Goal: Task Accomplishment & Management: Use online tool/utility

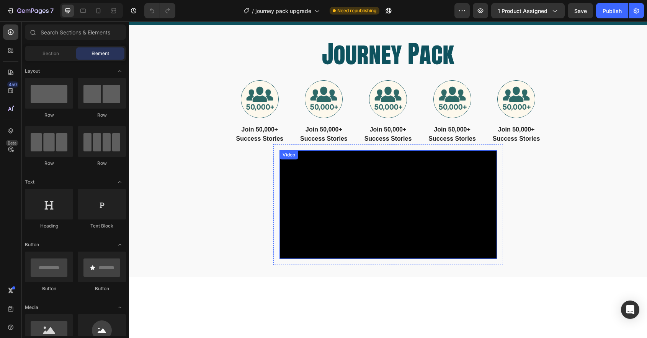
scroll to position [362, 0]
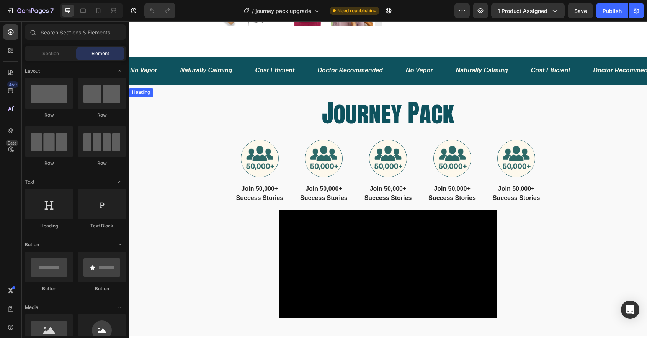
click at [366, 113] on h2 "Journey Pack" at bounding box center [388, 113] width 518 height 33
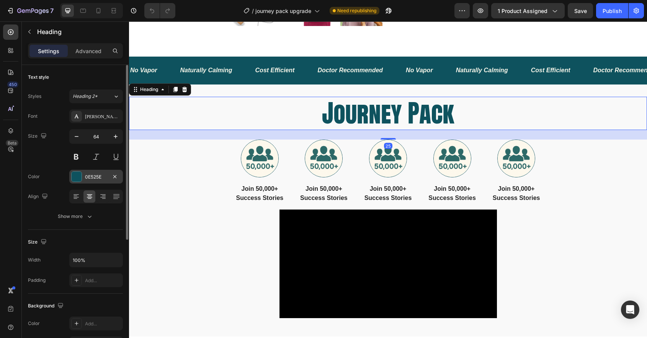
click at [75, 175] on div at bounding box center [77, 177] width 10 height 10
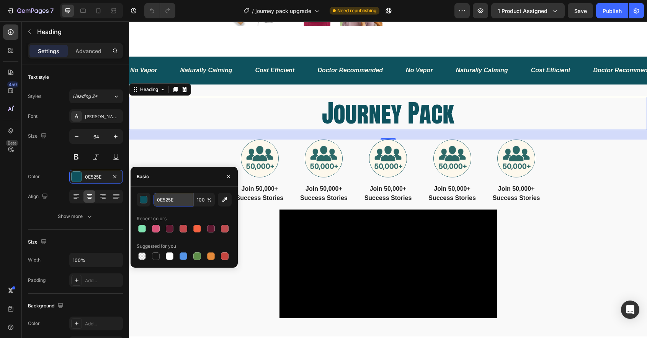
click at [170, 204] on input "0E525E" at bounding box center [173, 200] width 40 height 14
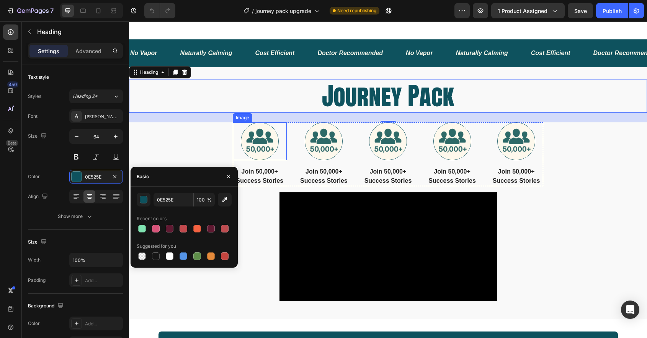
click at [258, 144] on img at bounding box center [260, 141] width 38 height 38
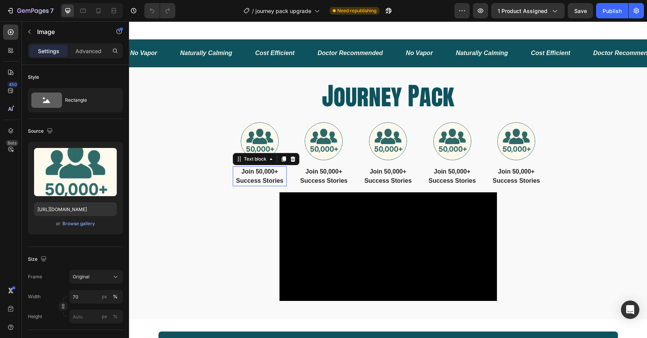
click at [253, 186] on p "Join 50,000+ Success Stories" at bounding box center [259, 176] width 53 height 18
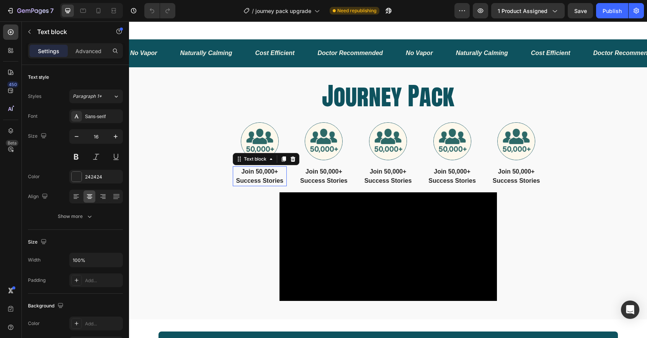
click at [253, 186] on p "Join 50,000+ Success Stories" at bounding box center [259, 176] width 53 height 18
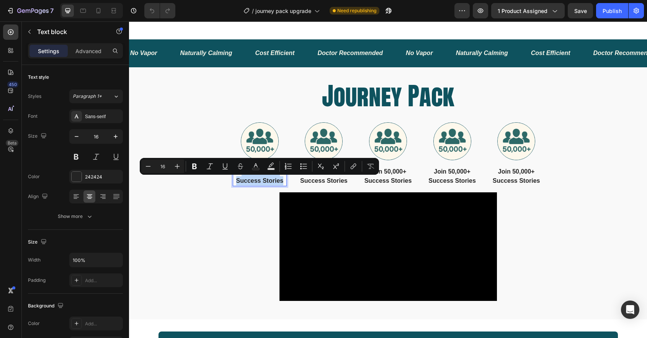
type input "17"
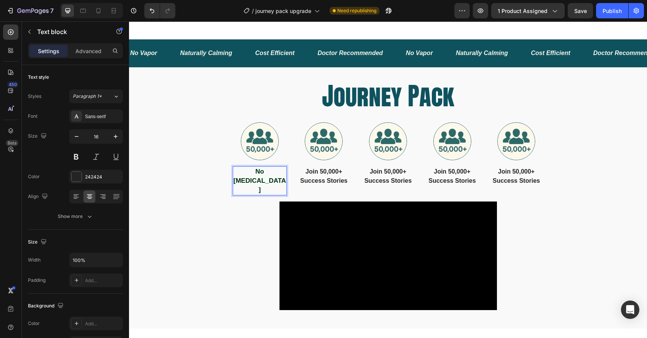
click at [261, 184] on strong "No [MEDICAL_DATA]" at bounding box center [259, 181] width 52 height 26
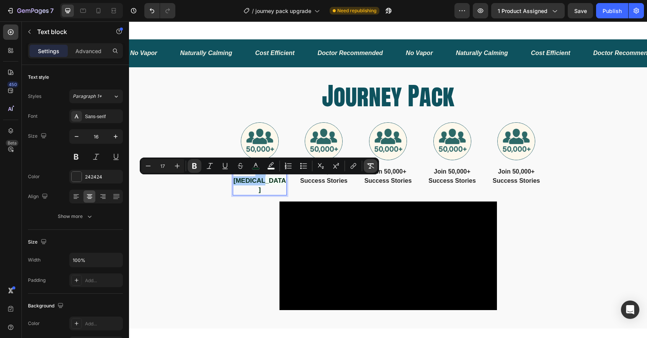
click at [370, 167] on icon "Editor contextual toolbar" at bounding box center [370, 165] width 7 height 5
type input "16"
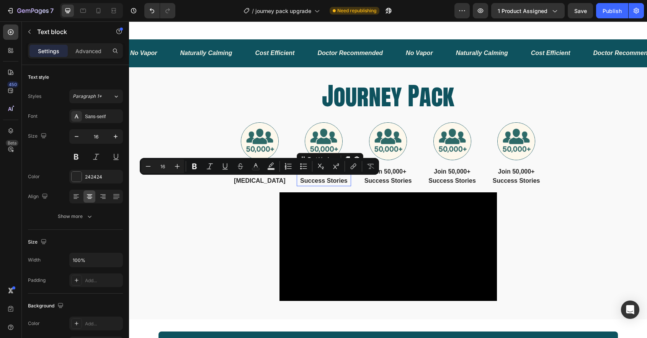
click at [319, 186] on p "Join 50,000+ Success Stories" at bounding box center [323, 176] width 53 height 18
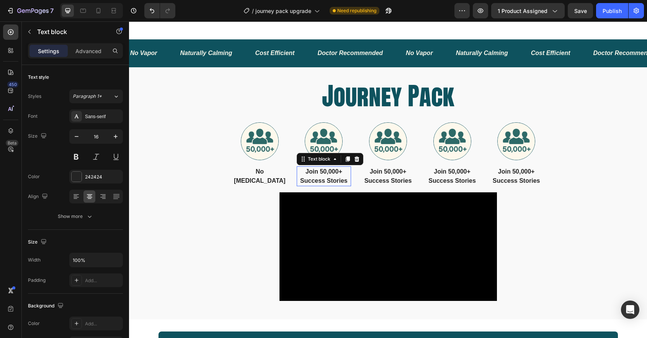
click at [319, 186] on p "Join 50,000+ Success Stories" at bounding box center [323, 176] width 53 height 18
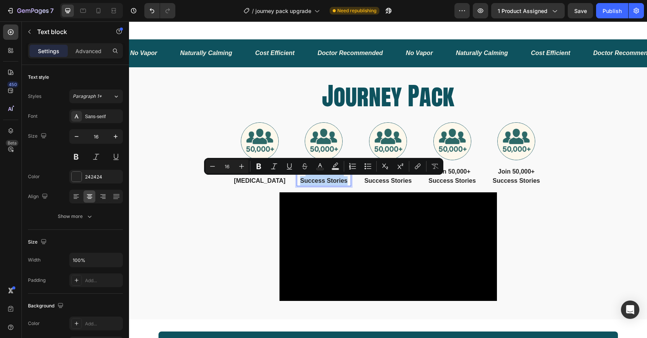
type input "17"
click at [434, 166] on icon "Editor contextual toolbar" at bounding box center [435, 166] width 8 height 8
type input "16"
click at [381, 186] on p "Join 50,000+ Success Stories" at bounding box center [388, 176] width 53 height 18
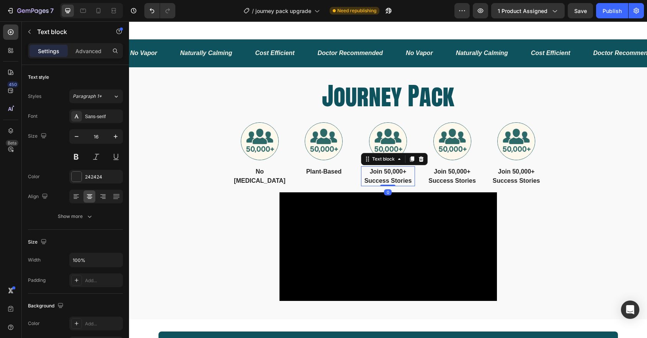
click at [381, 186] on p "Join 50,000+ Success Stories" at bounding box center [388, 176] width 53 height 18
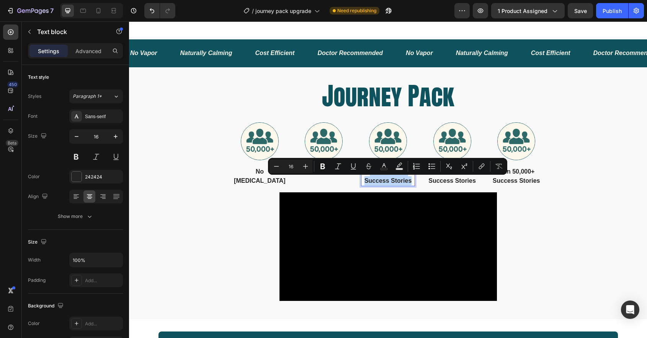
type input "17"
click at [497, 166] on icon "Editor contextual toolbar" at bounding box center [499, 166] width 8 height 8
type input "16"
click at [450, 186] on p "Join 50,000+ Success Stories" at bounding box center [452, 176] width 53 height 18
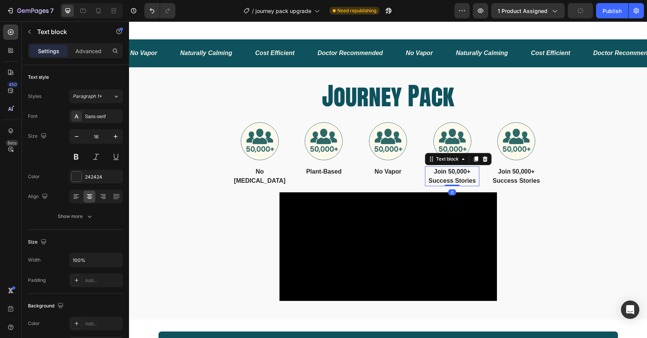
click at [450, 186] on p "Join 50,000+ Success Stories" at bounding box center [452, 176] width 53 height 18
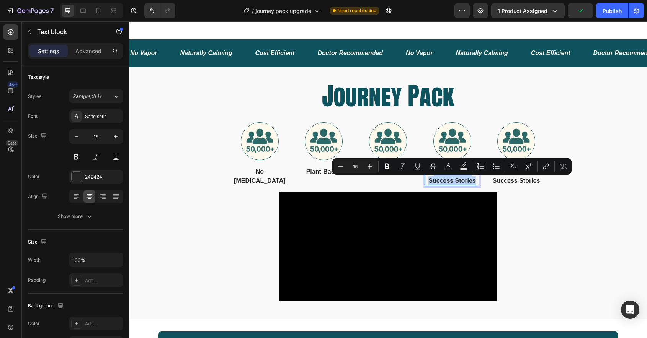
type input "17"
click at [569, 165] on button "Remove Format" at bounding box center [563, 166] width 14 height 14
type input "16"
click at [520, 186] on p "Join 50,000+ Success Stories" at bounding box center [516, 176] width 53 height 18
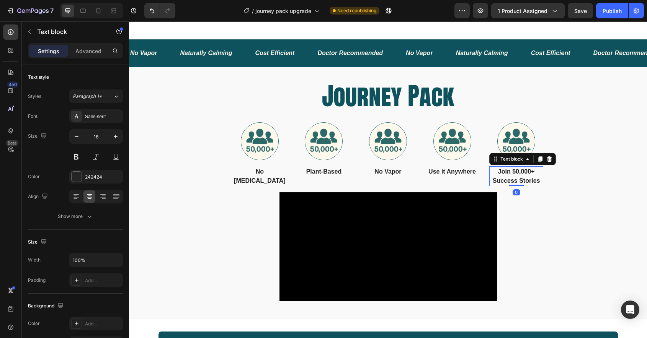
click at [520, 186] on p "Join 50,000+ Success Stories" at bounding box center [516, 176] width 53 height 18
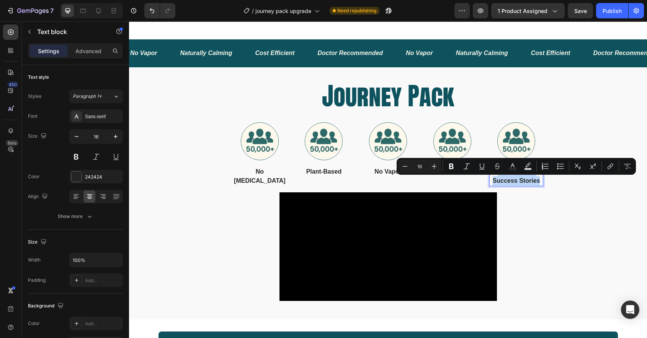
type input "17"
click at [635, 168] on div "Minus 17 Plus Bold Italic Underline Strikethrough color color Numbered List Bul…" at bounding box center [515, 166] width 239 height 17
click at [628, 168] on icon "Editor contextual toolbar" at bounding box center [627, 166] width 8 height 8
type input "16"
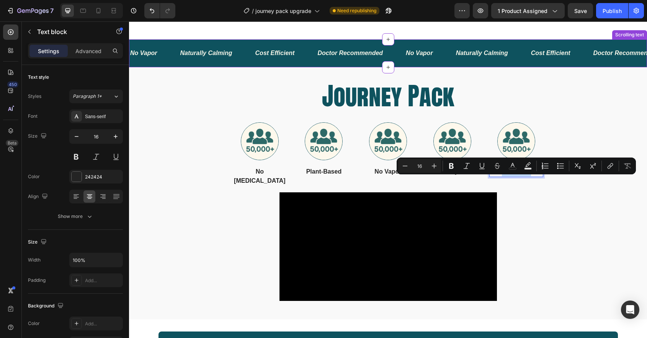
click at [236, 67] on div "No Vapor Text Naturally Calming Text Cost Efficient Text Doctor Recommended Tex…" at bounding box center [388, 53] width 518 height 28
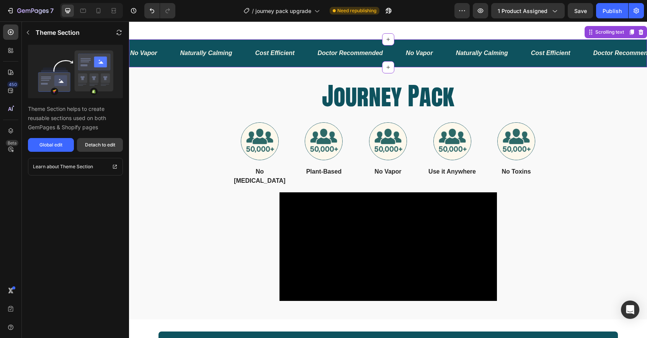
click at [107, 148] on button "Detach to edit" at bounding box center [100, 145] width 46 height 14
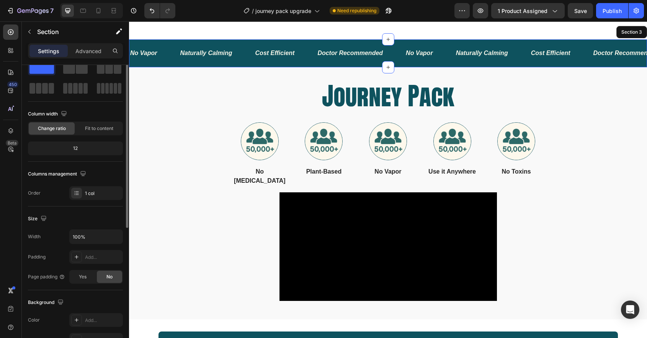
scroll to position [0, 0]
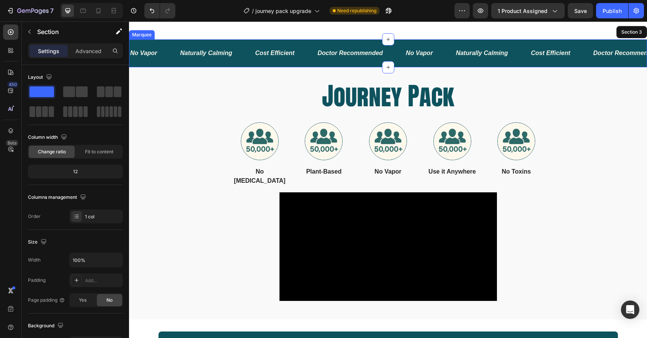
click at [160, 63] on div "No Vapor Text" at bounding box center [154, 53] width 50 height 19
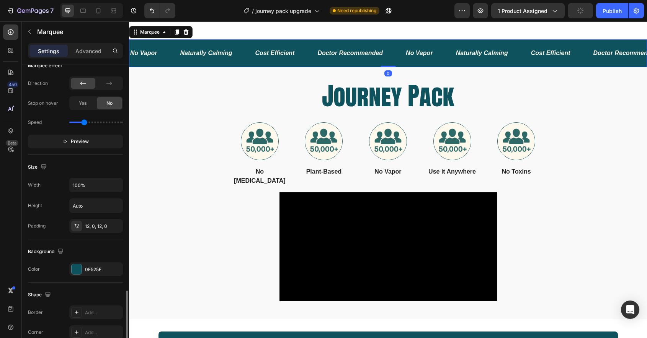
scroll to position [271, 0]
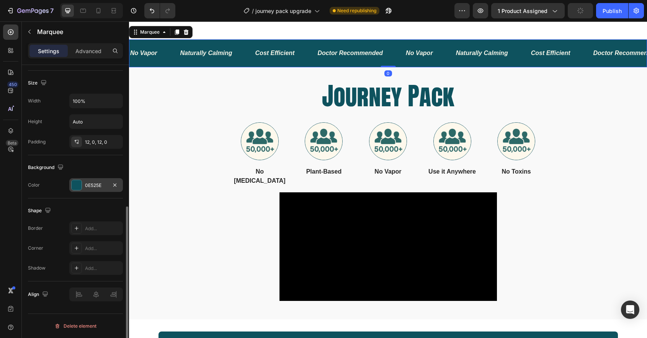
click at [78, 186] on div at bounding box center [77, 185] width 10 height 10
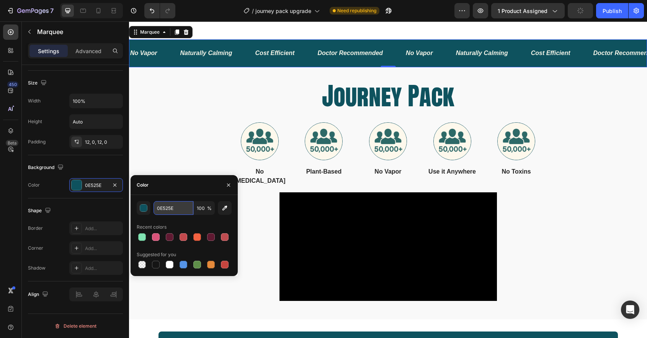
click at [173, 209] on input "0E525E" at bounding box center [173, 208] width 40 height 14
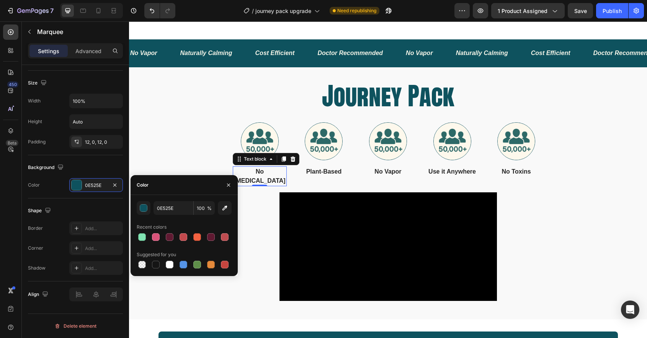
click at [263, 184] on p "No [MEDICAL_DATA]" at bounding box center [259, 176] width 53 height 18
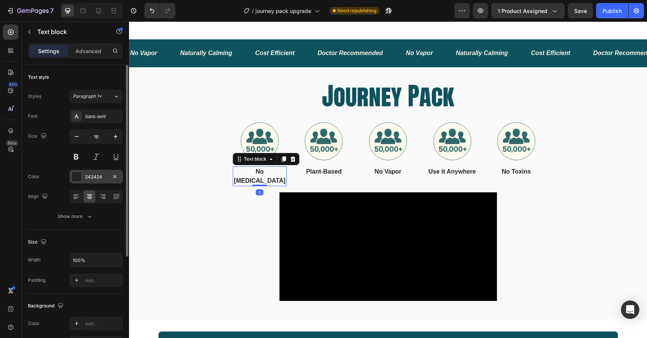
click at [79, 179] on div at bounding box center [77, 177] width 10 height 10
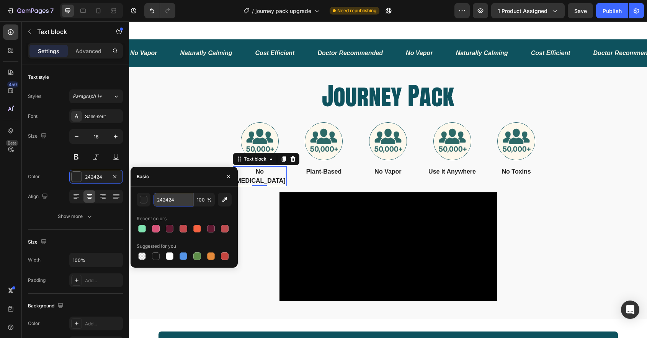
click at [165, 199] on input "242424" at bounding box center [173, 200] width 40 height 14
click at [174, 199] on input "242424" at bounding box center [173, 200] width 40 height 14
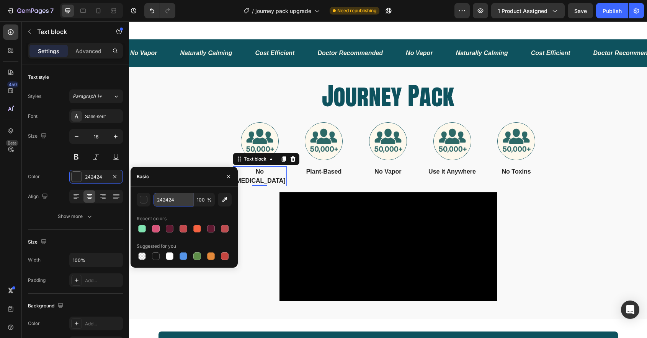
paste input "0E525E"
type input "0E525E"
click at [316, 176] on p "Plant-Based" at bounding box center [323, 171] width 53 height 9
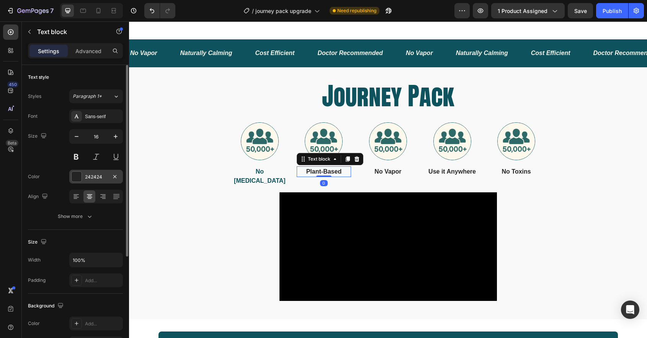
click at [72, 177] on div at bounding box center [77, 177] width 10 height 10
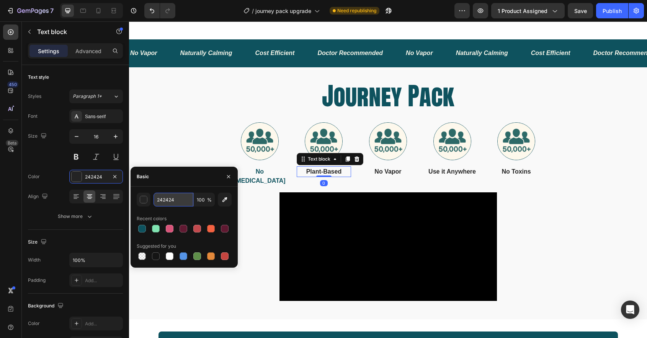
click at [185, 201] on input "242424" at bounding box center [173, 200] width 40 height 14
paste input "0E525E"
type input "0E525E"
click at [391, 176] on p "No Vapor" at bounding box center [388, 171] width 53 height 9
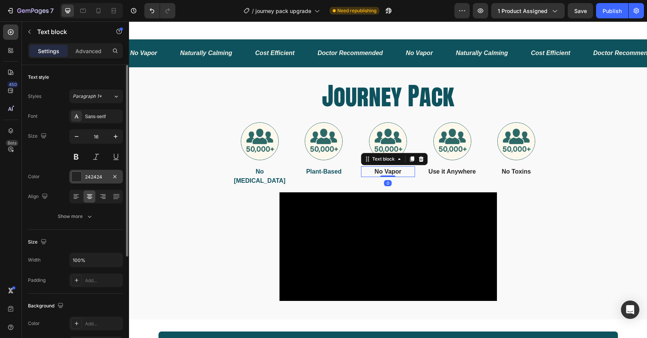
click at [75, 179] on div at bounding box center [77, 177] width 10 height 10
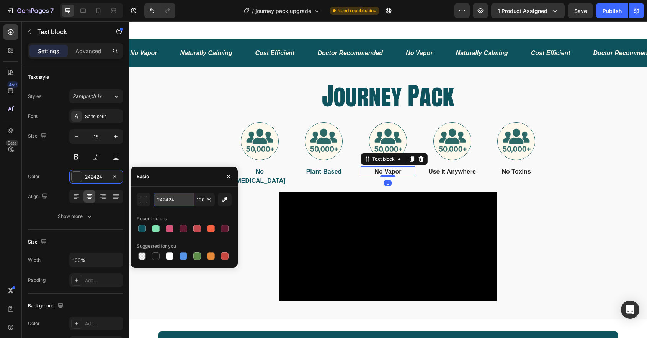
click at [174, 202] on input "242424" at bounding box center [173, 200] width 40 height 14
paste input "0E525E"
type input "0E525E"
click at [452, 177] on div "Use it Anywhere Text block" at bounding box center [452, 171] width 54 height 11
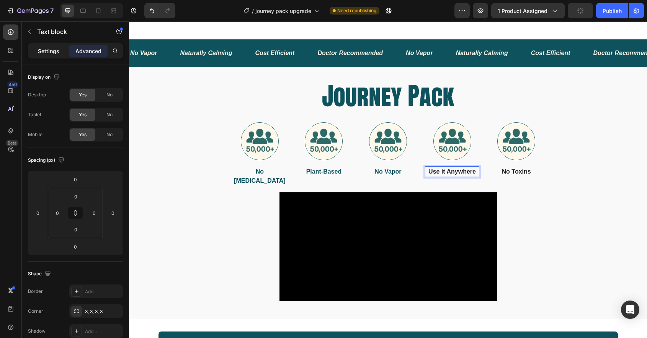
click at [46, 55] on p "Settings" at bounding box center [48, 51] width 21 height 8
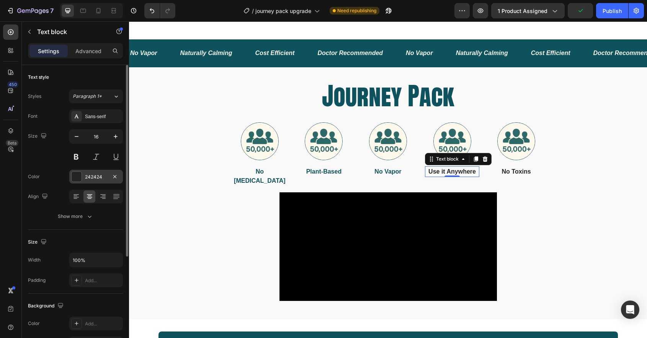
click at [78, 174] on div at bounding box center [77, 177] width 10 height 10
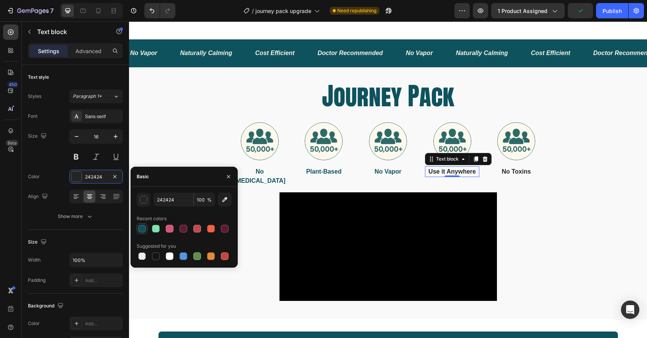
click at [137, 228] on div at bounding box center [141, 228] width 9 height 9
type input "0E525E"
click at [139, 228] on div at bounding box center [142, 229] width 8 height 8
click at [519, 176] on p "No Toxins" at bounding box center [516, 171] width 53 height 9
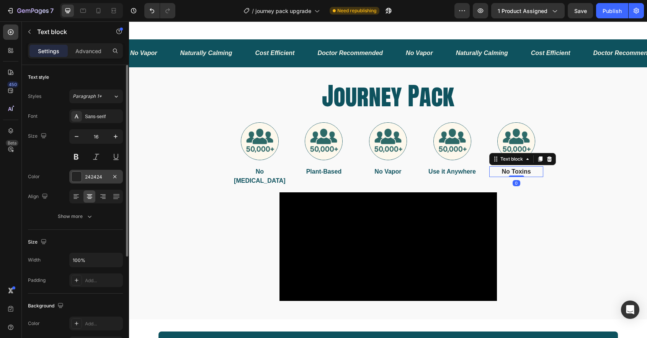
click at [78, 180] on div at bounding box center [77, 177] width 10 height 10
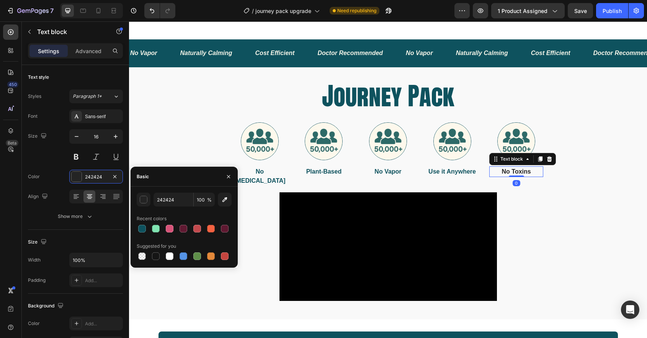
click at [141, 235] on div "242424 100 % Recent colors Suggested for you" at bounding box center [184, 227] width 95 height 69
click at [144, 228] on div at bounding box center [142, 229] width 8 height 8
type input "0E525E"
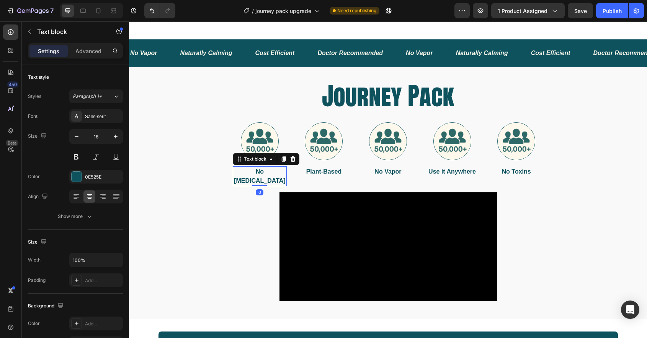
click at [264, 181] on p "No [MEDICAL_DATA]" at bounding box center [259, 176] width 53 height 18
click at [72, 158] on button at bounding box center [76, 157] width 14 height 14
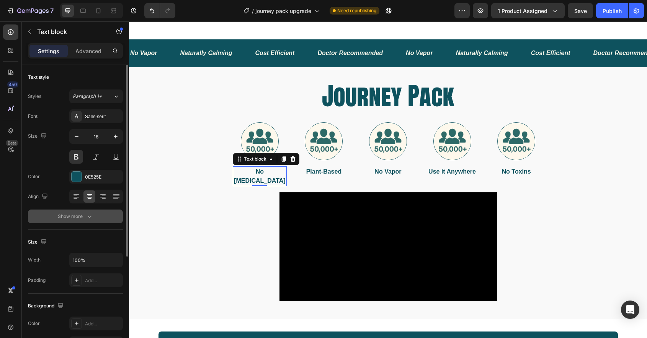
click at [82, 212] on button "Show more" at bounding box center [75, 217] width 95 height 14
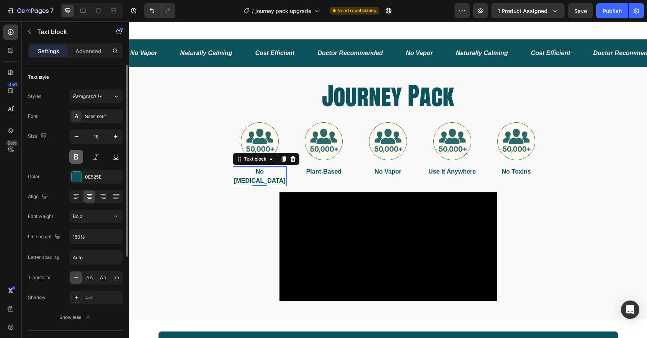
click at [78, 158] on button at bounding box center [76, 157] width 14 height 14
click at [103, 120] on div "Sans-serif" at bounding box center [96, 116] width 54 height 14
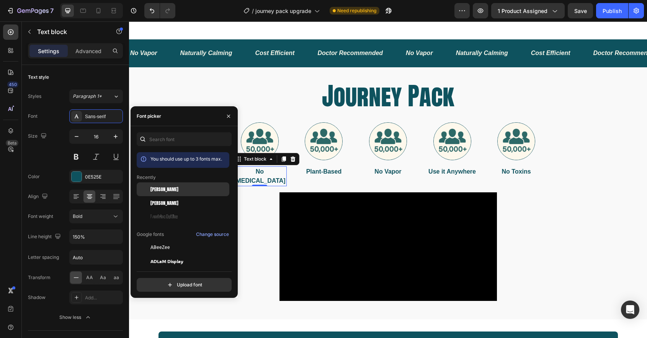
click at [172, 190] on div "[PERSON_NAME]" at bounding box center [188, 189] width 77 height 7
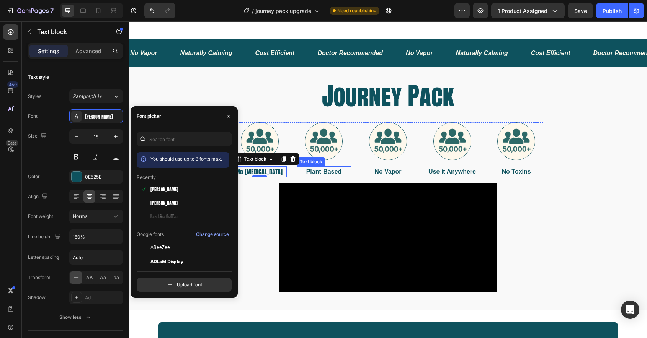
click at [333, 176] on p "Plant-Based" at bounding box center [323, 171] width 53 height 9
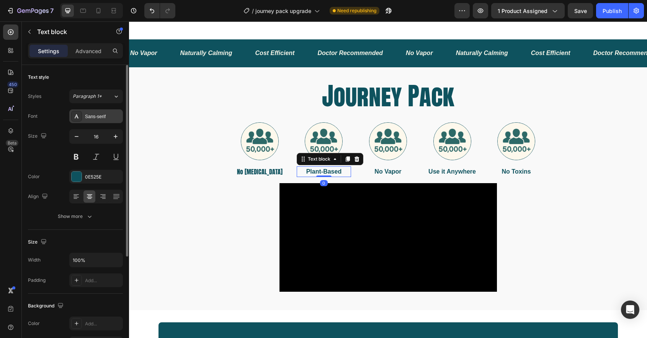
click at [105, 113] on div "Sans-serif" at bounding box center [103, 116] width 36 height 7
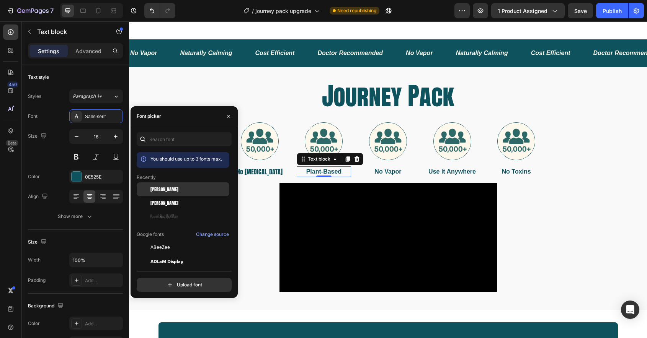
click at [183, 191] on div "[PERSON_NAME]" at bounding box center [188, 189] width 77 height 7
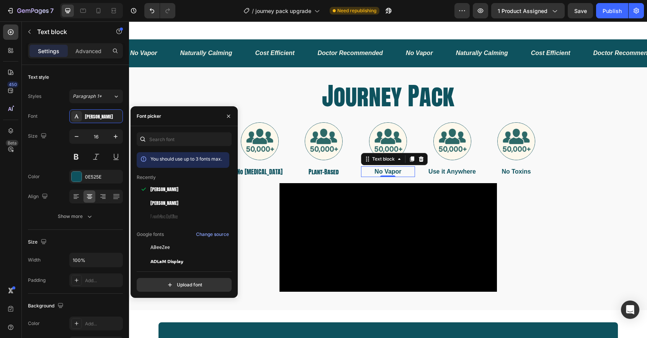
click at [399, 176] on p "No Vapor" at bounding box center [388, 171] width 53 height 9
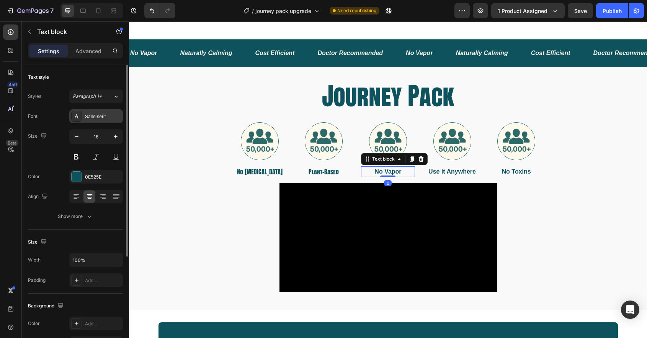
click at [108, 113] on div "Sans-serif" at bounding box center [103, 116] width 36 height 7
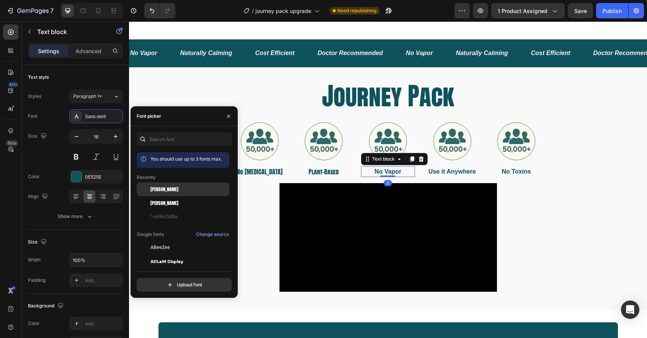
click at [160, 189] on span "[PERSON_NAME]" at bounding box center [164, 189] width 28 height 7
click at [453, 176] on p "Use it Anywhere" at bounding box center [452, 171] width 53 height 9
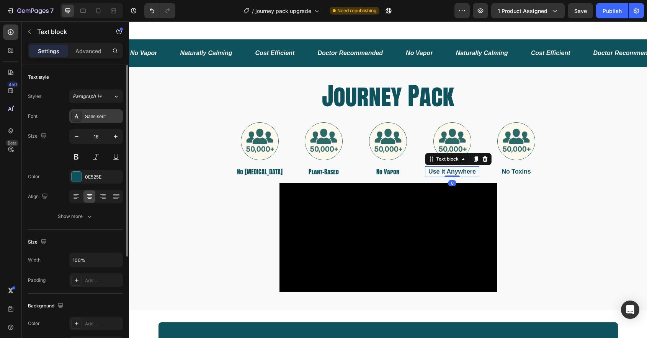
click at [108, 118] on div "Sans-serif" at bounding box center [103, 116] width 36 height 7
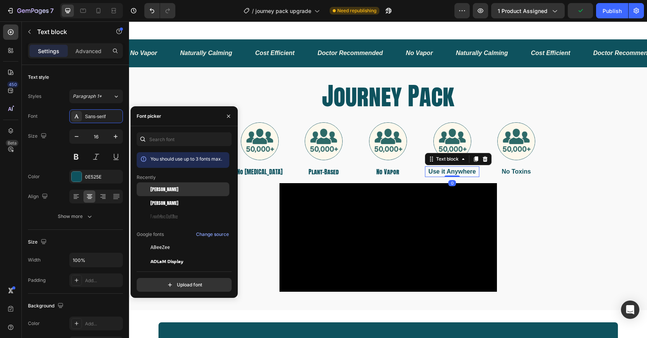
click at [165, 241] on div "[PERSON_NAME]" at bounding box center [183, 248] width 93 height 14
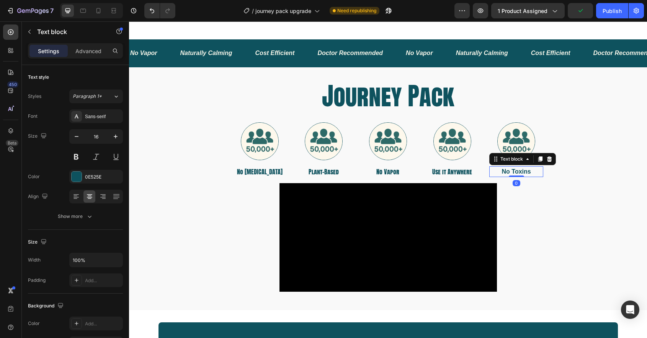
click at [520, 176] on p "No Toxins" at bounding box center [516, 171] width 53 height 9
click at [107, 118] on div "Sans-serif" at bounding box center [103, 116] width 36 height 7
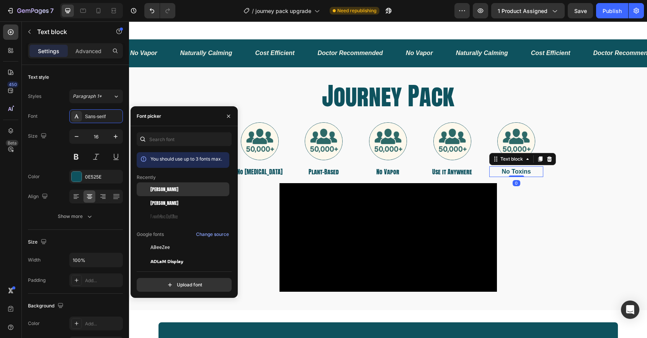
click at [159, 188] on span "[PERSON_NAME]" at bounding box center [164, 189] width 28 height 7
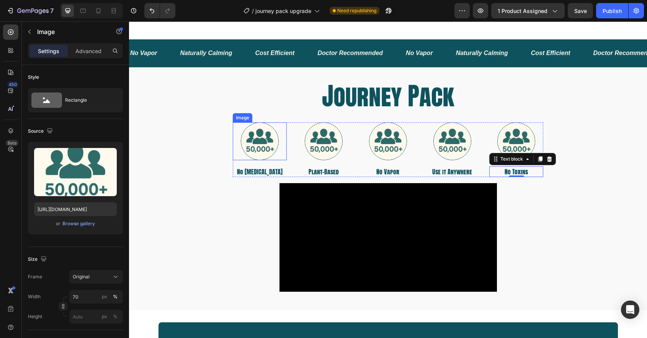
click at [250, 145] on img at bounding box center [260, 141] width 38 height 38
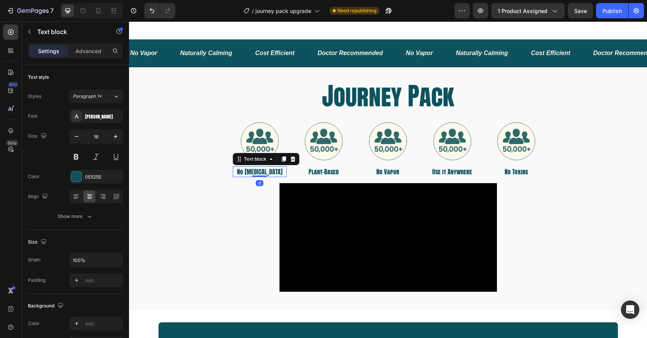
click at [271, 176] on p "No [MEDICAL_DATA]" at bounding box center [259, 171] width 53 height 9
click at [116, 137] on icon "button" at bounding box center [116, 137] width 4 height 4
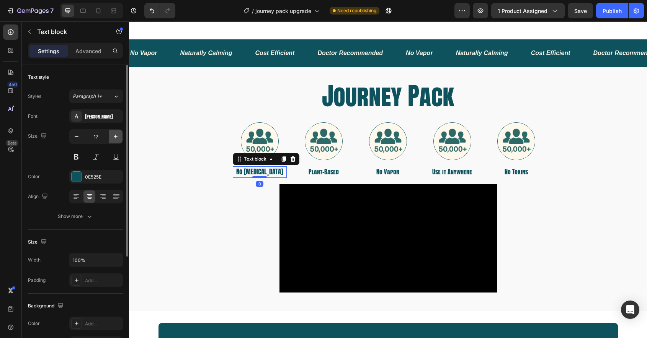
type input "18"
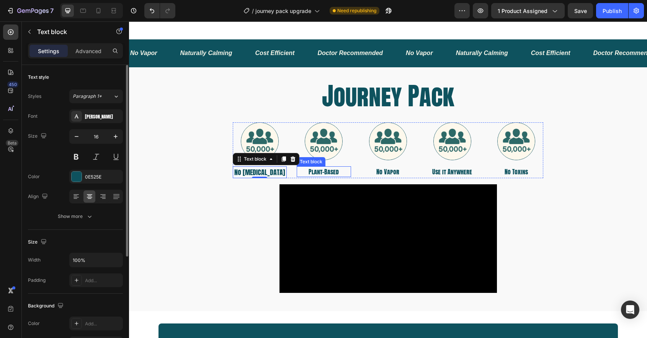
click at [338, 176] on p "Plant-Based" at bounding box center [323, 171] width 53 height 9
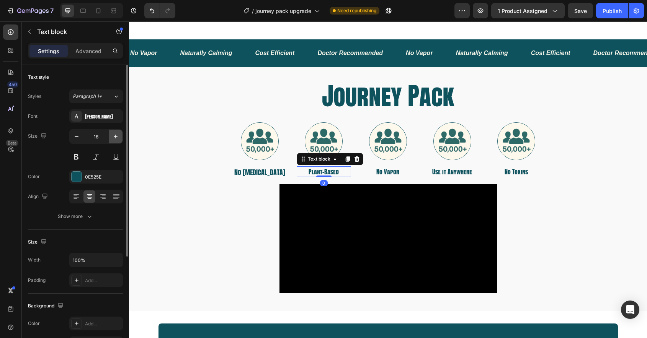
click at [116, 135] on icon "button" at bounding box center [116, 137] width 8 height 8
type input "18"
click at [393, 176] on p "No Vapor" at bounding box center [388, 171] width 53 height 9
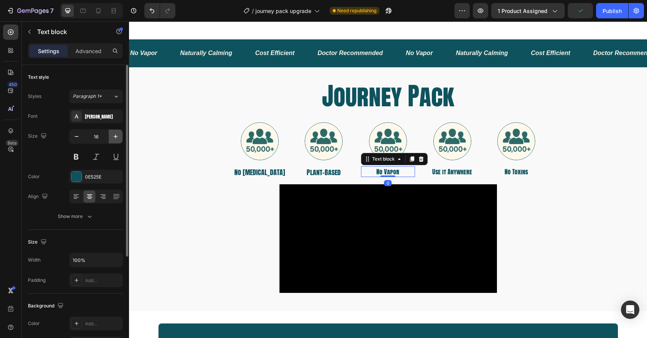
click at [114, 134] on icon "button" at bounding box center [116, 137] width 8 height 8
type input "18"
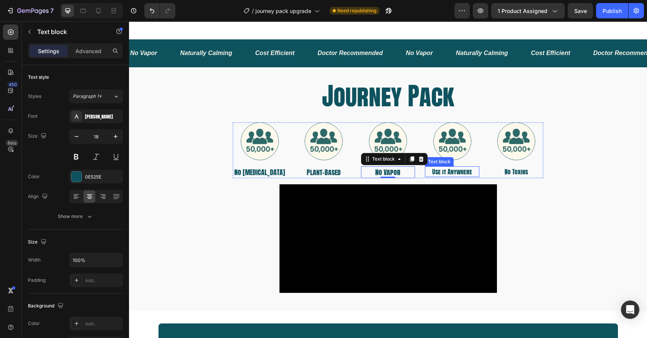
click at [463, 176] on p "Use it Anywhere" at bounding box center [452, 171] width 53 height 9
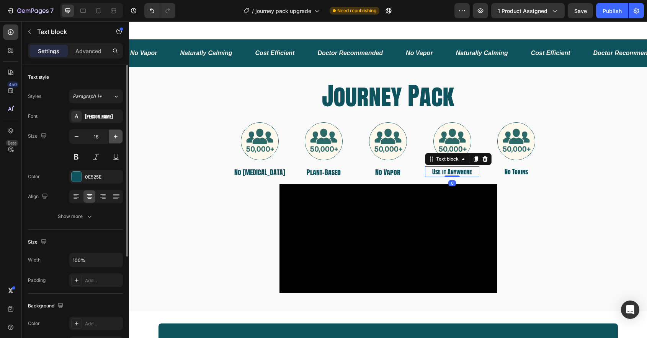
click at [112, 137] on icon "button" at bounding box center [116, 137] width 8 height 8
type input "18"
click at [514, 176] on p "No Toxins" at bounding box center [516, 171] width 53 height 9
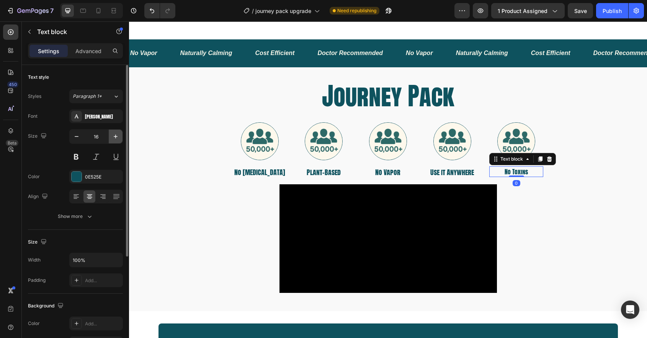
click at [115, 138] on icon "button" at bounding box center [116, 137] width 8 height 8
type input "18"
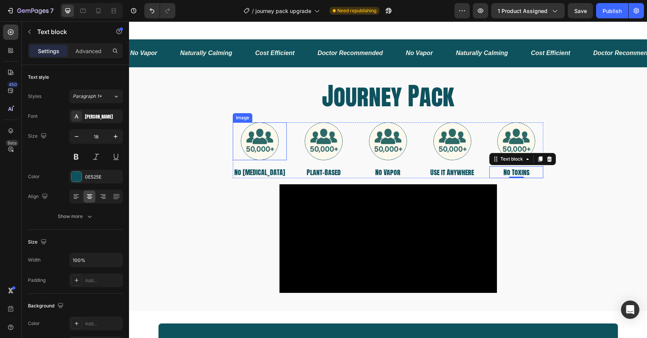
click at [259, 151] on img at bounding box center [260, 141] width 38 height 38
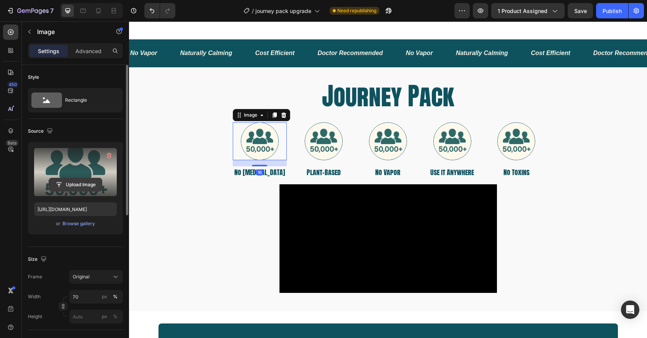
click at [88, 179] on input "file" at bounding box center [75, 184] width 53 height 13
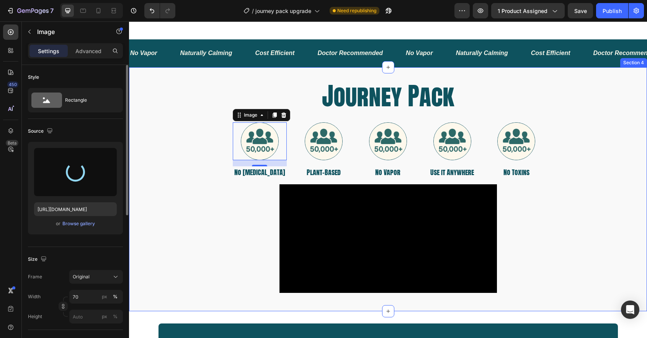
type input "[URL][DOMAIN_NAME]"
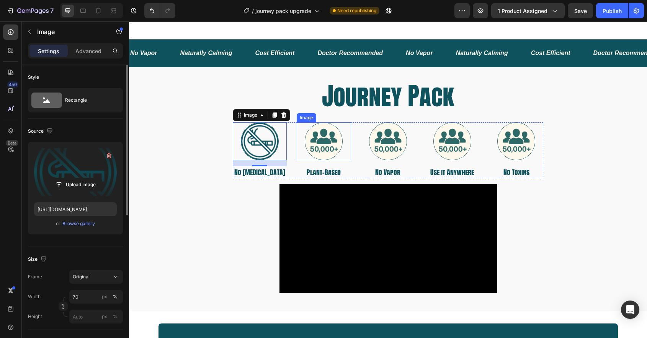
click at [327, 147] on img at bounding box center [324, 141] width 38 height 38
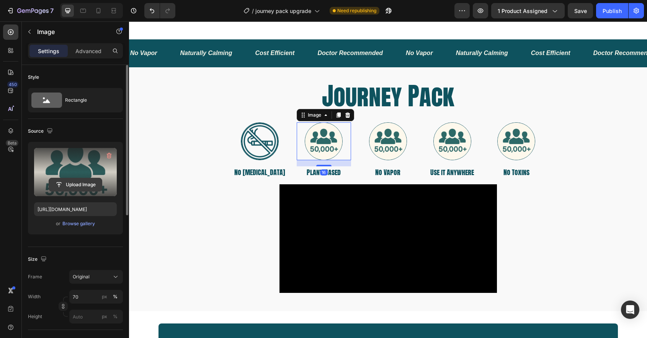
click at [86, 183] on input "file" at bounding box center [75, 184] width 53 height 13
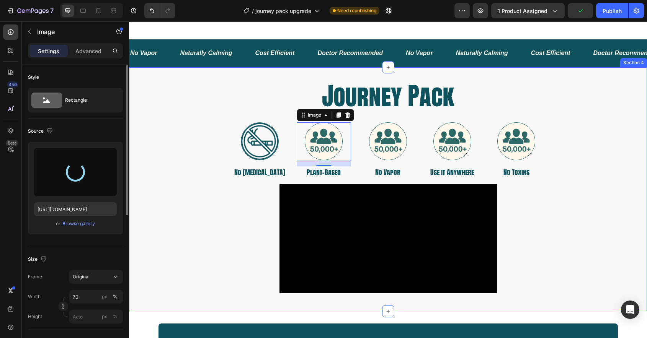
type input "[URL][DOMAIN_NAME]"
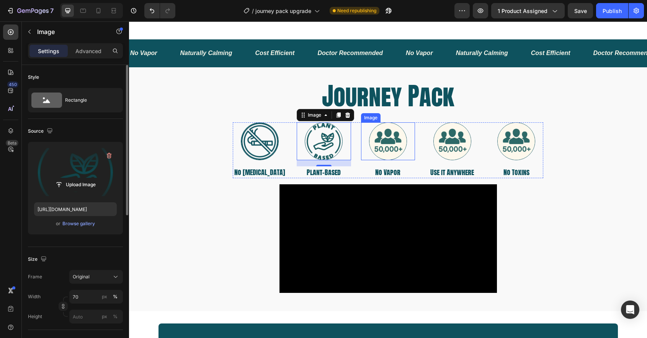
click at [403, 153] on img at bounding box center [388, 141] width 38 height 38
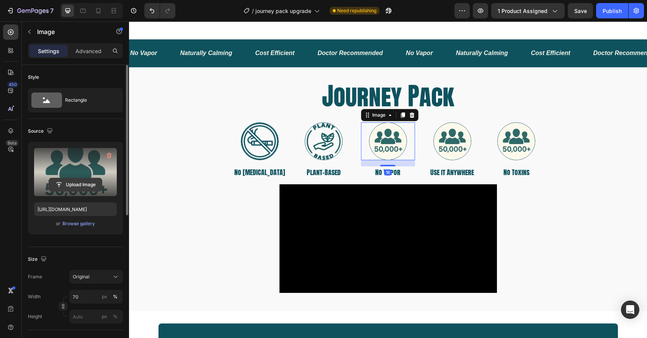
click at [74, 182] on input "file" at bounding box center [75, 184] width 53 height 13
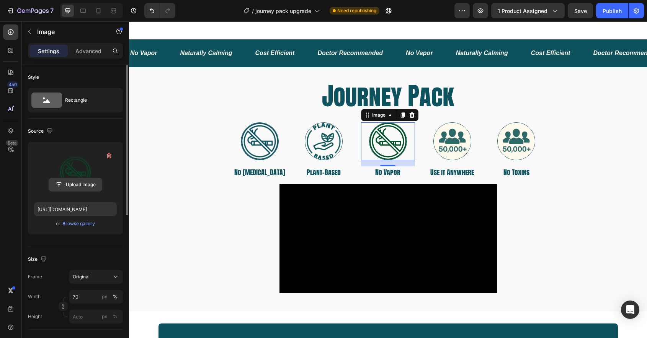
click at [88, 186] on input "file" at bounding box center [75, 184] width 53 height 13
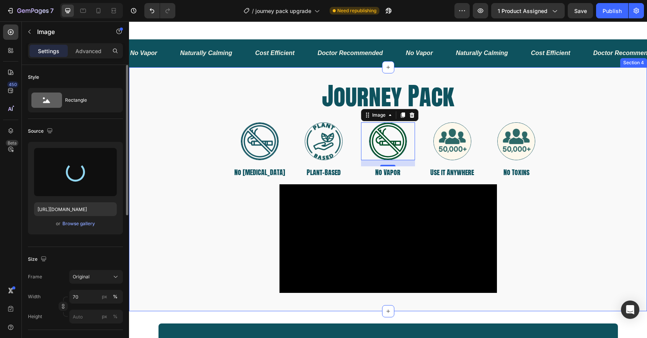
type input "[URL][DOMAIN_NAME]"
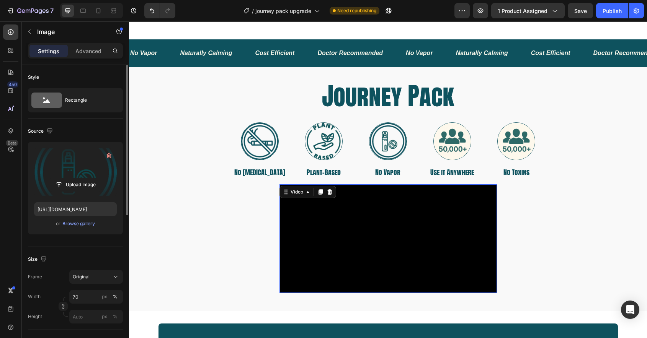
click at [448, 210] on video at bounding box center [387, 238] width 217 height 109
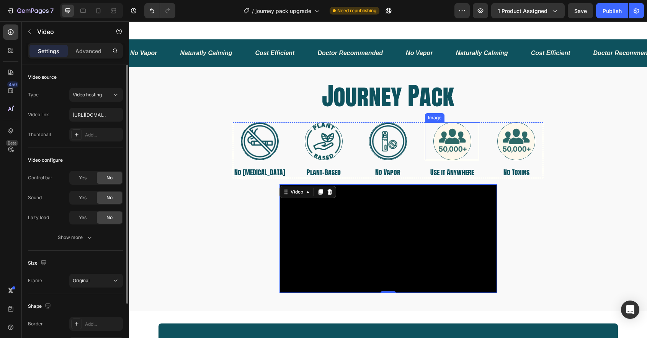
click at [445, 139] on img at bounding box center [452, 141] width 38 height 38
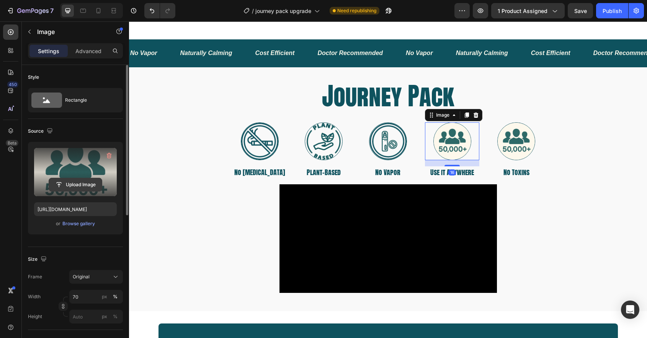
click at [92, 181] on input "file" at bounding box center [75, 184] width 53 height 13
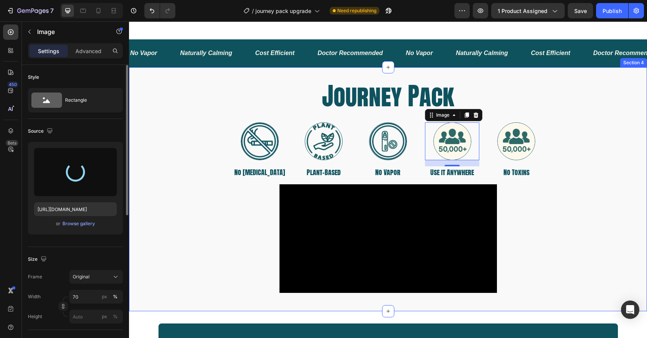
type input "[URL][DOMAIN_NAME]"
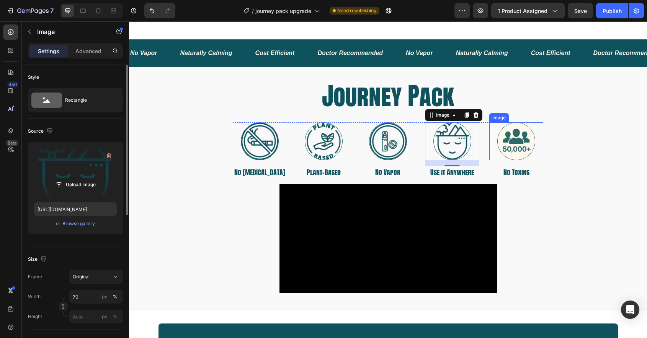
click at [512, 150] on img at bounding box center [516, 141] width 38 height 38
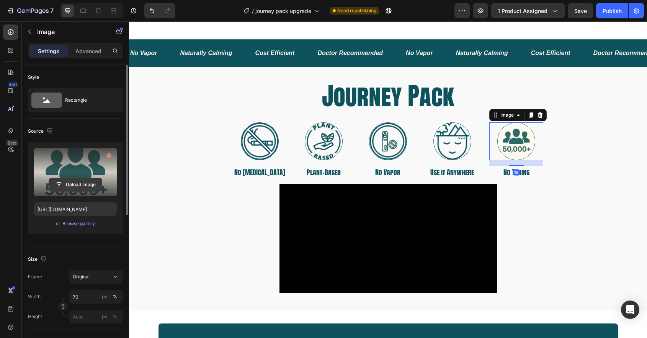
click at [87, 185] on input "file" at bounding box center [75, 184] width 53 height 13
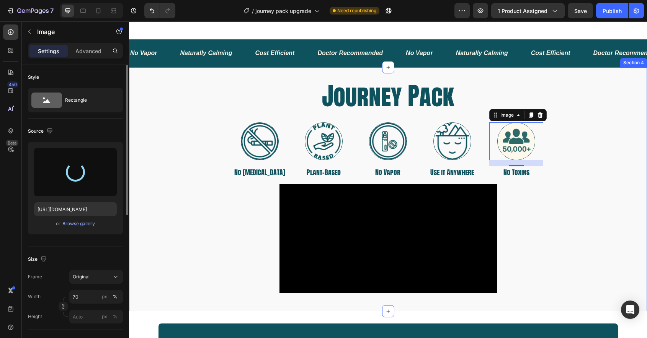
type input "[URL][DOMAIN_NAME]"
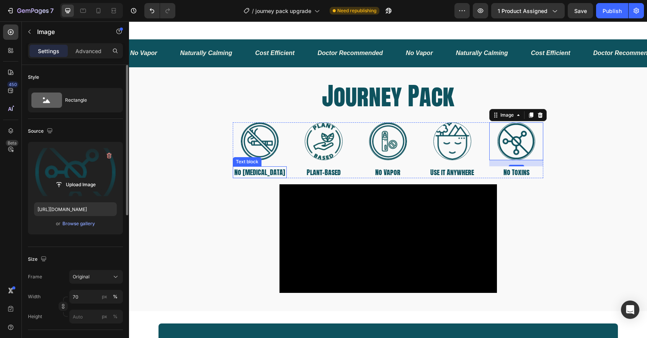
click at [261, 178] on p "No [MEDICAL_DATA]" at bounding box center [259, 172] width 53 height 10
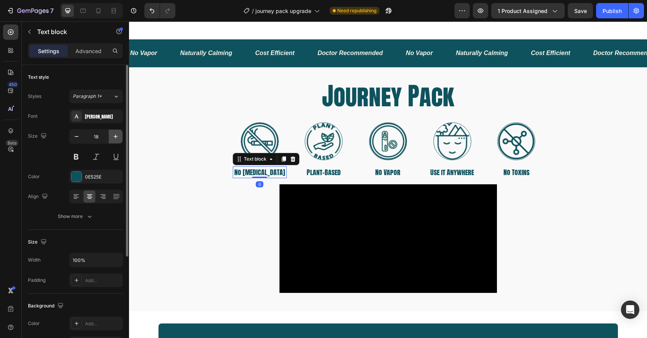
click at [114, 137] on icon "button" at bounding box center [116, 137] width 4 height 4
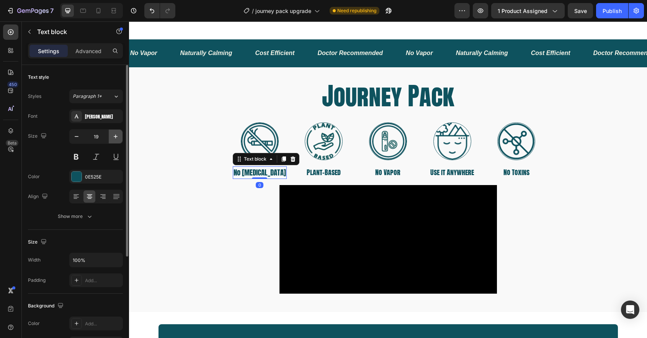
type input "20"
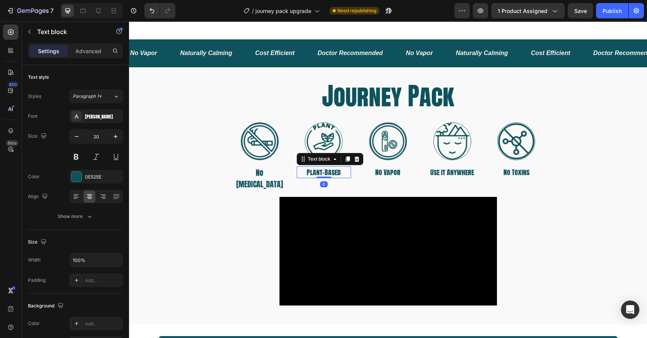
click at [318, 178] on p "Plant-Based" at bounding box center [323, 172] width 53 height 10
click at [114, 135] on icon "button" at bounding box center [116, 137] width 8 height 8
type input "20"
click at [386, 178] on p "No Vapor" at bounding box center [388, 172] width 53 height 10
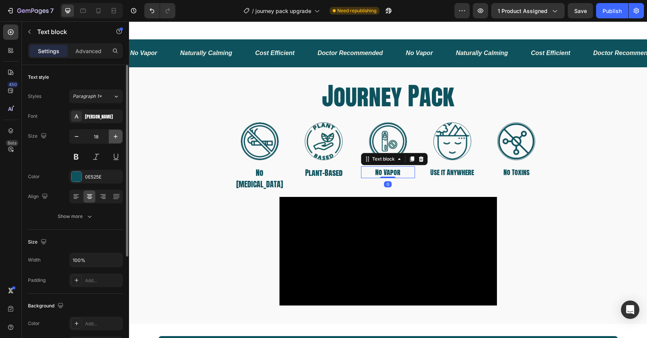
click at [113, 137] on icon "button" at bounding box center [116, 137] width 8 height 8
type input "20"
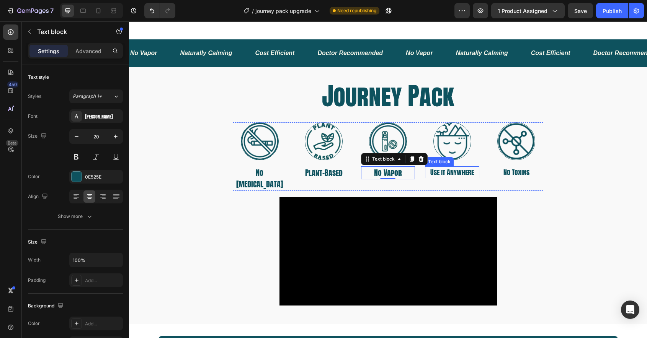
click at [460, 178] on p "Use it Anywhere" at bounding box center [452, 172] width 53 height 10
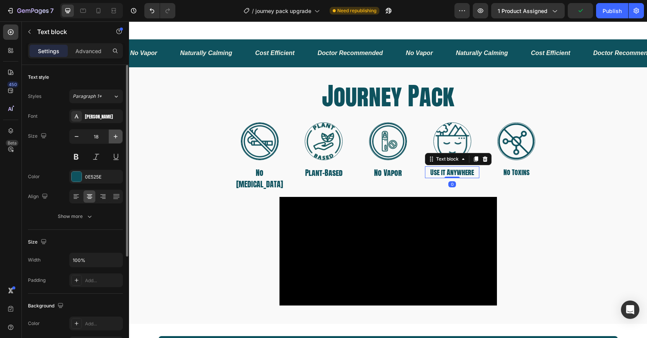
click at [117, 137] on icon "button" at bounding box center [116, 137] width 8 height 8
type input "20"
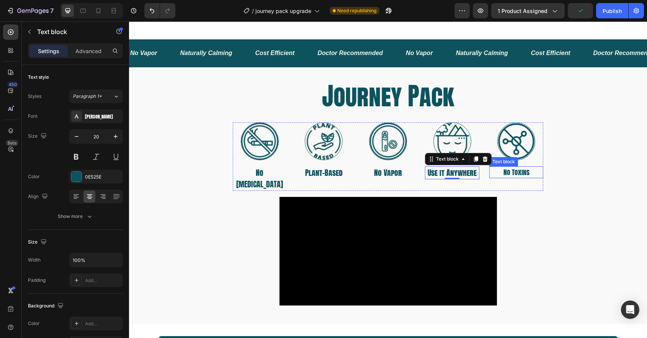
click at [523, 178] on p "No Toxins" at bounding box center [516, 172] width 53 height 10
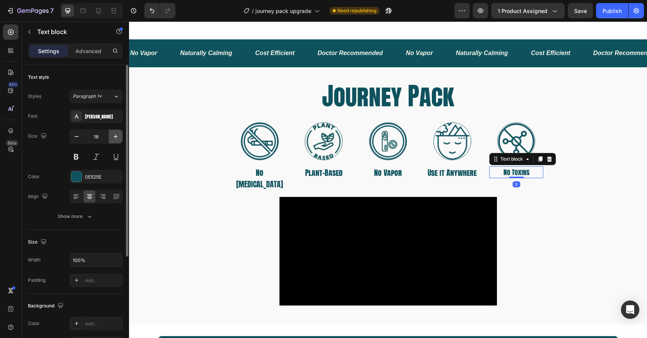
click at [112, 140] on icon "button" at bounding box center [116, 137] width 8 height 8
type input "20"
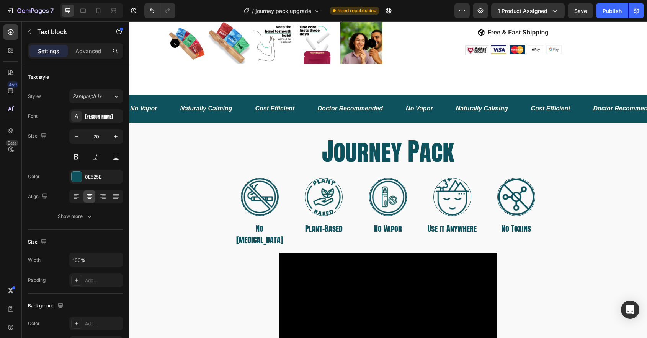
scroll to position [384, 0]
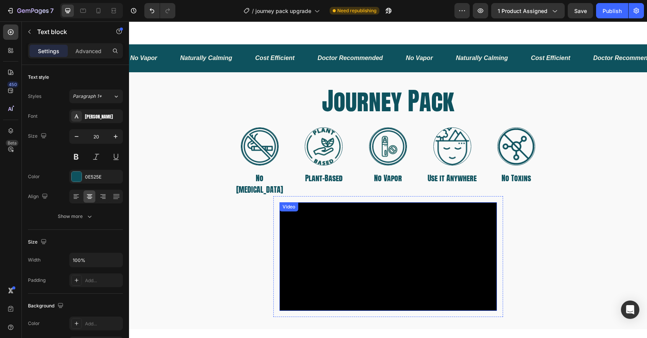
click at [442, 251] on video at bounding box center [387, 256] width 217 height 109
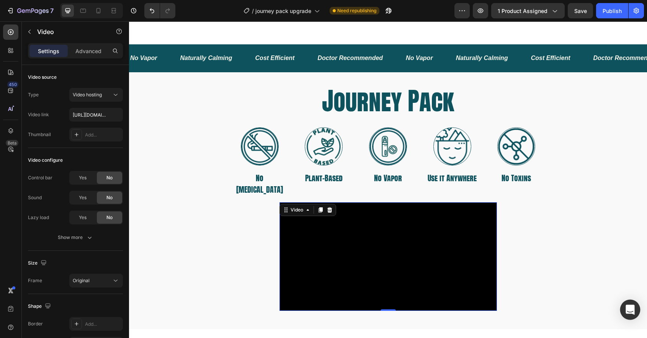
click at [630, 309] on icon "Open Intercom Messenger" at bounding box center [629, 310] width 9 height 10
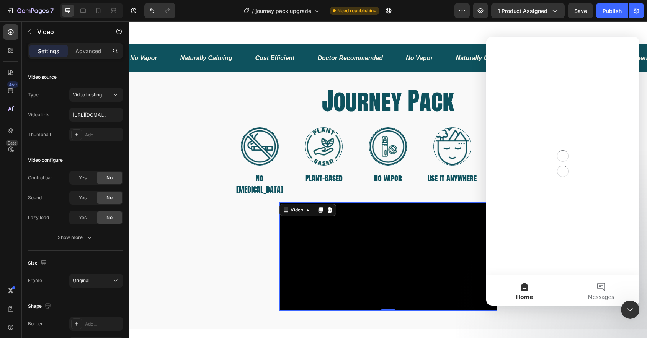
scroll to position [0, 0]
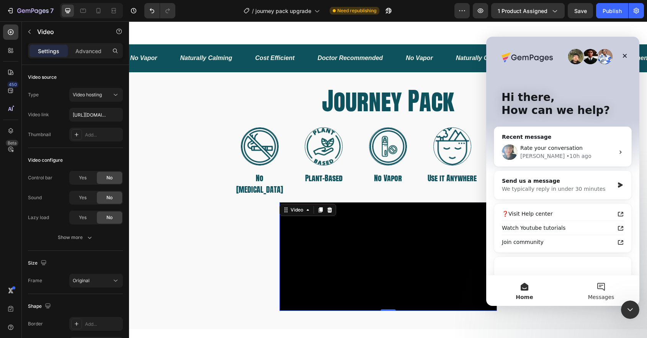
click at [605, 287] on button "Messages" at bounding box center [601, 291] width 77 height 31
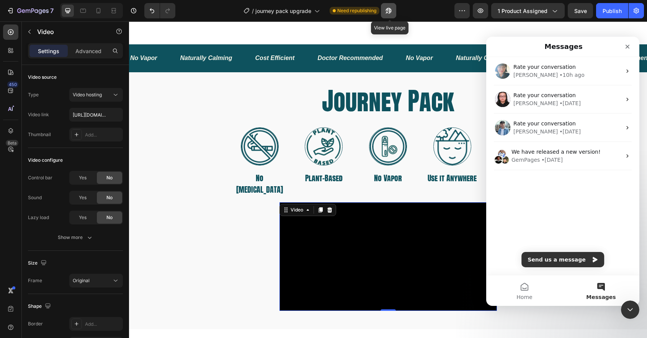
click at [388, 13] on icon "button" at bounding box center [387, 12] width 2 height 2
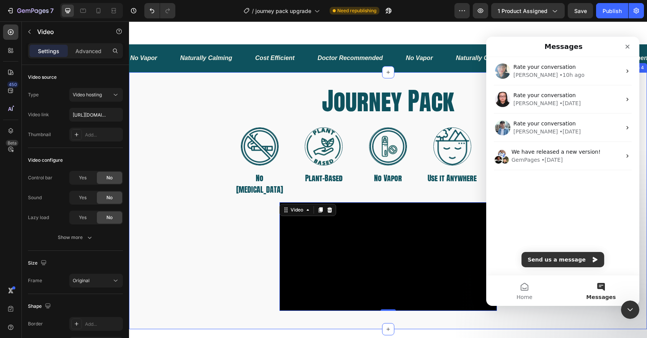
click at [249, 212] on div "Journey Pack Heading Image No [MEDICAL_DATA] Text block Image Plant-Based Text …" at bounding box center [388, 201] width 518 height 232
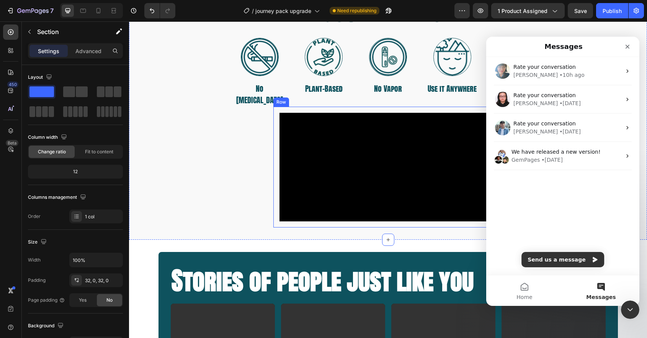
scroll to position [476, 0]
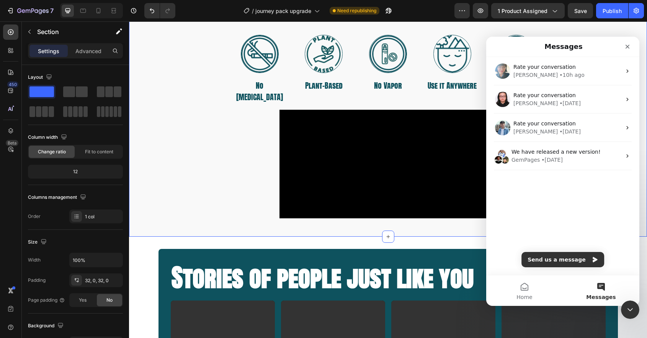
click at [169, 186] on div "Journey Pack Heading Image No [MEDICAL_DATA] Text block Image Plant-Based Text …" at bounding box center [388, 108] width 518 height 232
click at [628, 305] on icon "Close Intercom Messenger" at bounding box center [628, 308] width 9 height 9
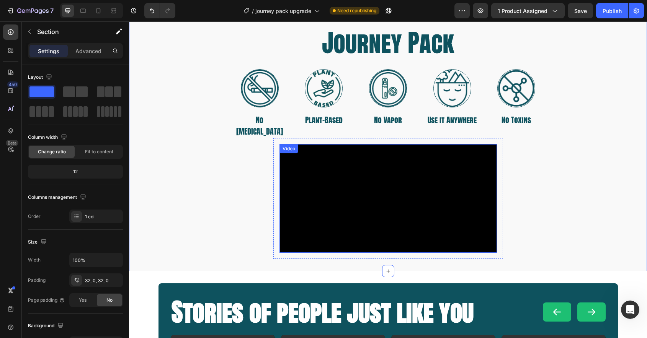
scroll to position [381, 0]
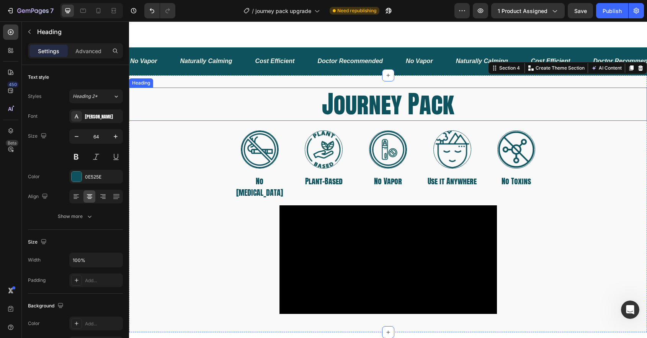
click at [377, 107] on h2 "Journey Pack" at bounding box center [388, 104] width 518 height 33
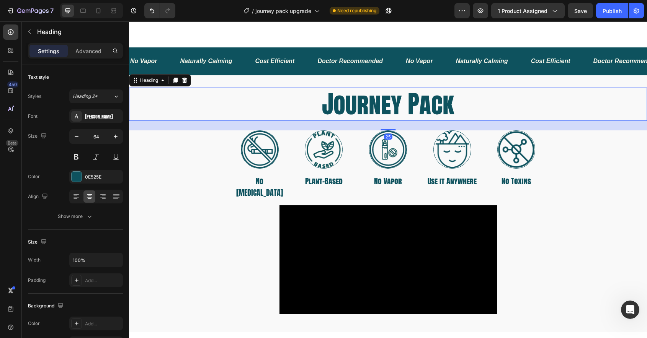
click at [377, 107] on h2 "Journey Pack" at bounding box center [388, 104] width 518 height 33
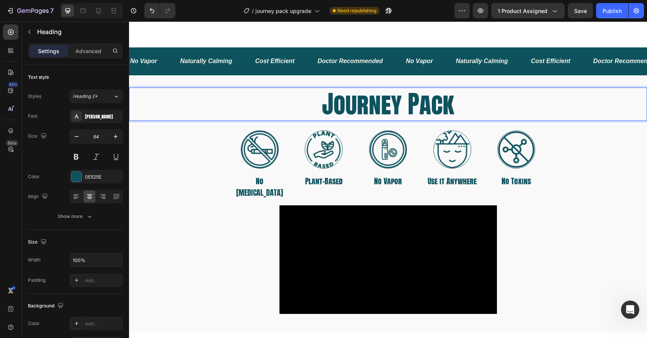
click at [377, 107] on p "Journey Pack" at bounding box center [388, 104] width 516 height 32
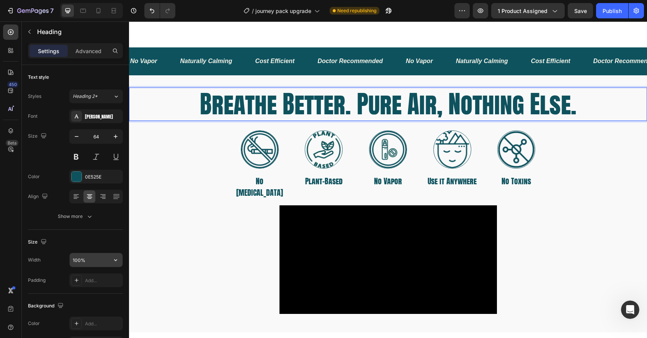
click at [78, 262] on input "100%" at bounding box center [96, 260] width 53 height 14
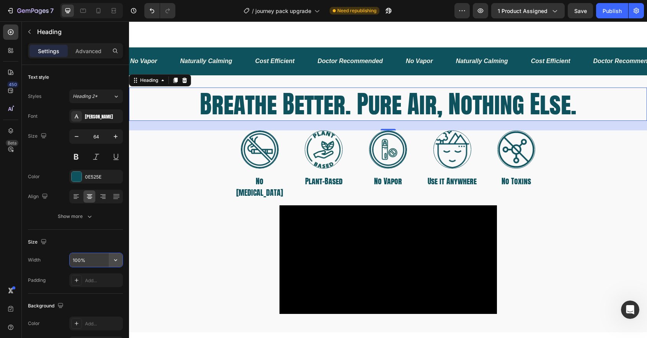
click at [113, 261] on icon "button" at bounding box center [116, 260] width 8 height 8
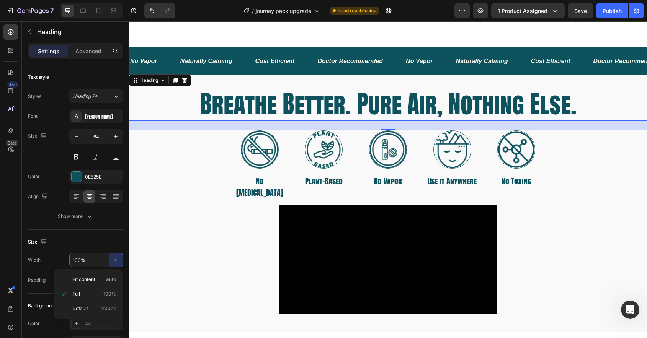
click at [74, 259] on input "100%" at bounding box center [96, 260] width 53 height 14
type input "50%"
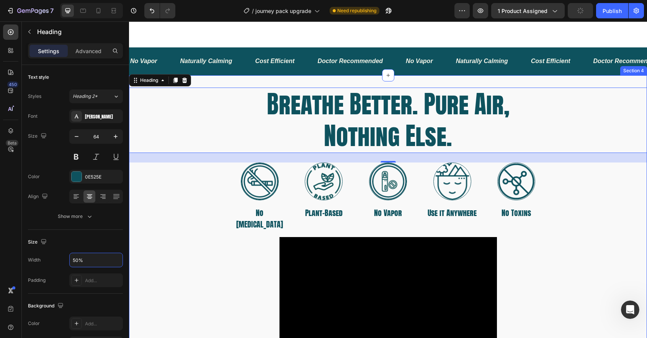
click at [243, 298] on div "Breathe Better. Pure Air, Nothing Else. Heading 25 Image No [MEDICAL_DATA] Text…" at bounding box center [388, 220] width 518 height 264
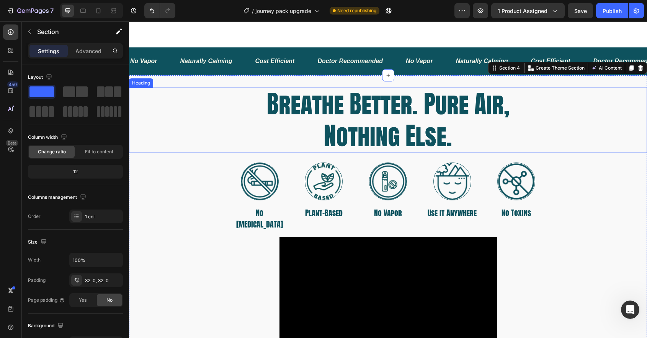
scroll to position [268, 0]
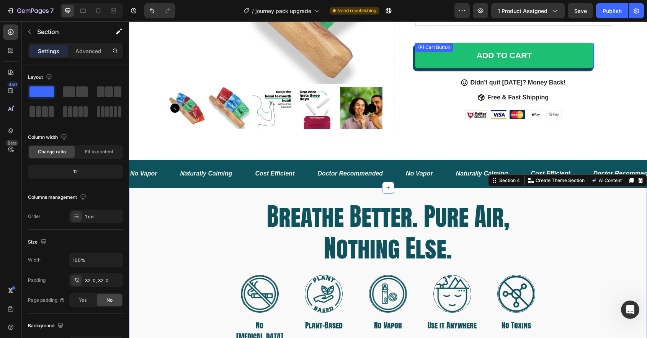
click at [443, 64] on button "ADD TO CART" at bounding box center [504, 55] width 179 height 25
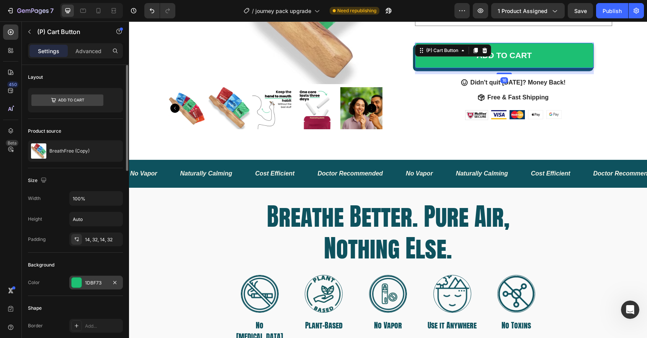
click at [76, 287] on div at bounding box center [77, 283] width 10 height 10
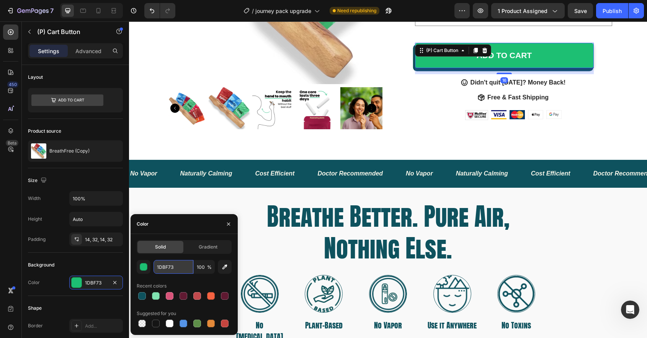
click at [168, 270] on input "1DBF73" at bounding box center [173, 267] width 40 height 14
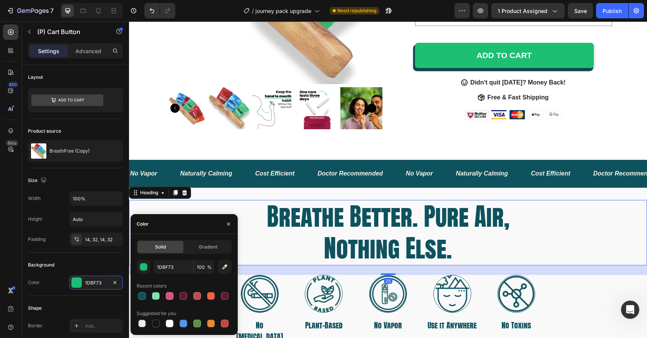
click at [347, 213] on p "Breathe Better. Pure Air, Nothing Else." at bounding box center [388, 233] width 258 height 64
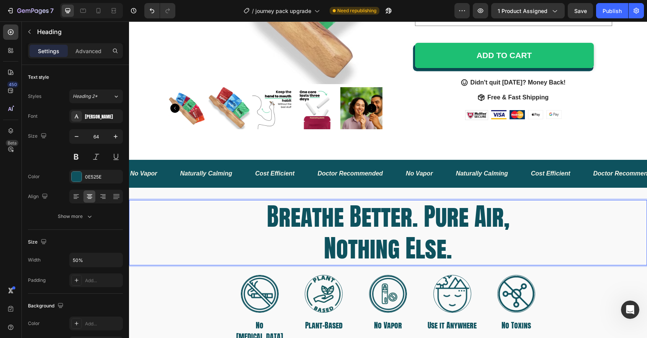
click at [370, 254] on p "Breathe Better. Pure Air, Nothing Else." at bounding box center [388, 233] width 258 height 64
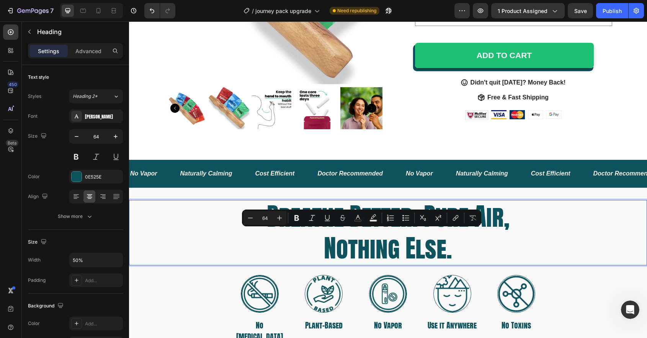
click at [434, 245] on p "Breathe Better. Pure Air, Nothing Else." at bounding box center [388, 233] width 258 height 64
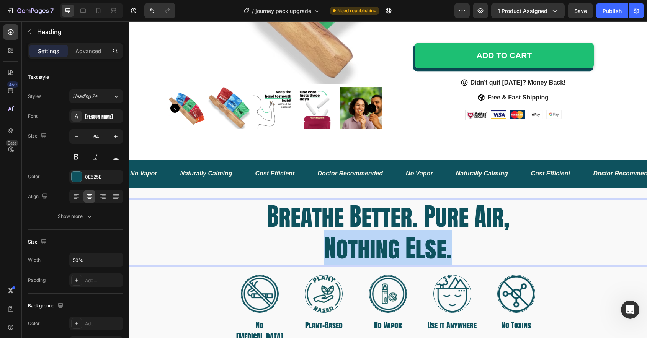
drag, startPoint x: 452, startPoint y: 245, endPoint x: 323, endPoint y: 245, distance: 128.6
click at [323, 245] on p "Breathe Better. Pure Air, Nothing Else." at bounding box center [388, 233] width 258 height 64
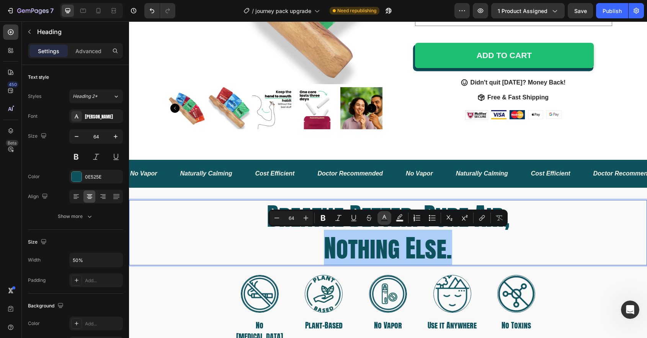
click at [385, 219] on icon "Editor contextual toolbar" at bounding box center [384, 218] width 8 height 8
type input "0E525E"
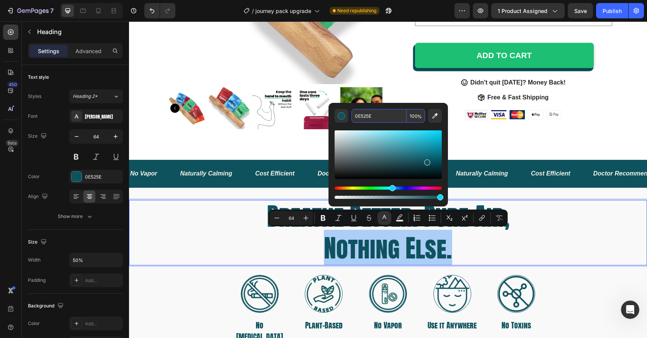
click at [370, 118] on input "0E525E" at bounding box center [378, 116] width 55 height 14
paste input "1DBF73"
type input "1DBF73"
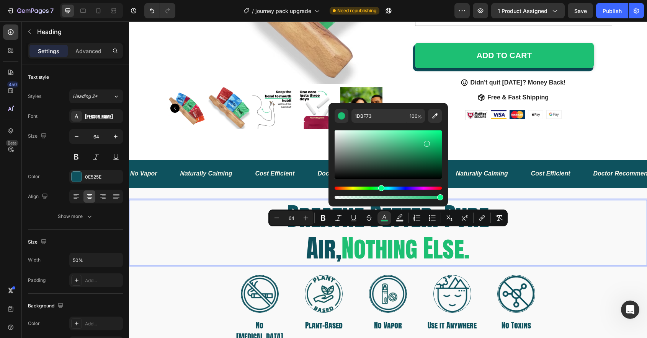
click at [218, 217] on div "Breathe Better. Pure Air, Nothing Else." at bounding box center [388, 232] width 518 height 65
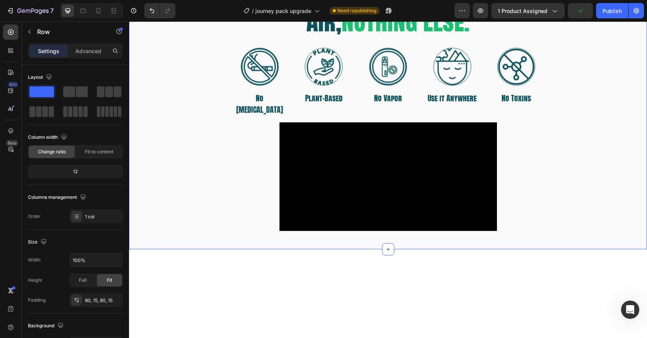
scroll to position [263, 0]
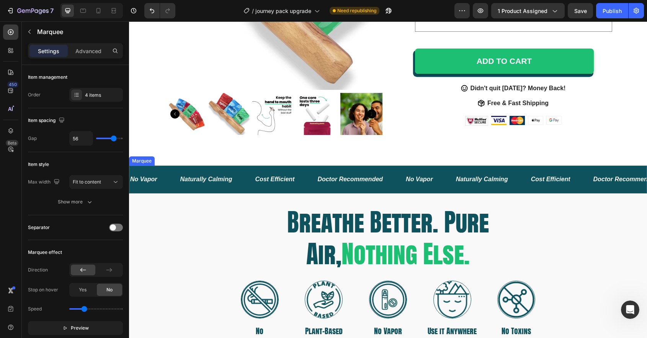
click at [449, 166] on div "No Vapor Text Naturally Calming Text Cost Efficient Text Doctor Recommended Tex…" at bounding box center [388, 180] width 518 height 28
click at [152, 158] on div "Marquee" at bounding box center [150, 158] width 23 height 7
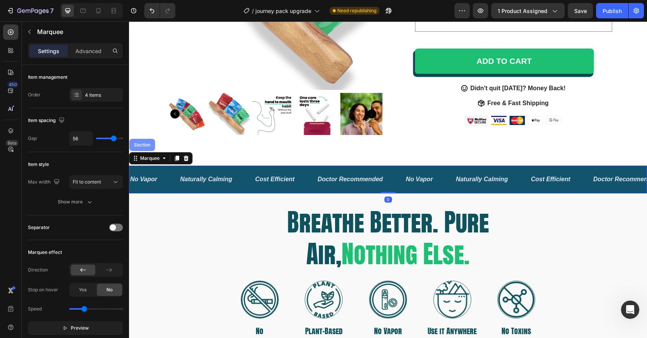
click at [137, 142] on div "Section" at bounding box center [142, 145] width 26 height 12
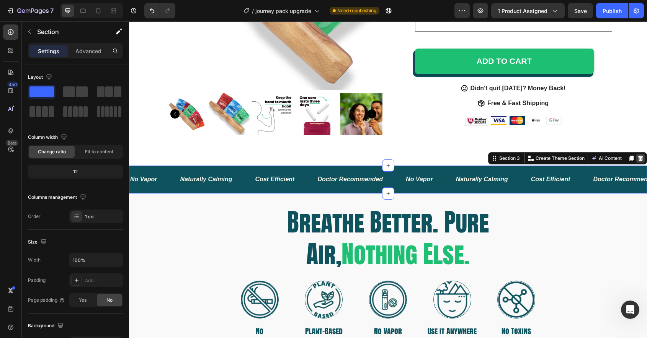
click at [641, 157] on icon at bounding box center [640, 158] width 5 height 5
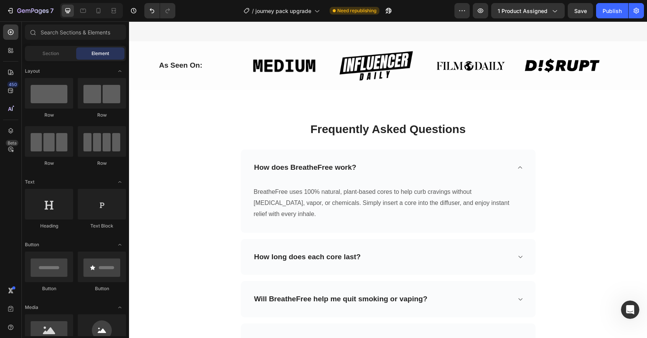
scroll to position [1718, 0]
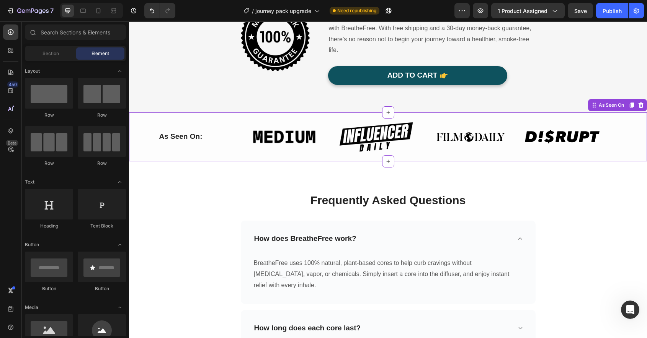
click at [523, 157] on div "Image Image Image Image" at bounding box center [431, 137] width 372 height 40
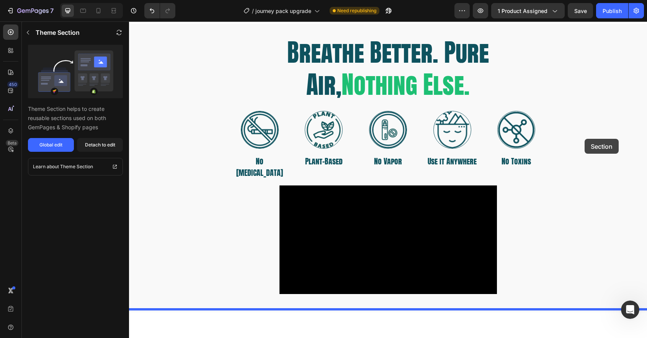
scroll to position [331, 0]
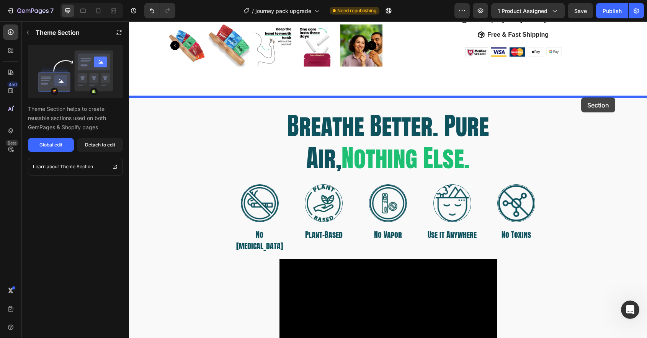
drag, startPoint x: 595, startPoint y: 170, endPoint x: 581, endPoint y: 98, distance: 73.7
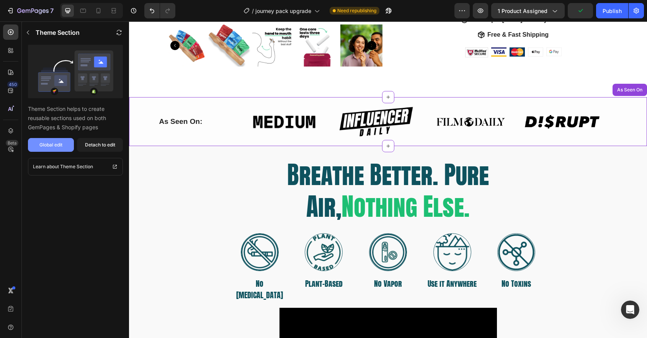
click at [64, 146] on button "Global edit" at bounding box center [51, 145] width 46 height 14
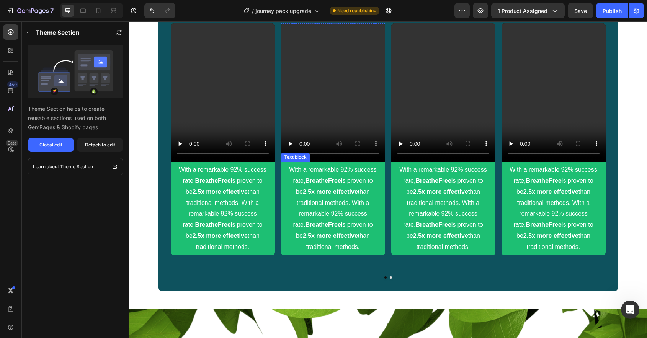
scroll to position [773, 0]
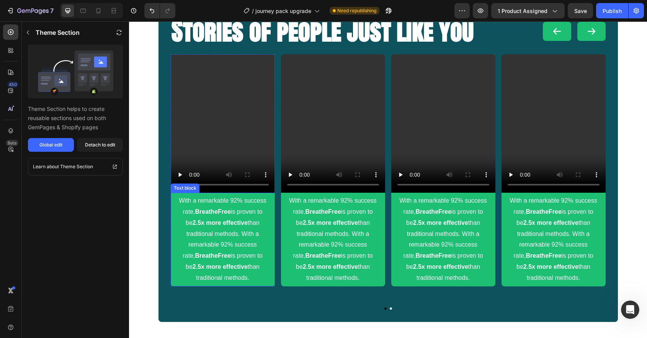
click at [175, 194] on div "With a remarkable 92% success rate, BreatheFree is proven to be 2.5x more effec…" at bounding box center [223, 239] width 104 height 93
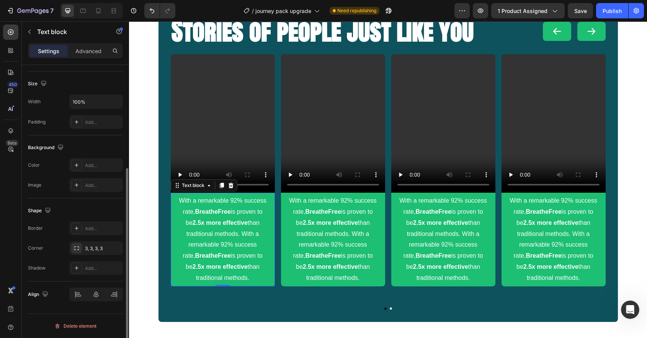
scroll to position [0, 0]
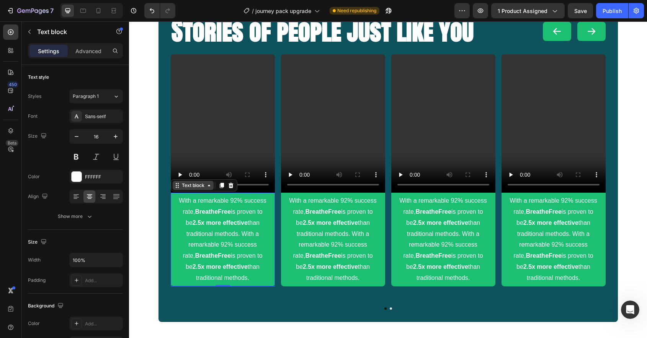
click at [201, 186] on div "Text block" at bounding box center [193, 185] width 26 height 7
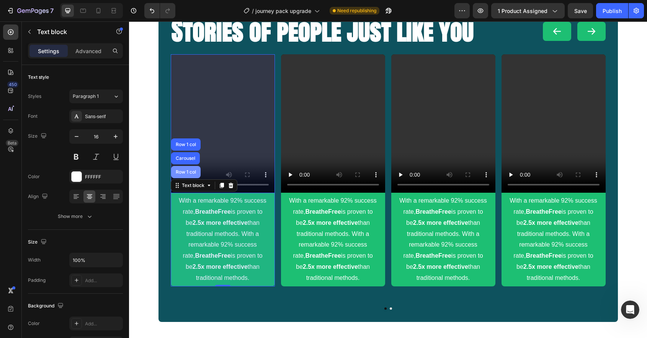
click at [192, 175] on div "Row 1 col" at bounding box center [185, 172] width 29 height 12
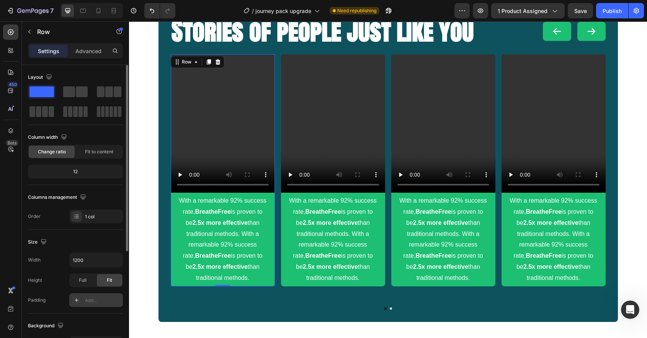
scroll to position [172, 0]
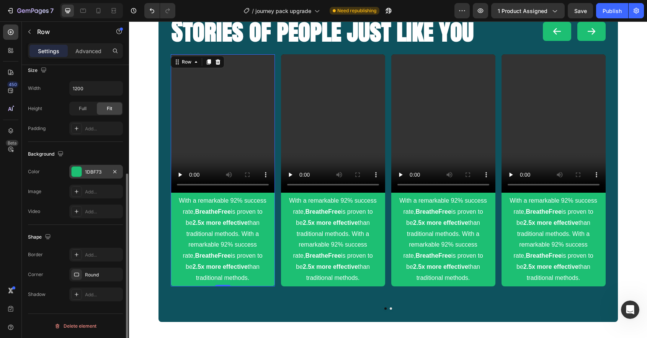
click at [75, 174] on div at bounding box center [77, 172] width 10 height 10
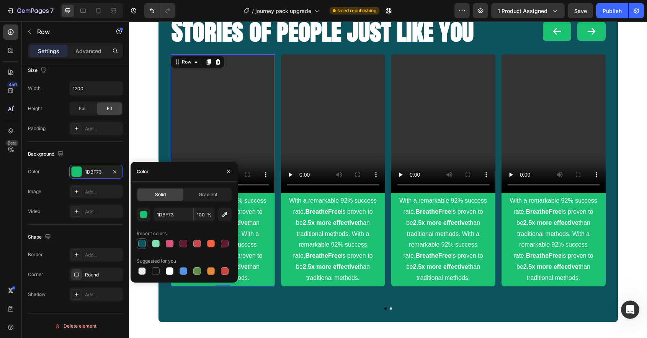
click at [142, 244] on div at bounding box center [142, 244] width 8 height 8
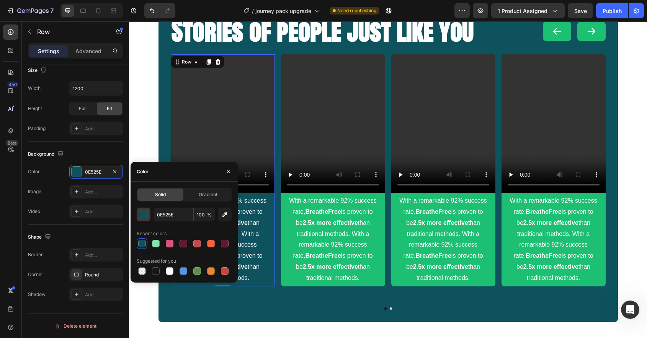
click at [145, 215] on div "button" at bounding box center [144, 215] width 8 height 8
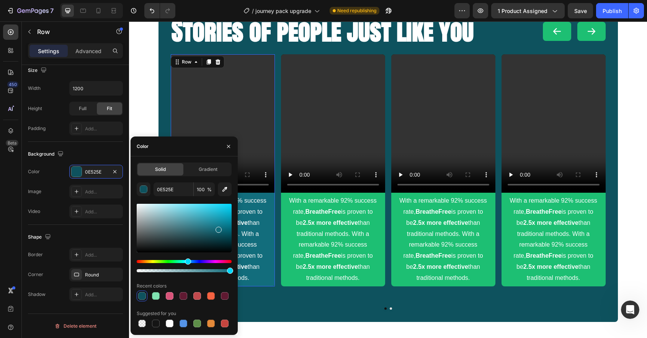
drag, startPoint x: 219, startPoint y: 237, endPoint x: 218, endPoint y: 228, distance: 8.0
click at [218, 228] on div at bounding box center [218, 230] width 6 height 6
type input "126D7C"
click at [282, 285] on div "Video With a remarkable 92% success rate, BreatheFree is proven to be 2.5x more…" at bounding box center [388, 182] width 435 height 256
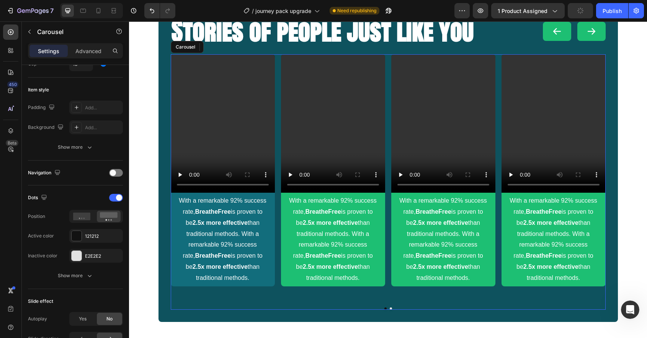
scroll to position [0, 0]
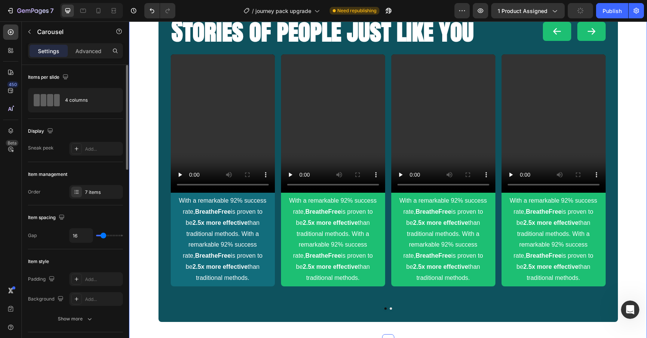
click at [142, 245] on div "Stories of people just like you Heading Button Button Row Row Video With a rema…" at bounding box center [388, 165] width 518 height 326
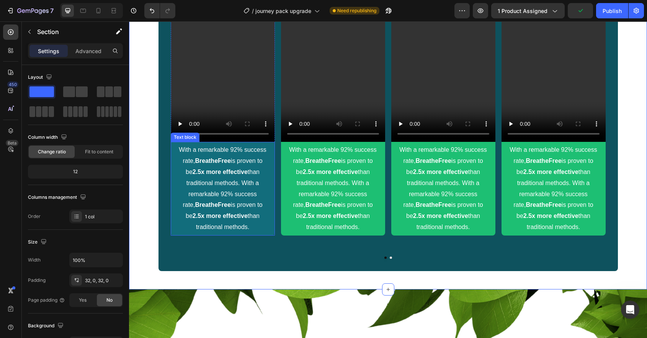
scroll to position [730, 0]
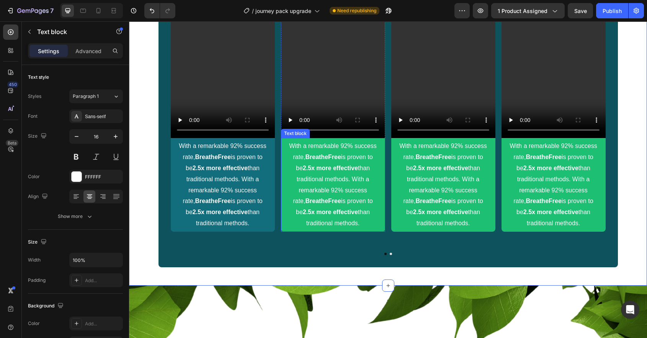
click at [283, 145] on div "With a remarkable 92% success rate, BreatheFree is proven to be 2.5x more effec…" at bounding box center [333, 185] width 100 height 90
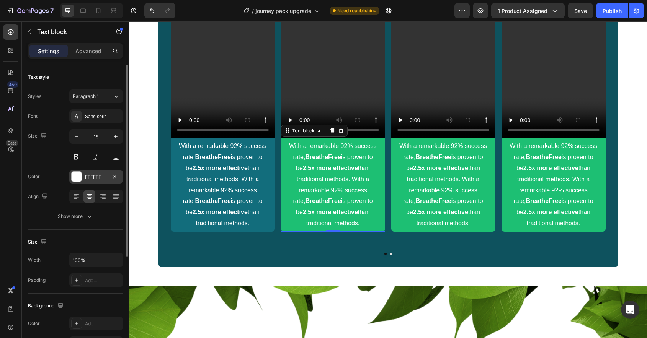
click at [75, 177] on div at bounding box center [77, 177] width 10 height 10
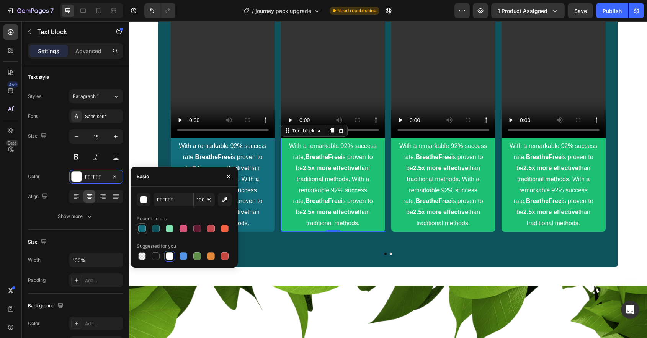
click at [144, 230] on div at bounding box center [142, 229] width 8 height 8
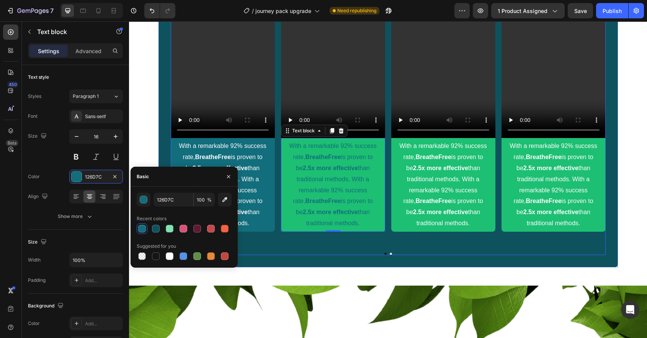
type input "FFFFFF"
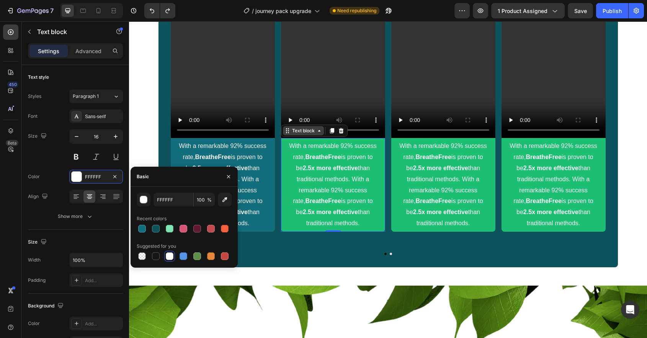
click at [299, 131] on div "Text block" at bounding box center [303, 130] width 26 height 7
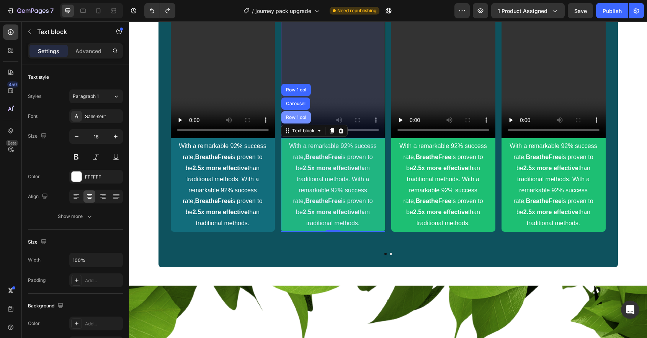
click at [295, 121] on div "Row 1 col" at bounding box center [295, 117] width 29 height 12
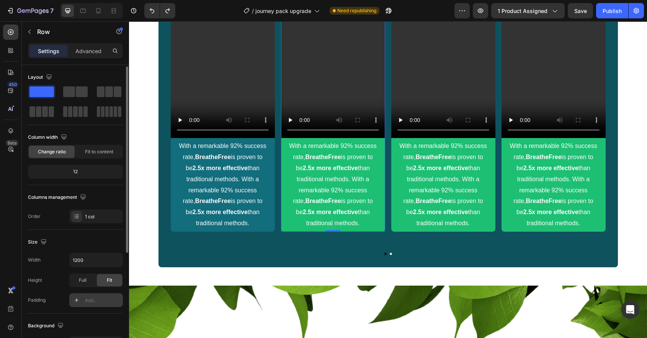
scroll to position [172, 0]
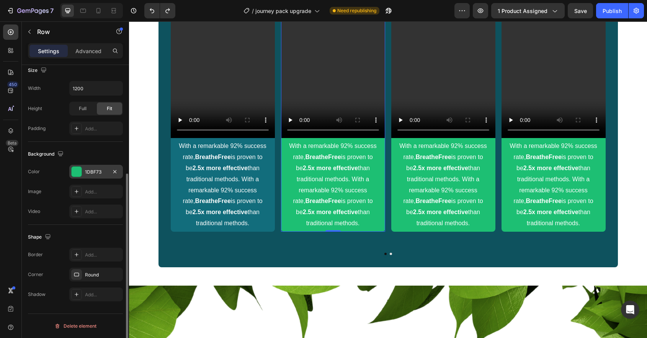
click at [79, 173] on div at bounding box center [77, 172] width 10 height 10
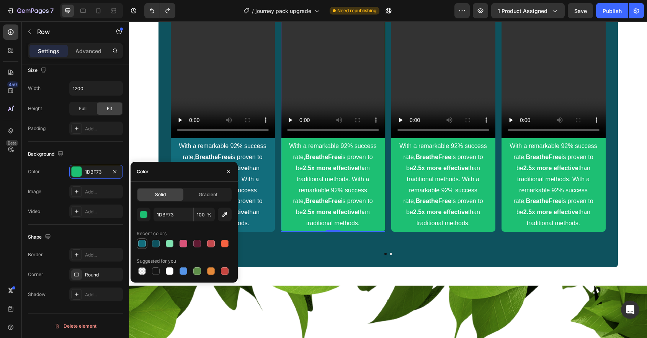
click at [143, 244] on div at bounding box center [142, 244] width 8 height 8
type input "126D7C"
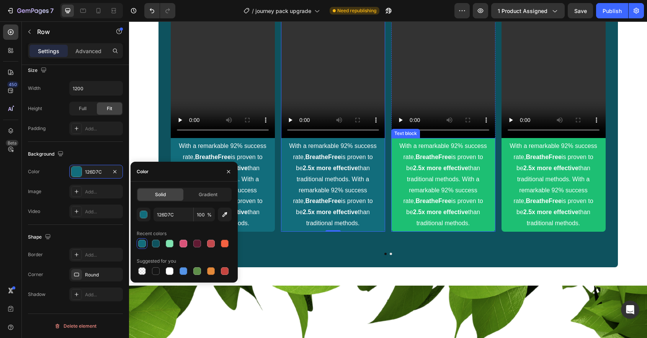
click at [426, 146] on p "With a remarkable 92% success rate, BreatheFree is proven to be 2.5x more effec…" at bounding box center [443, 185] width 99 height 88
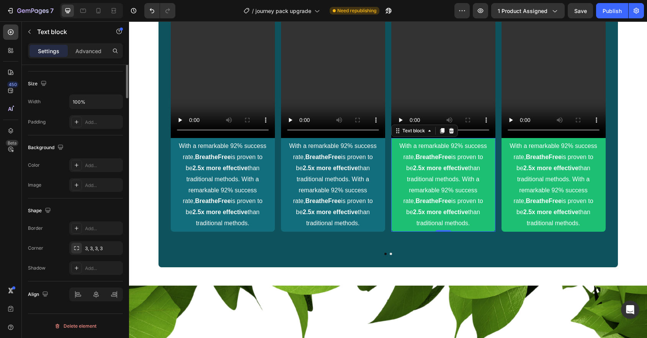
scroll to position [0, 0]
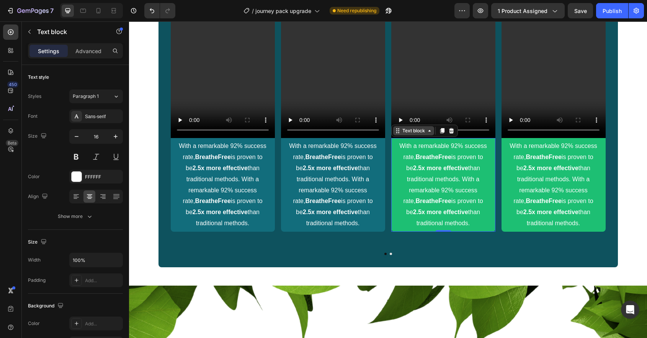
click at [403, 131] on div "Text block" at bounding box center [414, 130] width 26 height 7
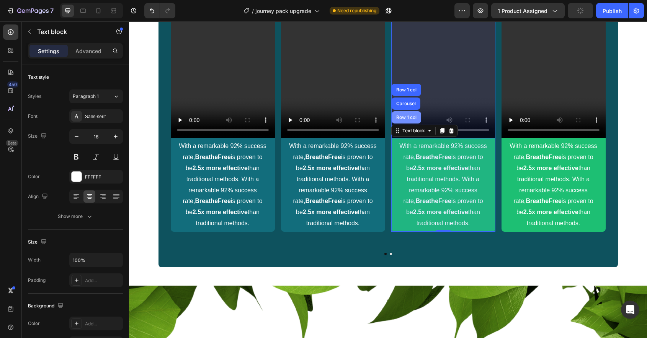
click at [405, 116] on div "Row 1 col" at bounding box center [406, 117] width 23 height 5
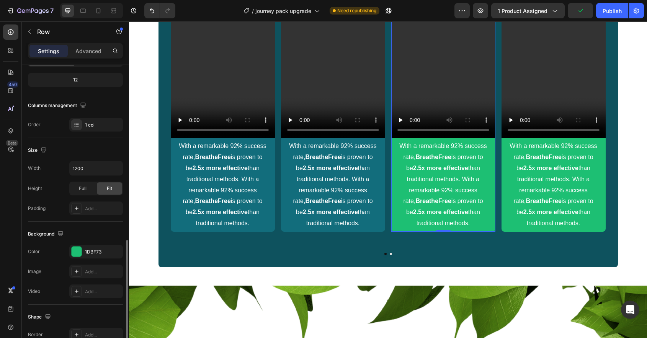
scroll to position [172, 0]
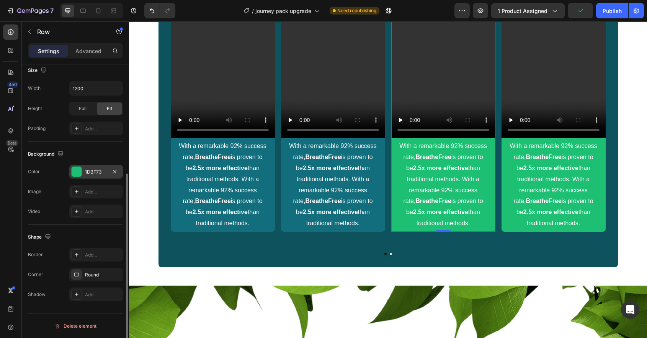
click at [78, 175] on div at bounding box center [77, 172] width 10 height 10
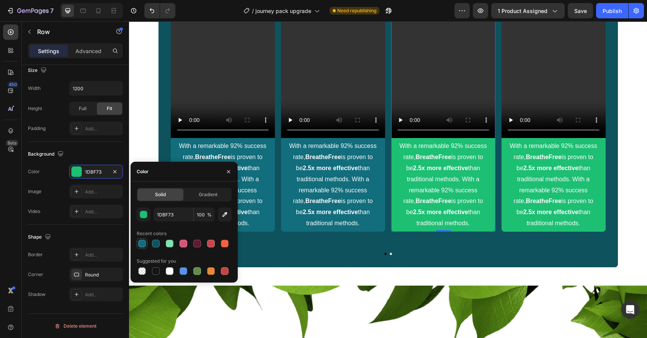
click at [141, 246] on div at bounding box center [142, 244] width 8 height 8
type input "126D7C"
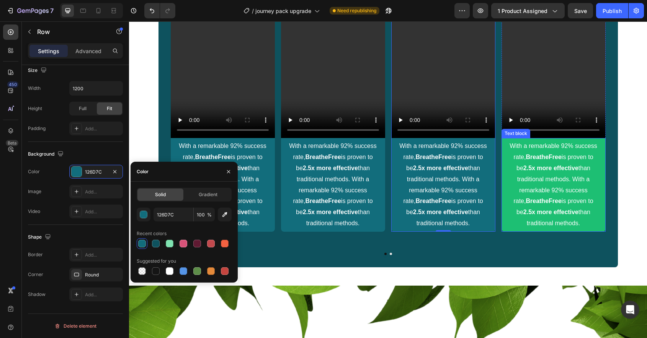
click at [522, 147] on p "With a remarkable 92% success rate, BreatheFree is proven to be 2.5x more effec…" at bounding box center [553, 185] width 99 height 88
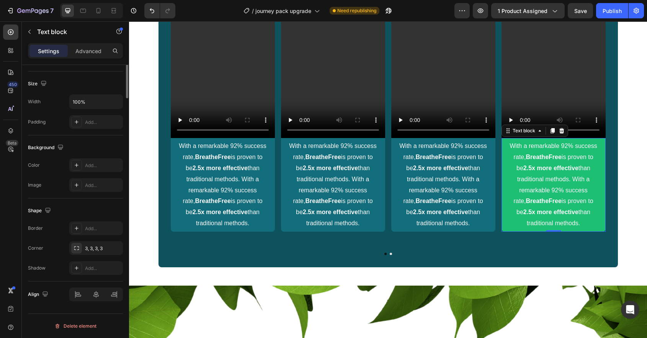
scroll to position [0, 0]
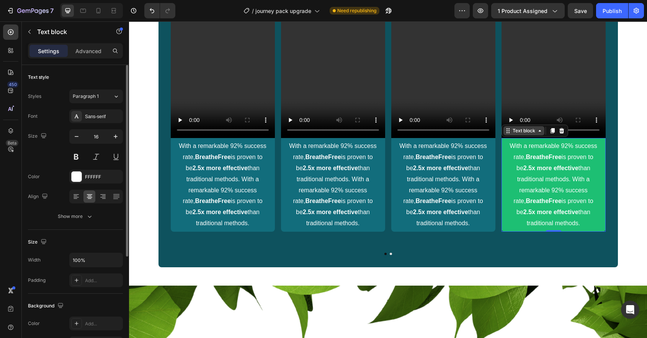
click at [525, 131] on div "Text block" at bounding box center [524, 130] width 26 height 7
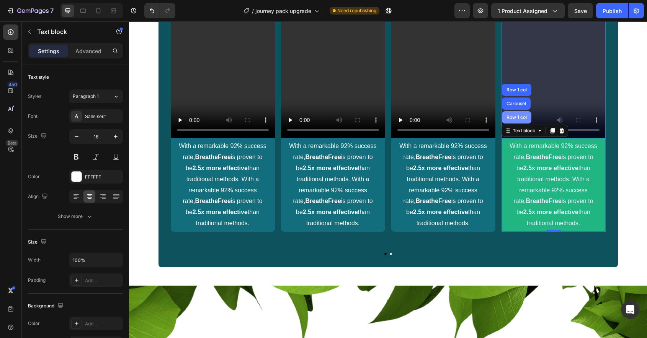
click at [518, 118] on div "Row 1 col" at bounding box center [516, 117] width 23 height 5
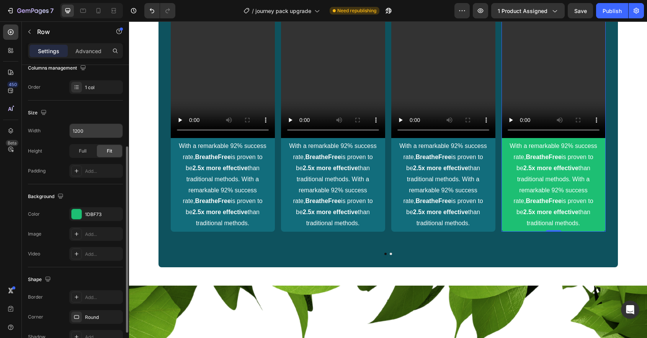
scroll to position [172, 0]
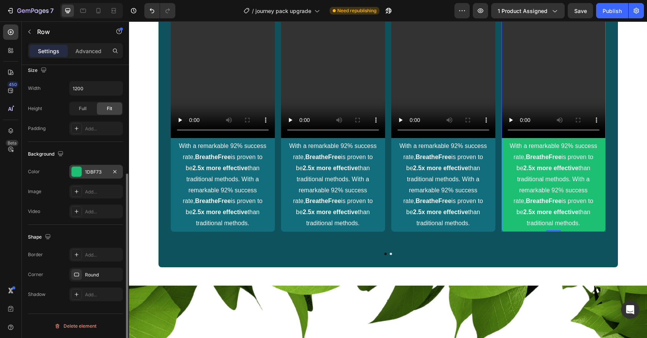
click at [79, 175] on div at bounding box center [77, 172] width 10 height 10
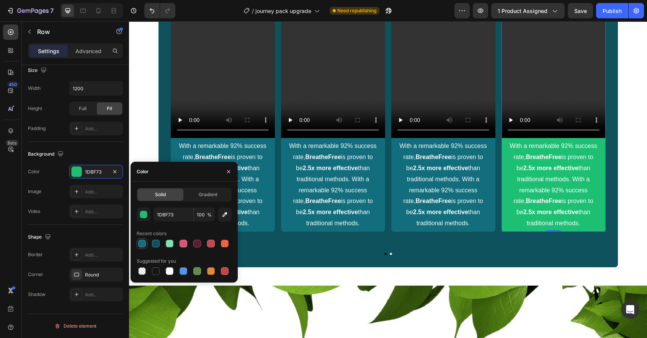
click at [140, 245] on div at bounding box center [142, 244] width 8 height 8
type input "126D7C"
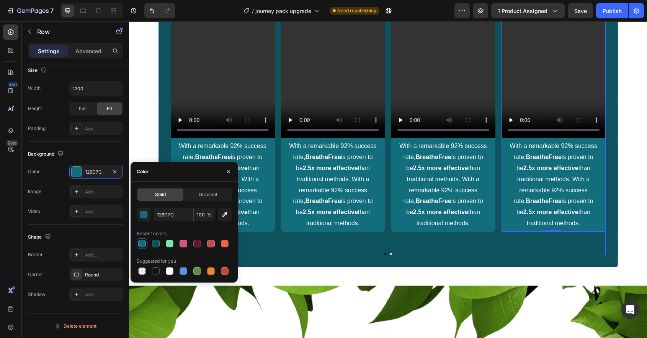
click at [359, 222] on div "Video With a remarkable 92% success rate, BreatheFree is proven to be 2.5x more…" at bounding box center [388, 128] width 435 height 256
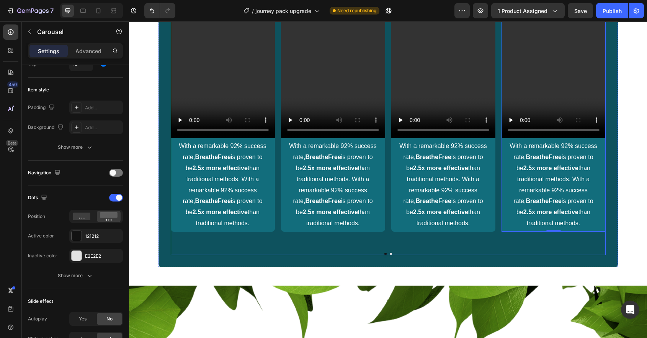
scroll to position [0, 0]
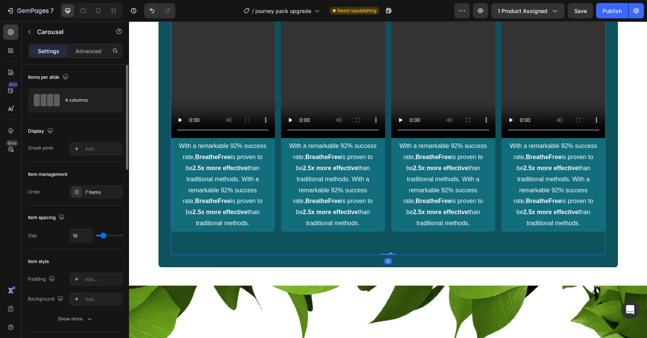
click at [204, 225] on div "Video With a remarkable 92% success rate, BreatheFree is proven to be 2.5x more…" at bounding box center [388, 128] width 435 height 256
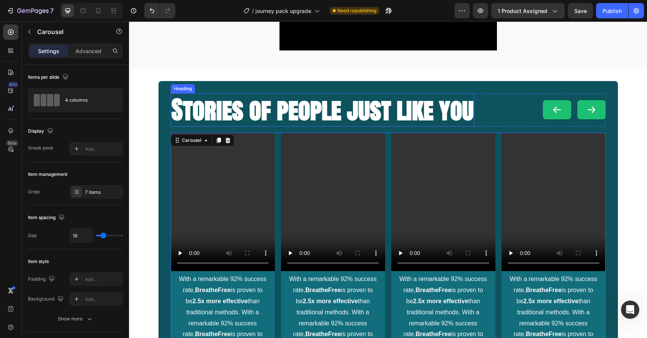
scroll to position [711, 0]
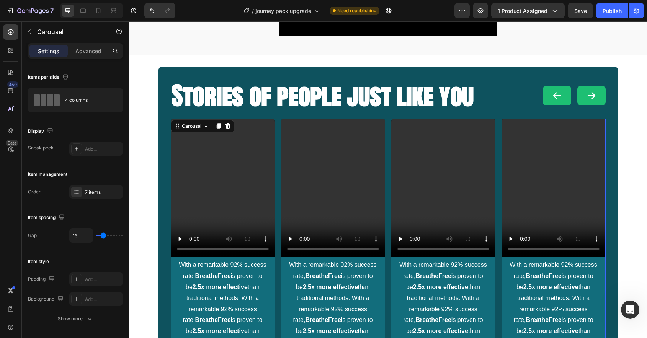
click at [277, 186] on div "Video With a remarkable 92% success rate, BreatheFree is proven to be 2.5x more…" at bounding box center [388, 235] width 435 height 232
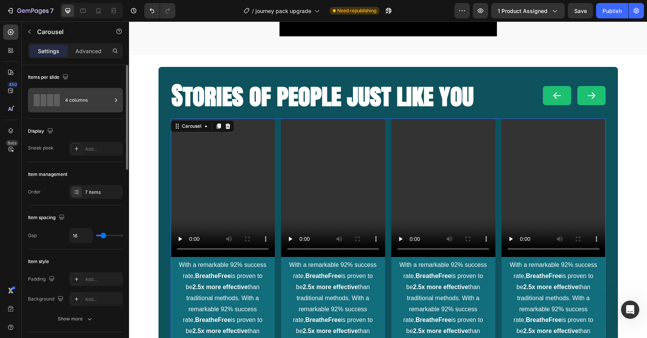
click at [96, 102] on div "4 columns" at bounding box center [88, 100] width 47 height 18
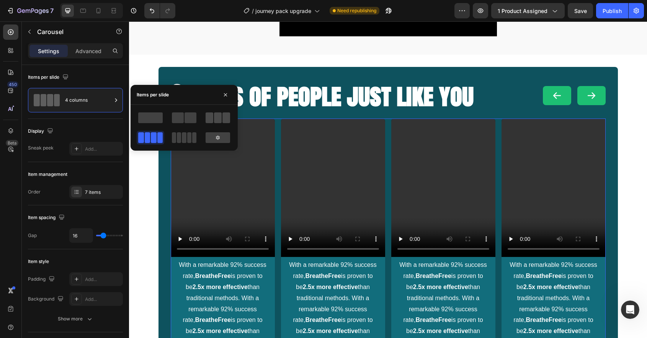
click at [217, 117] on span at bounding box center [218, 118] width 8 height 11
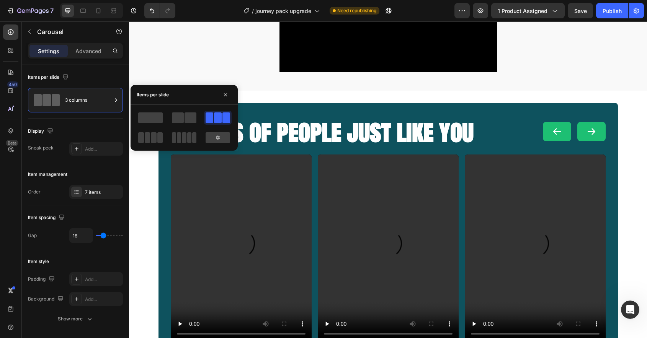
scroll to position [646, 0]
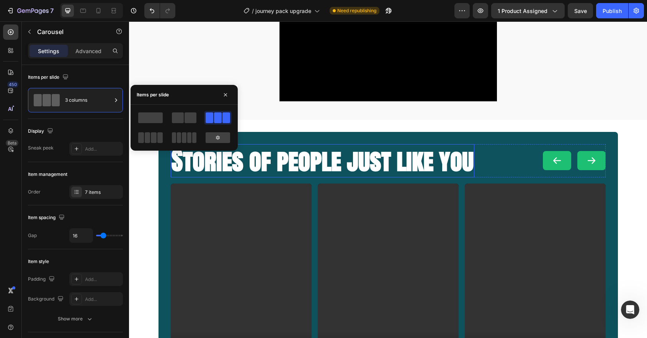
click at [303, 166] on strong "Stories of people just like you" at bounding box center [322, 160] width 302 height 37
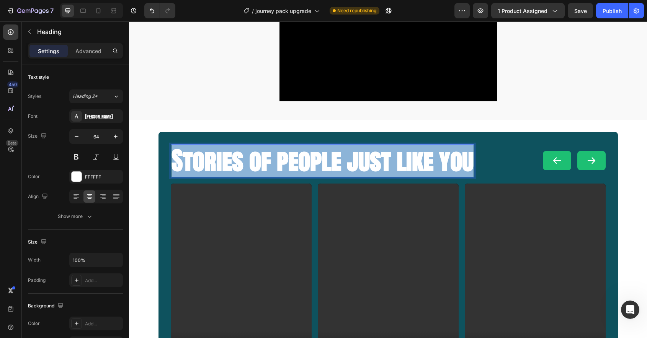
click at [303, 166] on strong "Stories of people just like you" at bounding box center [322, 160] width 302 height 37
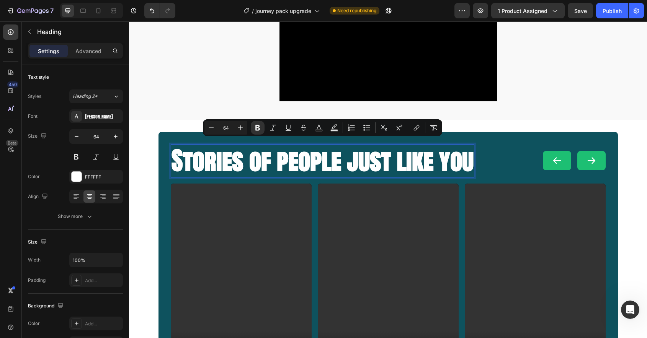
scroll to position [2, 0]
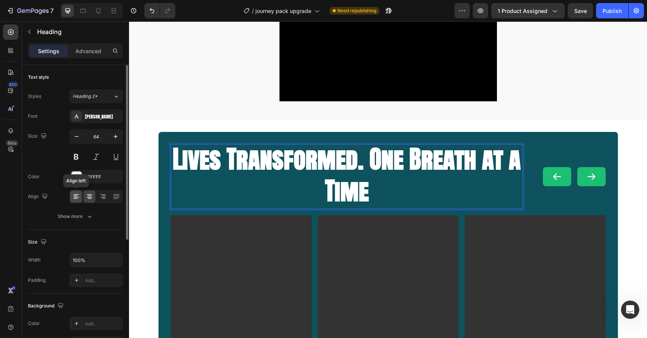
click at [77, 202] on div at bounding box center [76, 197] width 12 height 12
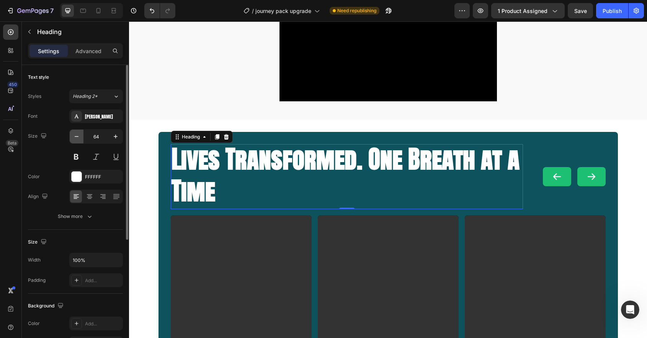
click at [72, 132] on button "button" at bounding box center [77, 137] width 14 height 14
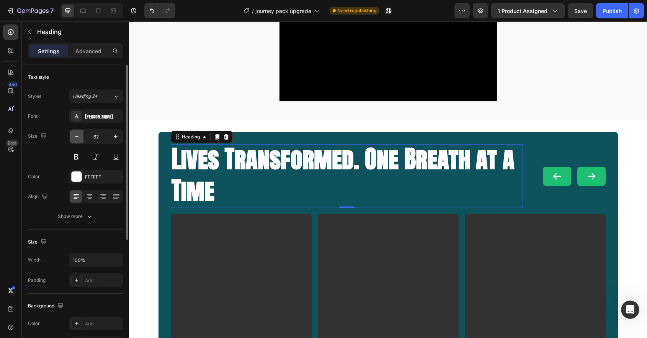
click at [72, 132] on button "button" at bounding box center [77, 137] width 14 height 14
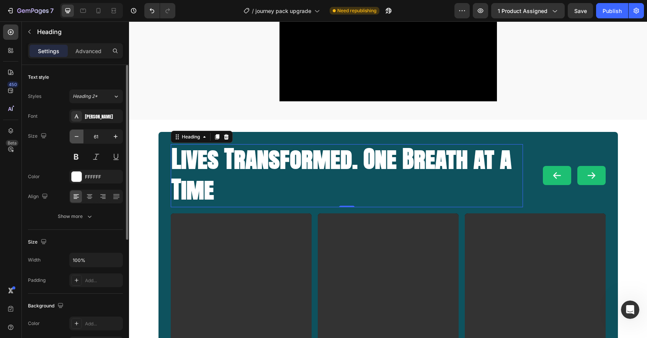
click at [72, 132] on button "button" at bounding box center [77, 137] width 14 height 14
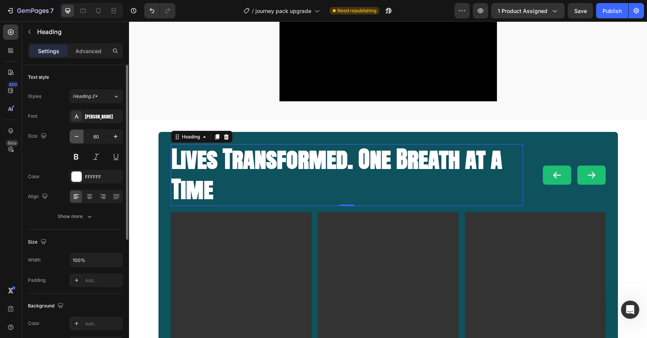
click at [72, 132] on button "button" at bounding box center [77, 137] width 14 height 14
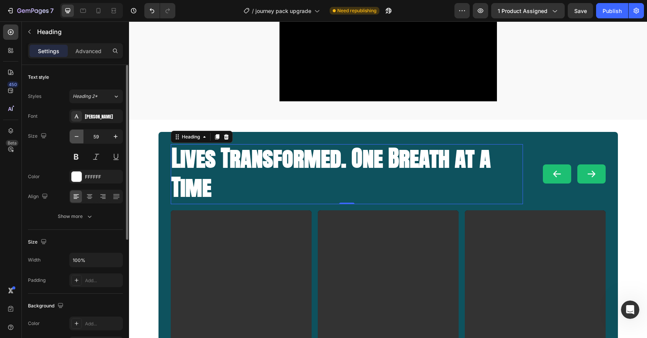
click at [72, 132] on button "button" at bounding box center [77, 137] width 14 height 14
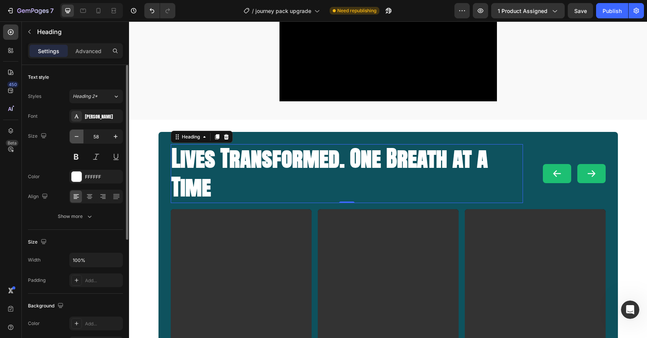
click at [72, 132] on button "button" at bounding box center [77, 137] width 14 height 14
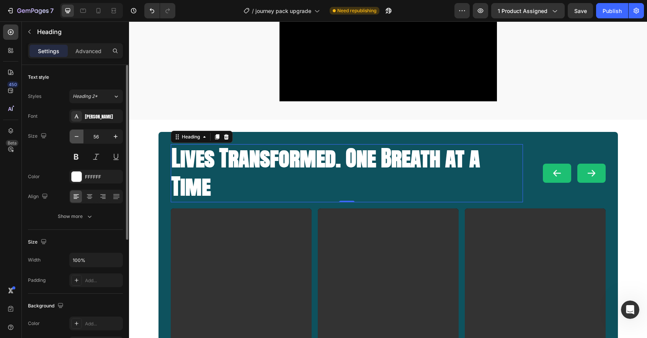
click at [72, 132] on button "button" at bounding box center [77, 137] width 14 height 14
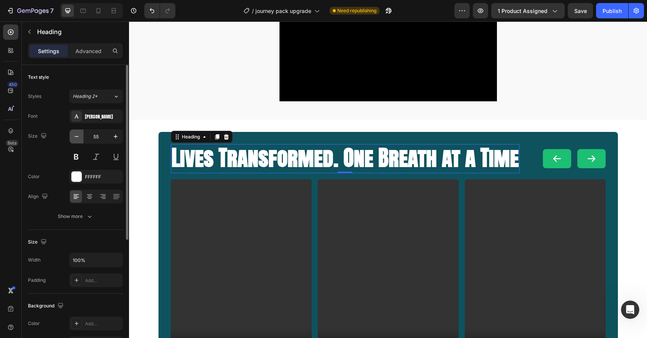
click at [72, 132] on button "button" at bounding box center [77, 137] width 14 height 14
type input "54"
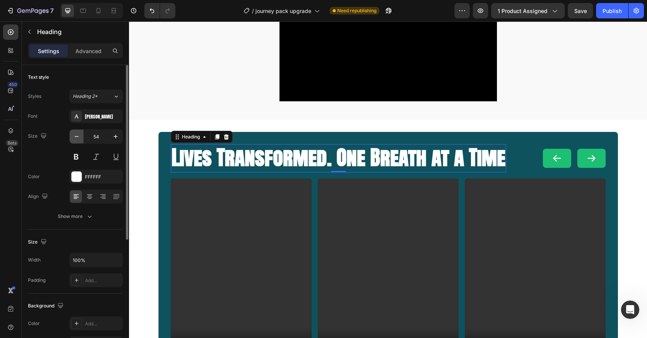
scroll to position [1, 0]
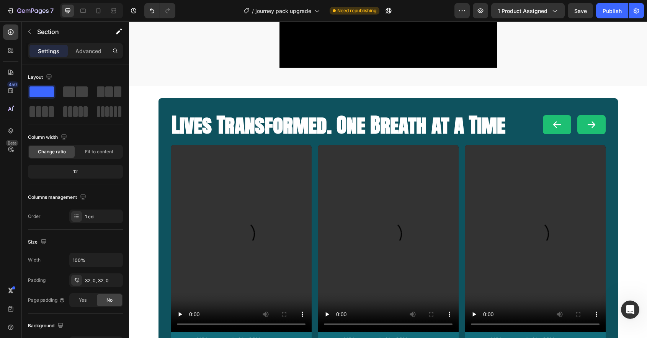
scroll to position [662, 0]
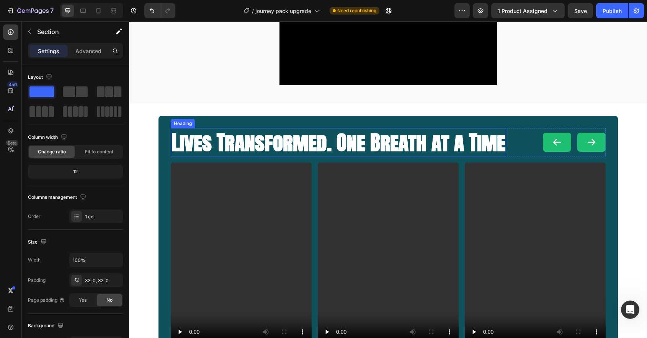
click at [355, 152] on strong "Lives Transformed. One Breath at a Time" at bounding box center [338, 142] width 334 height 31
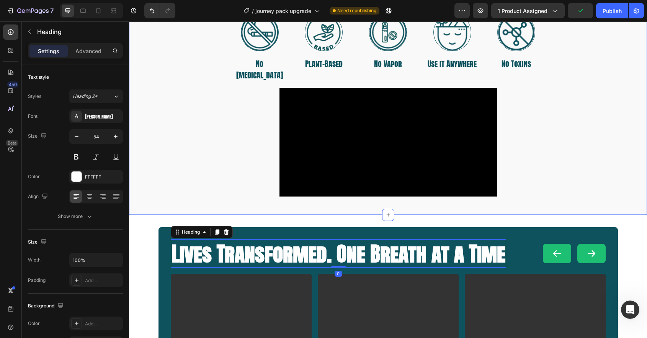
scroll to position [525, 0]
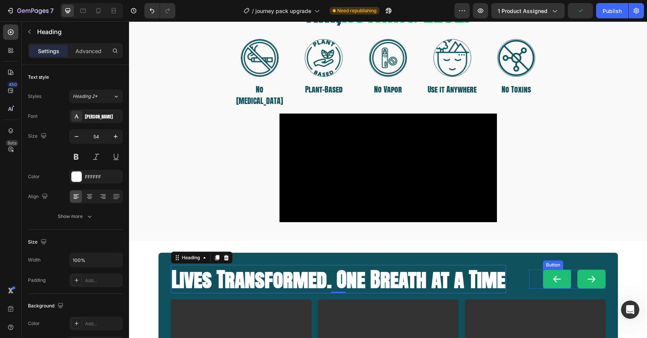
click at [546, 271] on button "<p>Button</p>" at bounding box center [557, 279] width 28 height 19
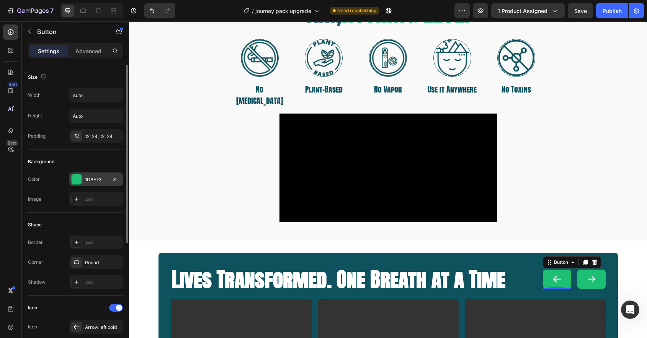
click at [79, 181] on div at bounding box center [77, 180] width 10 height 10
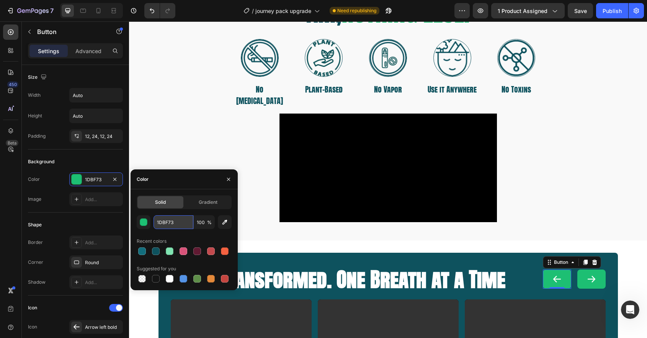
click at [165, 218] on input "1DBF73" at bounding box center [173, 222] width 40 height 14
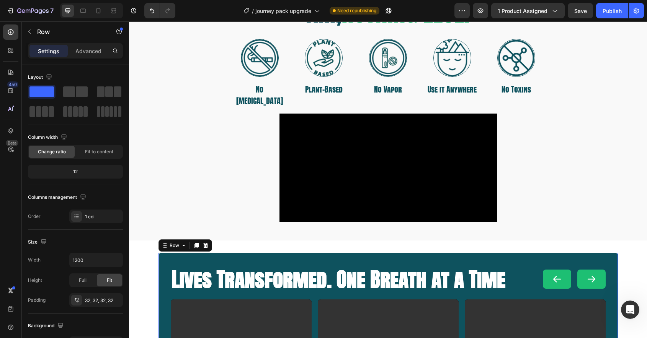
click at [355, 282] on strong "Lives Transformed. One Breath at a Time" at bounding box center [338, 279] width 334 height 31
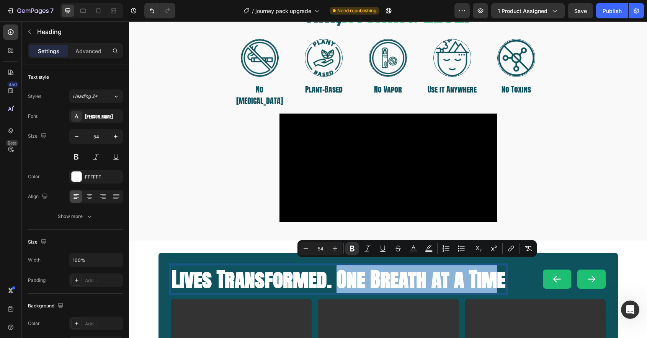
drag, startPoint x: 339, startPoint y: 277, endPoint x: 492, endPoint y: 282, distance: 153.6
click at [429, 269] on strong "Lives Transformed. One Breath at a Time" at bounding box center [338, 279] width 334 height 31
drag, startPoint x: 339, startPoint y: 274, endPoint x: 512, endPoint y: 284, distance: 174.0
click at [512, 284] on div "Lives Transformed. One Breath at a Time Heading 0 Button Button Row Row" at bounding box center [388, 279] width 435 height 28
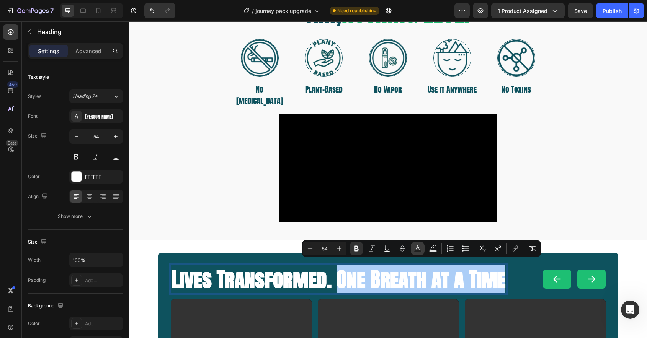
click at [414, 248] on icon "Editor contextual toolbar" at bounding box center [418, 249] width 8 height 8
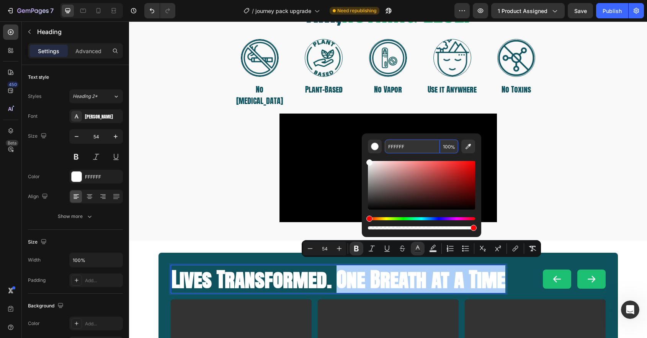
click at [406, 145] on input "FFFFFF" at bounding box center [412, 147] width 55 height 14
paste input "1DBF73"
type input "1DBF73"
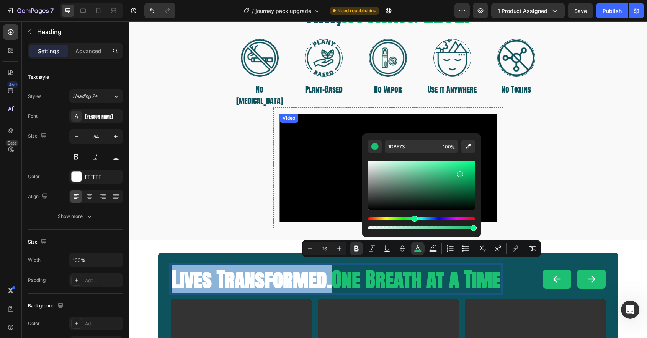
click at [294, 151] on video at bounding box center [387, 168] width 217 height 109
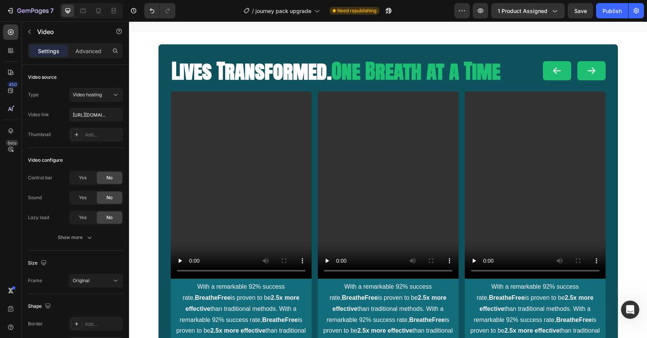
scroll to position [651, 0]
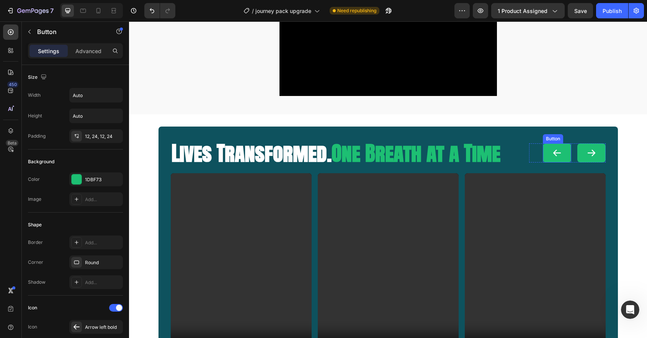
click at [550, 154] on button "<p>Button</p>" at bounding box center [557, 153] width 28 height 19
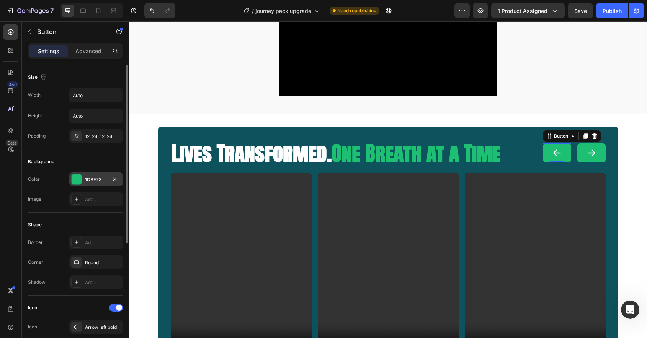
click at [80, 183] on div at bounding box center [77, 180] width 10 height 10
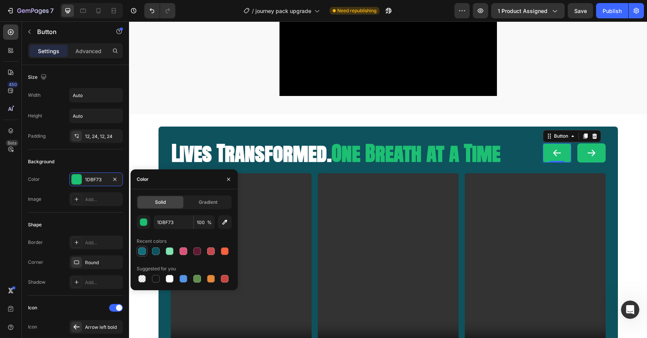
click at [142, 250] on div at bounding box center [142, 252] width 8 height 8
type input "126D7C"
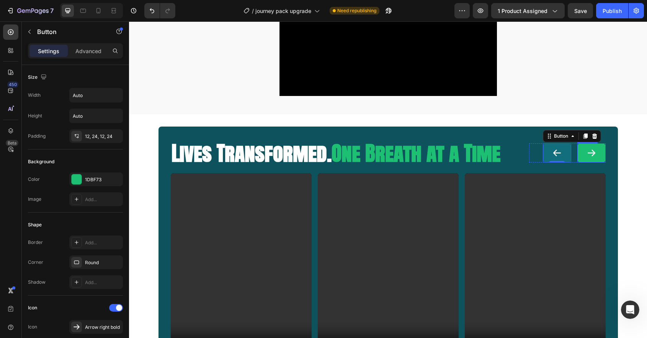
click at [598, 157] on button "<p>Button</p>" at bounding box center [591, 153] width 28 height 19
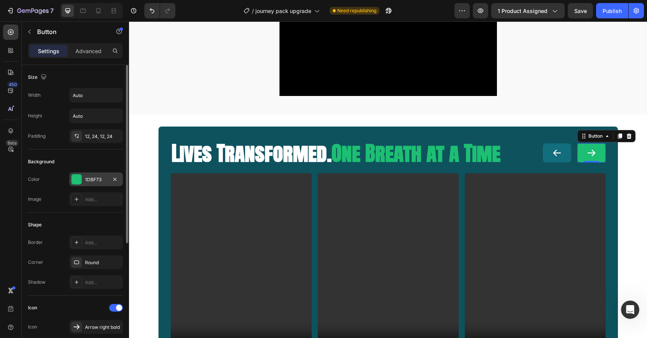
click at [72, 181] on div at bounding box center [77, 180] width 10 height 10
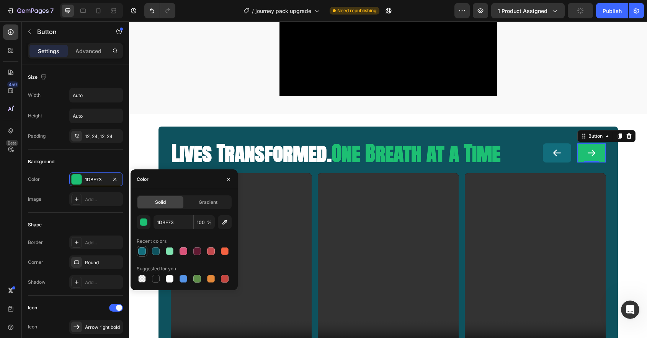
click at [142, 254] on div at bounding box center [142, 252] width 8 height 8
type input "126D7C"
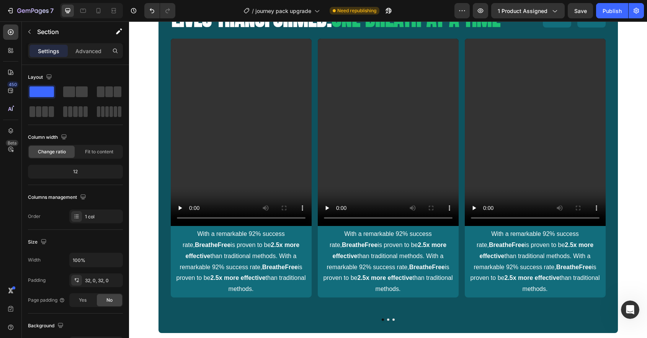
scroll to position [786, 0]
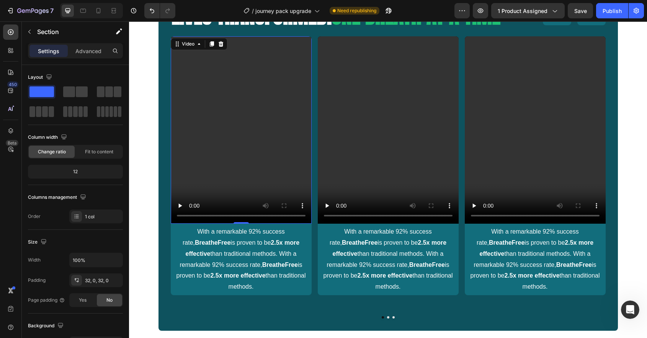
click at [230, 144] on video at bounding box center [241, 130] width 141 height 188
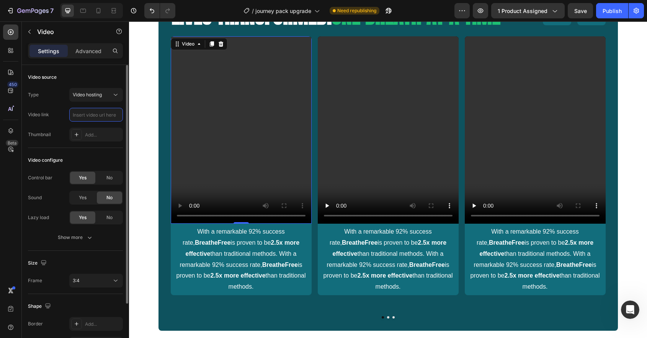
scroll to position [0, 0]
click at [97, 117] on input "text" at bounding box center [96, 115] width 54 height 14
type input "[URL][DOMAIN_NAME]"
click at [112, 281] on icon at bounding box center [116, 281] width 8 height 8
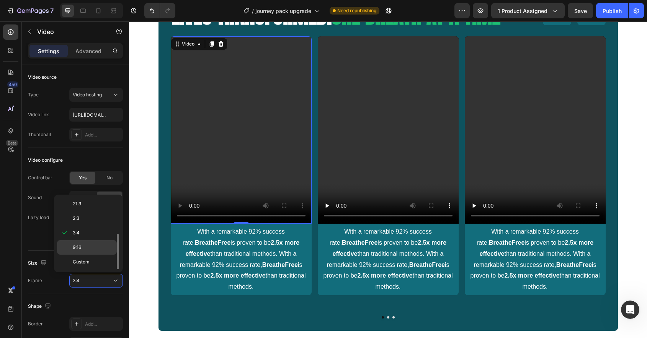
scroll to position [0, 0]
click at [90, 212] on div "Original" at bounding box center [87, 219] width 60 height 15
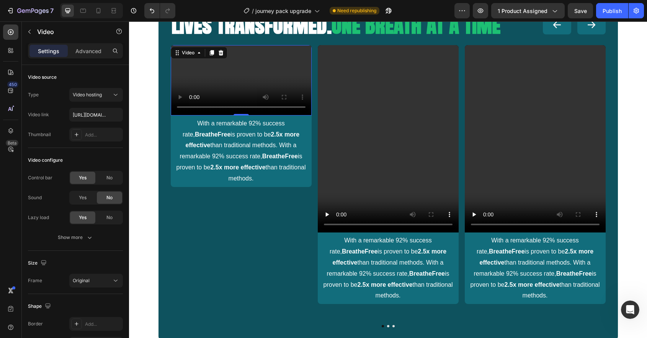
scroll to position [679, 0]
click at [246, 116] on video at bounding box center [241, 81] width 141 height 70
click at [244, 116] on video at bounding box center [241, 81] width 141 height 70
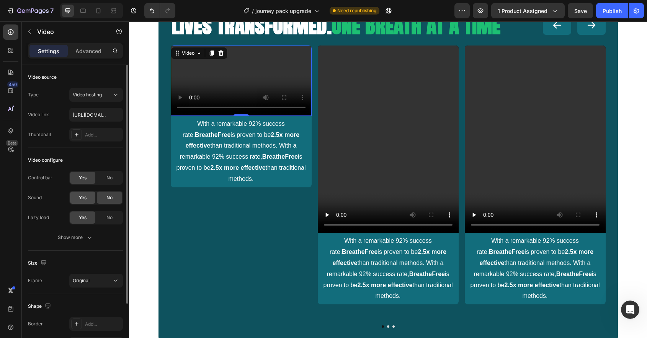
click at [89, 197] on div "Yes" at bounding box center [82, 198] width 25 height 12
click at [90, 237] on icon "button" at bounding box center [90, 238] width 8 height 8
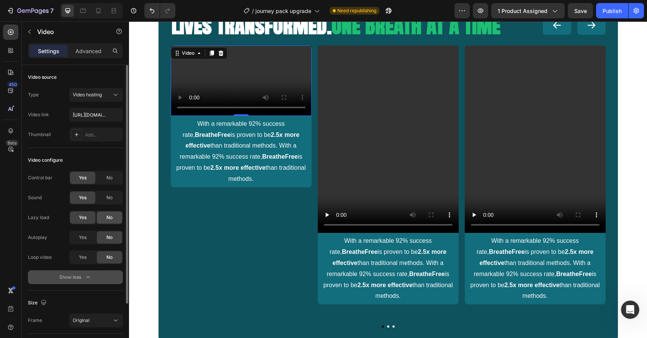
click at [104, 216] on div "No" at bounding box center [109, 218] width 25 height 12
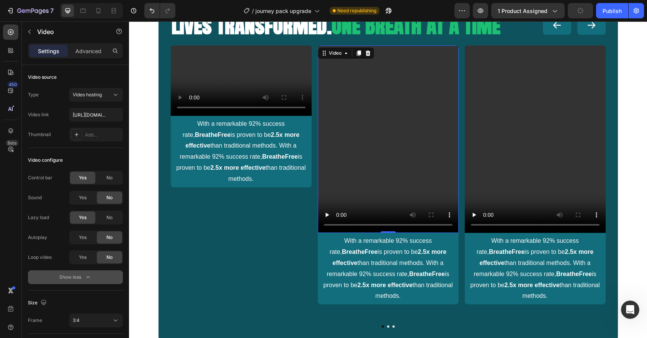
click at [377, 124] on video at bounding box center [388, 140] width 141 height 188
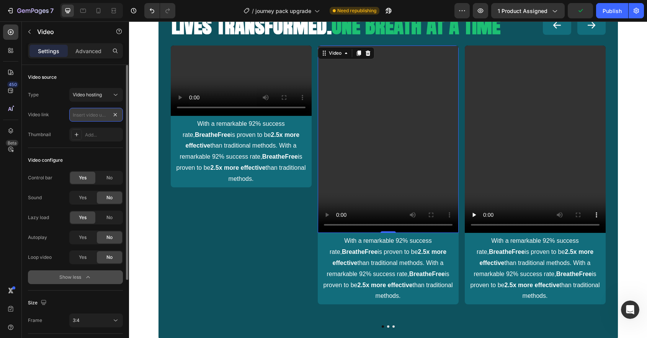
scroll to position [0, 0]
click at [94, 116] on input "text" at bounding box center [96, 115] width 54 height 14
paste input "[URL][DOMAIN_NAME]"
type input "[URL][DOMAIN_NAME]"
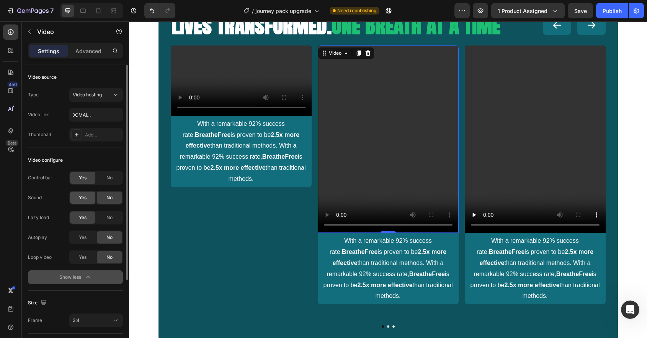
click at [83, 201] on span "Yes" at bounding box center [83, 197] width 8 height 7
click at [103, 220] on div "No" at bounding box center [109, 218] width 25 height 12
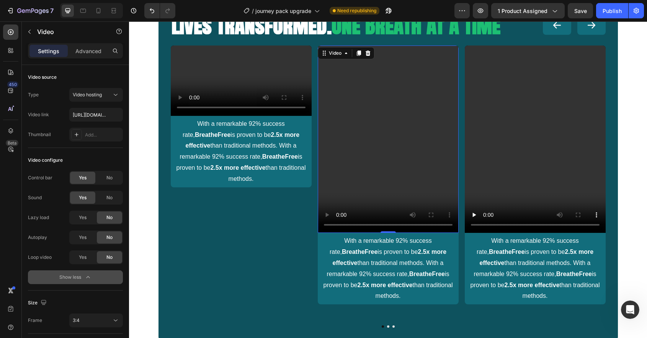
click at [361, 172] on video at bounding box center [388, 140] width 141 height 188
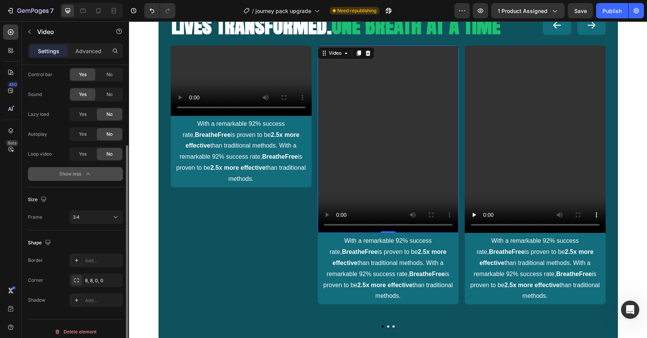
scroll to position [109, 0]
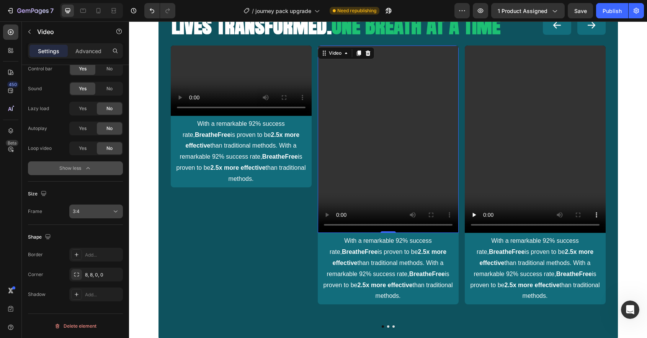
click at [108, 214] on div "3:4" at bounding box center [92, 211] width 39 height 7
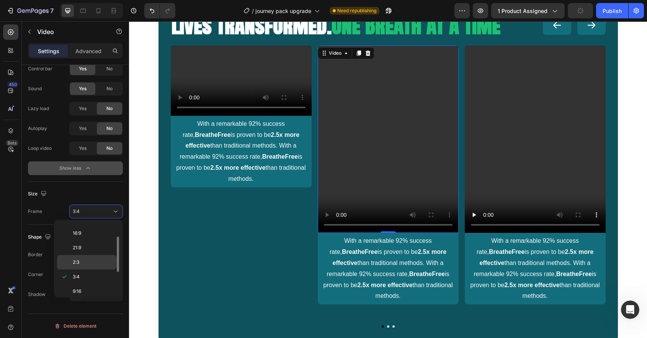
scroll to position [0, 0]
click at [87, 231] on span "Original" at bounding box center [81, 230] width 17 height 7
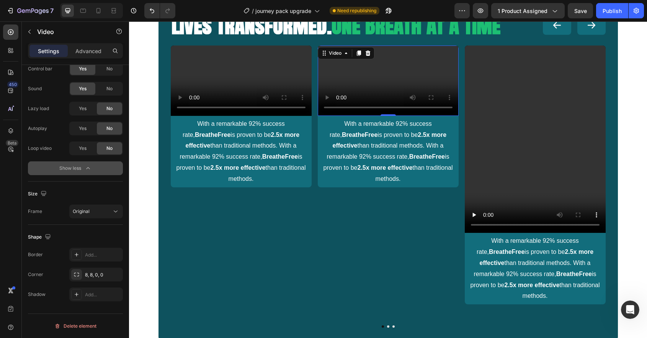
click at [410, 116] on video at bounding box center [388, 81] width 141 height 70
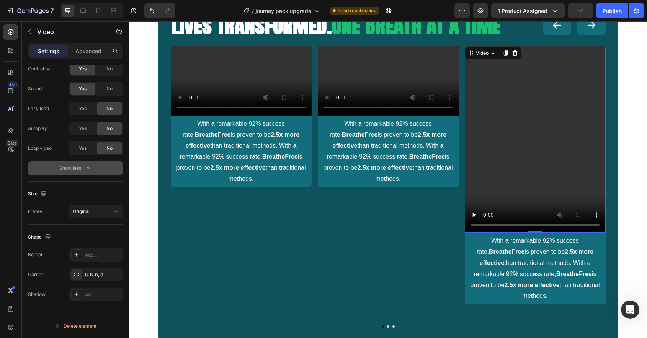
click at [515, 95] on video at bounding box center [535, 140] width 141 height 188
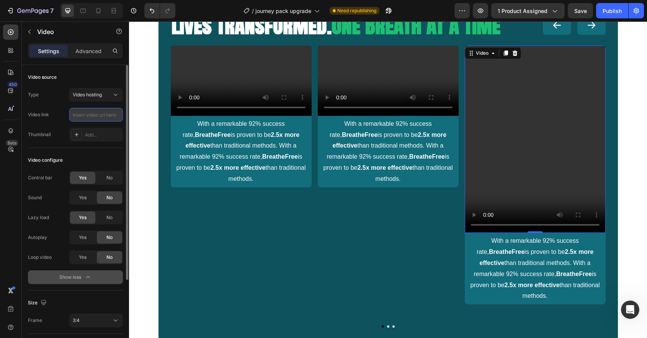
click at [100, 116] on input "text" at bounding box center [96, 115] width 54 height 14
type input "[URL][DOMAIN_NAME]"
click at [109, 213] on div "No" at bounding box center [109, 218] width 25 height 12
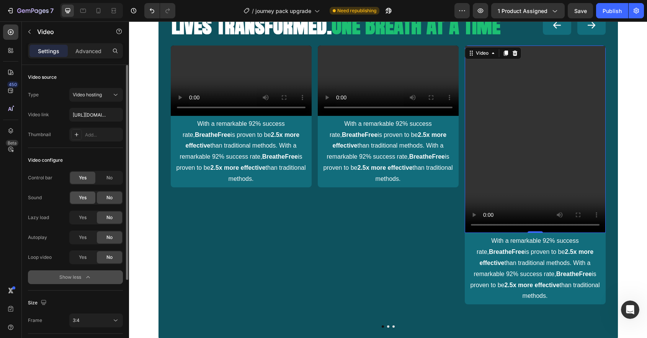
click at [79, 202] on div "Yes" at bounding box center [82, 198] width 25 height 12
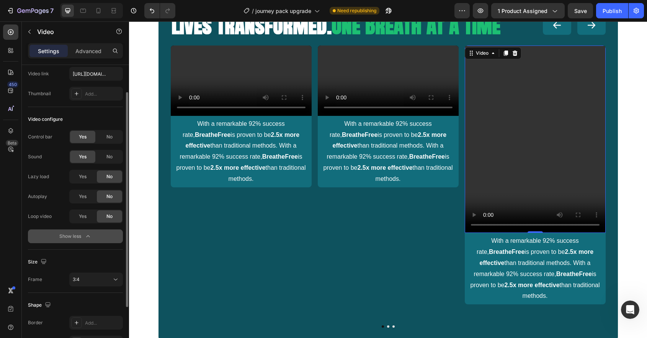
scroll to position [49, 0]
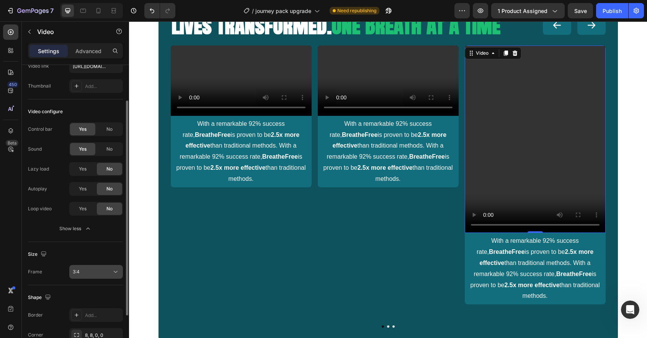
click at [84, 276] on button "3:4" at bounding box center [96, 272] width 54 height 14
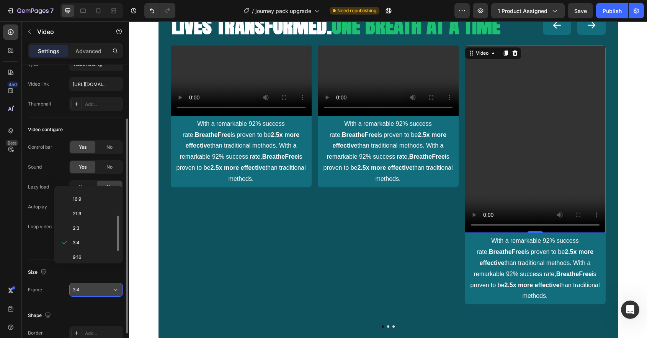
scroll to position [0, 0]
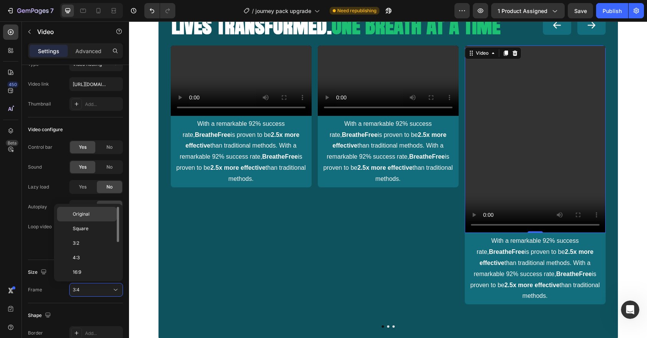
click at [83, 217] on span "Original" at bounding box center [81, 214] width 17 height 7
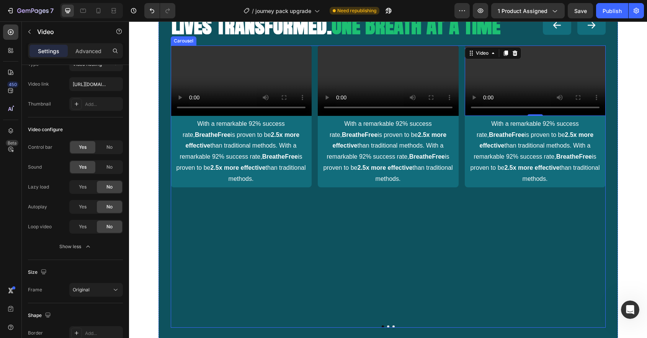
click at [460, 199] on div "Video 0 With a remarkable 92% success rate, BreatheFree is proven to be 2.5x mo…" at bounding box center [388, 175] width 435 height 259
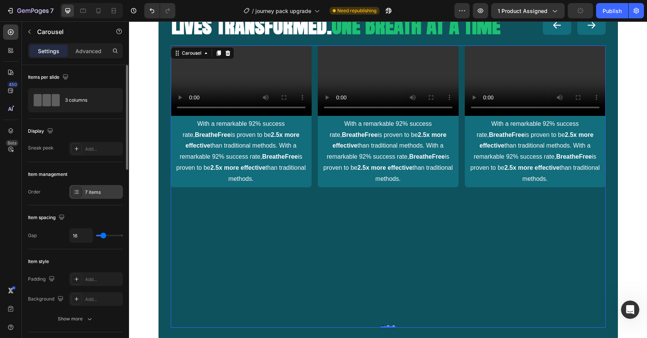
click at [91, 194] on div "7 items" at bounding box center [103, 192] width 36 height 7
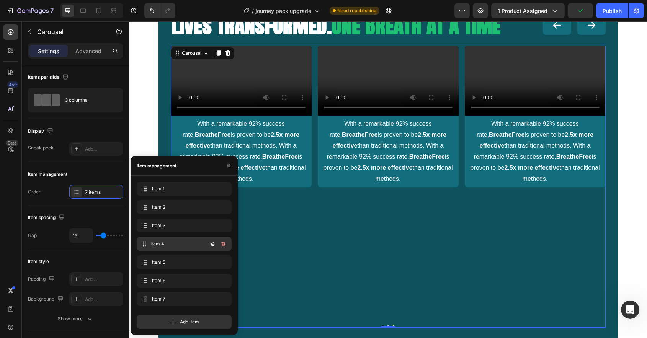
click at [179, 243] on span "Item 4" at bounding box center [178, 244] width 57 height 7
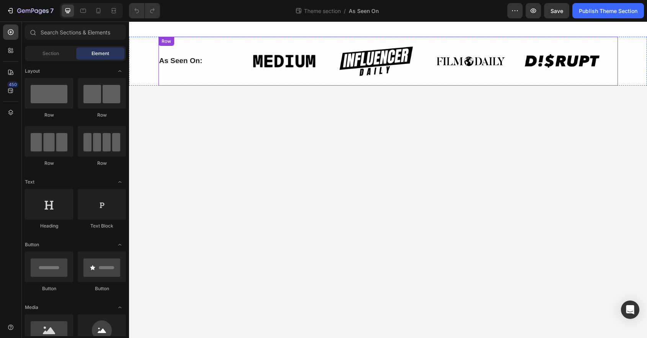
click at [226, 74] on div "As Seen On: Heading" at bounding box center [195, 61] width 75 height 49
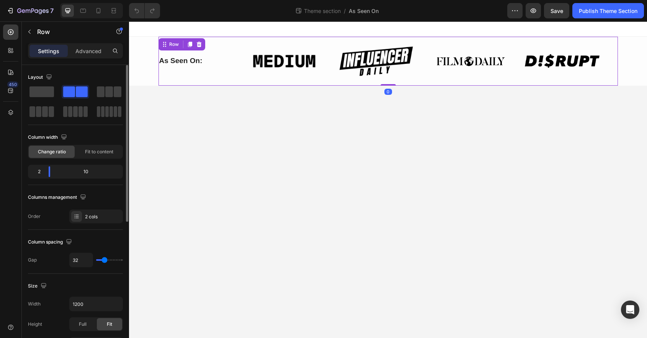
scroll to position [259, 0]
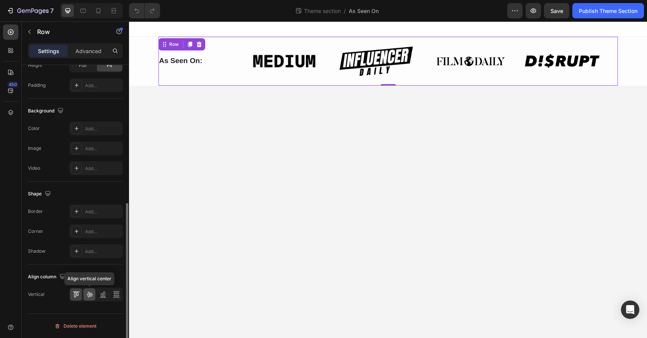
click at [91, 298] on icon at bounding box center [90, 295] width 8 height 8
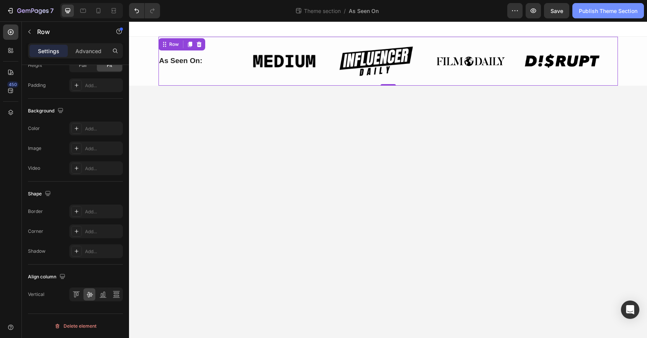
click at [604, 15] on button "Publish Theme Section" at bounding box center [608, 10] width 72 height 15
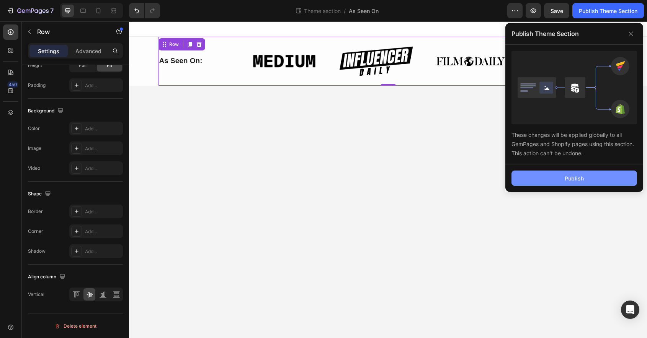
click at [572, 178] on div "Publish" at bounding box center [574, 179] width 19 height 8
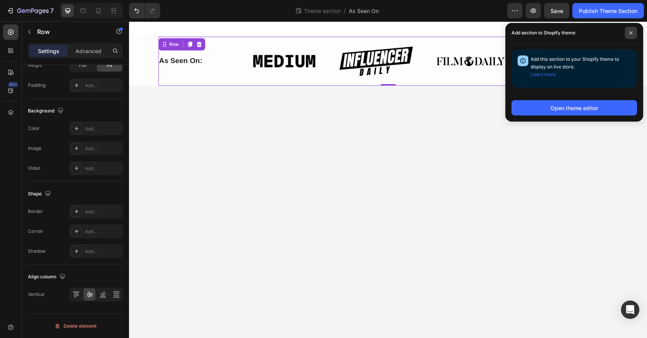
click at [631, 35] on span at bounding box center [631, 33] width 12 height 12
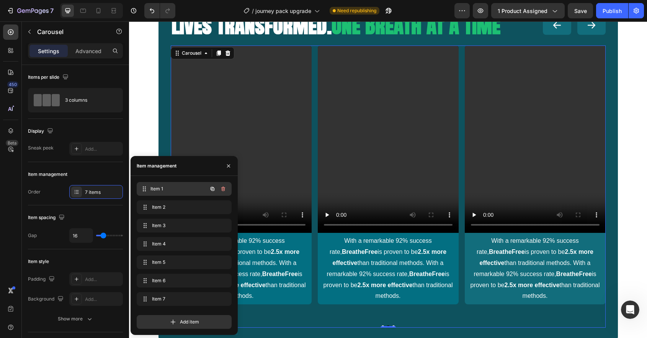
click at [184, 190] on span "Item 1" at bounding box center [178, 189] width 57 height 7
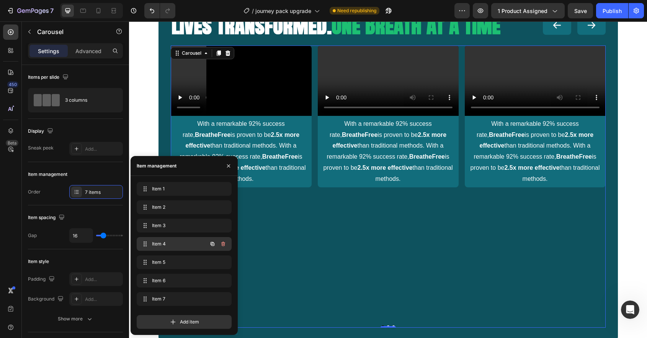
click at [169, 241] on span "Item 4" at bounding box center [173, 244] width 43 height 7
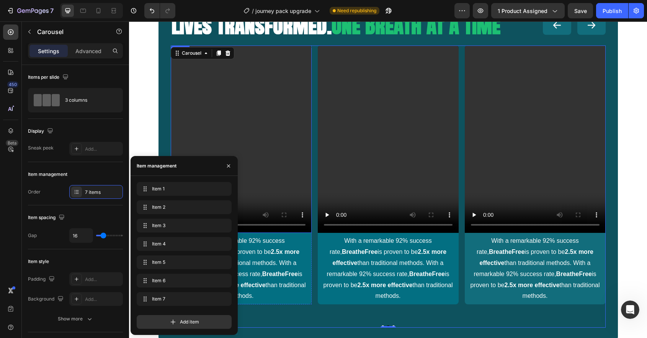
click at [264, 125] on video at bounding box center [241, 140] width 141 height 188
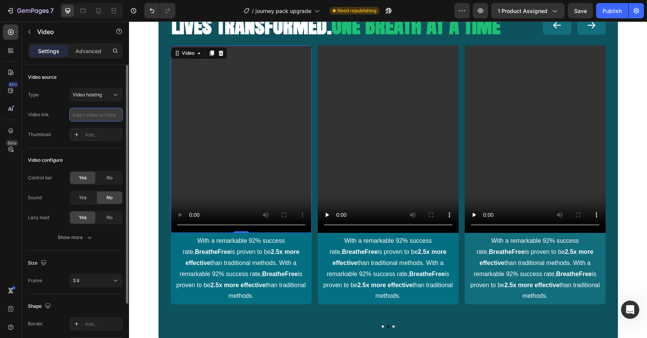
click at [101, 116] on input "text" at bounding box center [96, 115] width 54 height 14
type input "https://cdn.shopify.com/videos/c/o/v/18f2a36a80b24b54842bd77ed02b9a7f.mp4"
click at [87, 201] on div "Yes" at bounding box center [82, 198] width 25 height 12
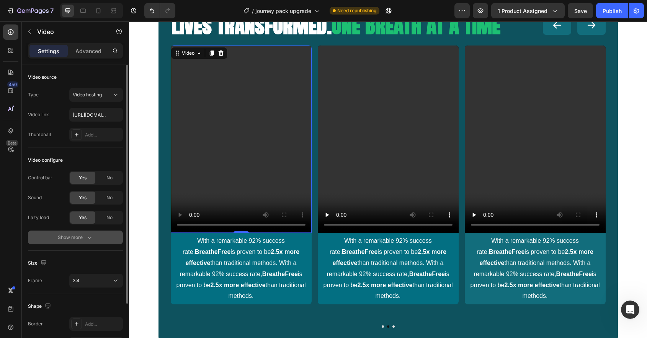
click at [93, 243] on button "Show more" at bounding box center [75, 238] width 95 height 14
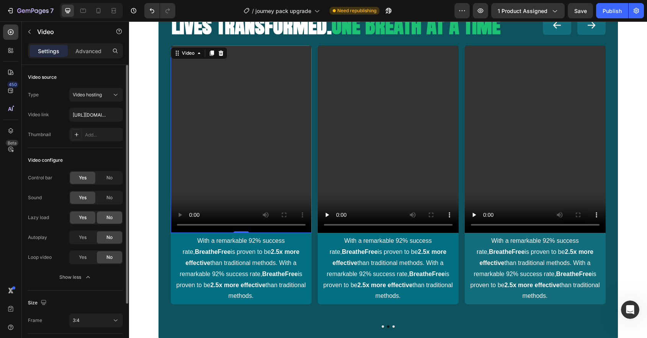
click at [111, 221] on span "No" at bounding box center [109, 217] width 6 height 7
click at [106, 321] on div "3:4" at bounding box center [92, 320] width 39 height 7
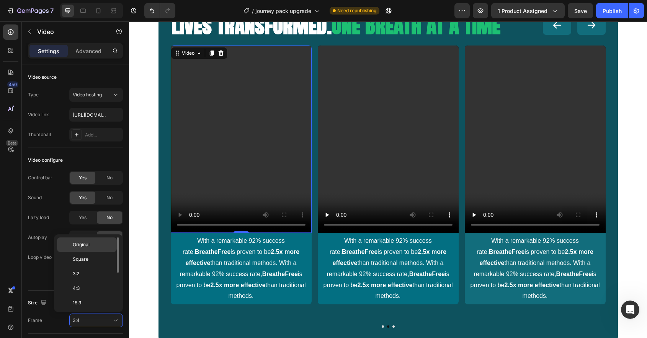
click at [93, 246] on p "Original" at bounding box center [93, 244] width 41 height 7
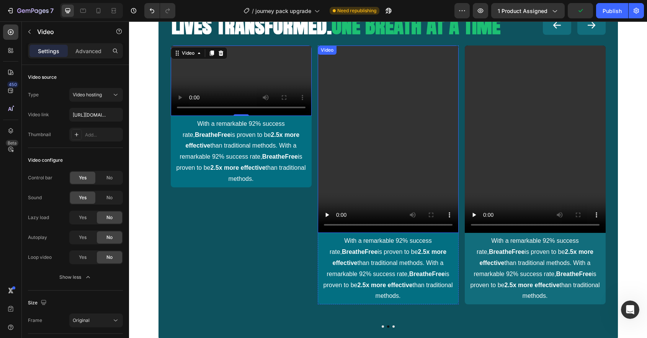
click at [363, 122] on video at bounding box center [388, 140] width 141 height 188
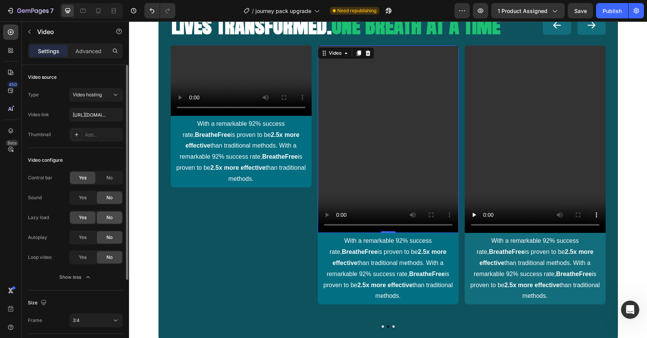
click at [111, 219] on span "No" at bounding box center [109, 217] width 6 height 7
click at [86, 199] on span "Yes" at bounding box center [83, 197] width 8 height 7
click at [105, 115] on input "text" at bounding box center [96, 115] width 54 height 14
paste input "https://cdn.shopify.com/videos/c/o/v/fb072b349414478d92118bf72ce33b92.mp4"
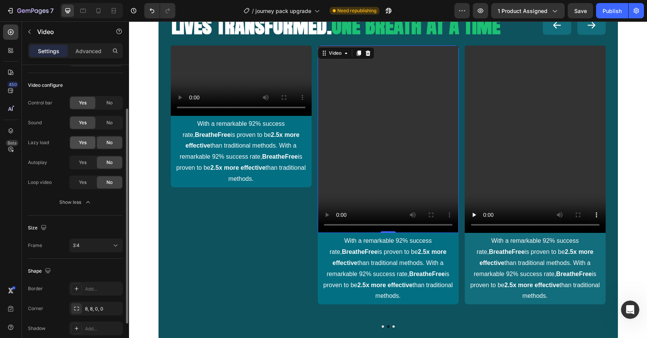
scroll to position [100, 0]
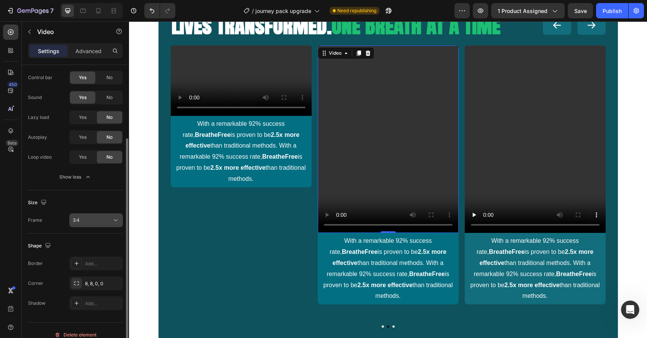
type input "https://cdn.shopify.com/videos/c/o/v/fb072b349414478d92118bf72ce33b92.mp4"
click at [96, 225] on button "3:4" at bounding box center [96, 221] width 54 height 14
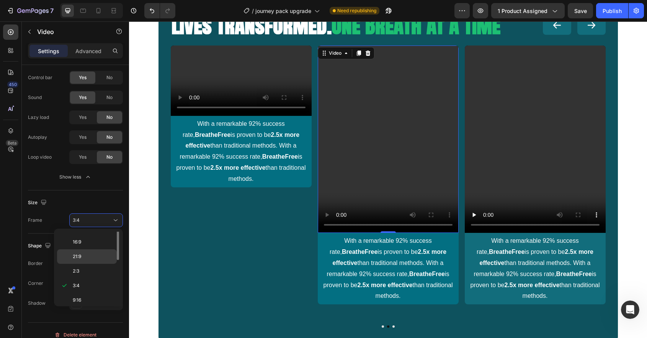
scroll to position [0, 0]
click at [87, 240] on span "Original" at bounding box center [81, 239] width 17 height 7
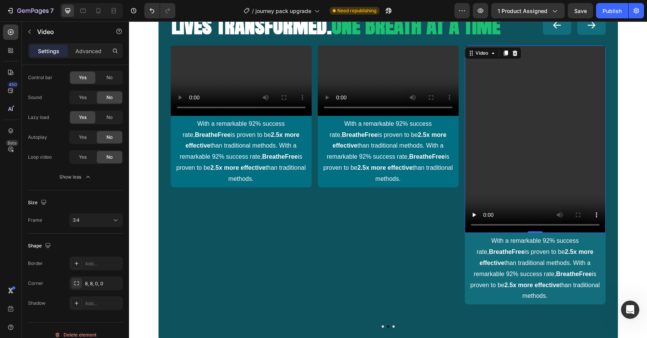
click at [520, 117] on video at bounding box center [534, 140] width 141 height 188
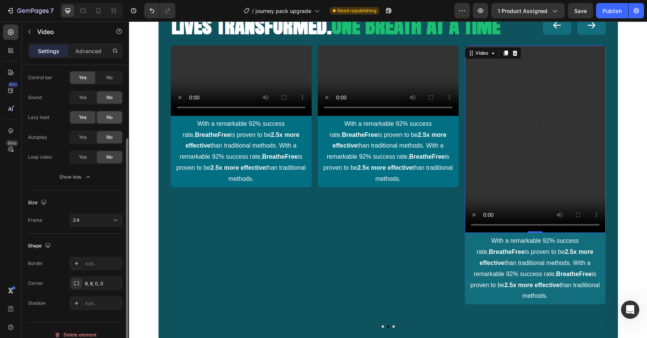
click at [113, 117] on div "No" at bounding box center [109, 117] width 25 height 12
click at [83, 100] on span "Yes" at bounding box center [83, 97] width 8 height 7
click at [96, 226] on button "3:4" at bounding box center [96, 221] width 54 height 14
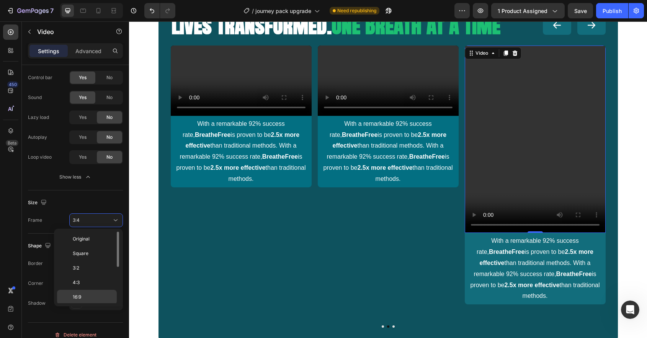
click at [89, 241] on p "Original" at bounding box center [93, 239] width 41 height 7
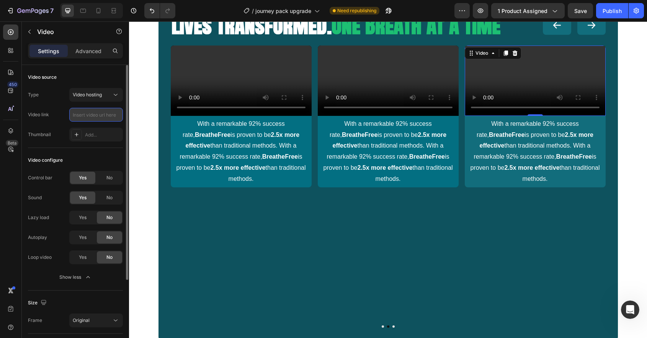
click at [94, 117] on input "text" at bounding box center [96, 115] width 54 height 14
paste input "https://cdn.shopify.com/videos/c/o/v/e7c5dfe0546f44e5b34ffb23375b4277.mp4"
type input "https://cdn.shopify.com/videos/c/o/v/e7c5dfe0546f44e5b34ffb23375b4277.mp4"
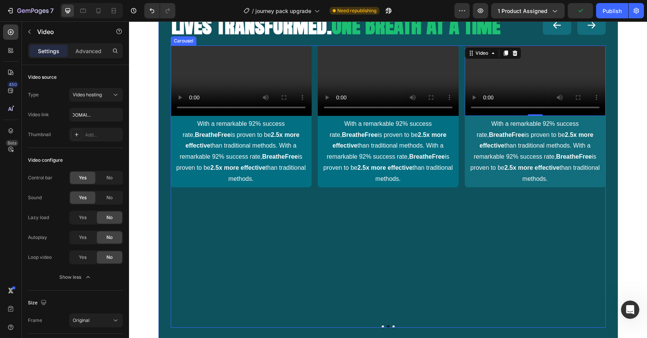
click at [313, 145] on div "Video With a remarkable 92% success rate, BreatheFree is proven to be 2.5x more…" at bounding box center [388, 175] width 435 height 259
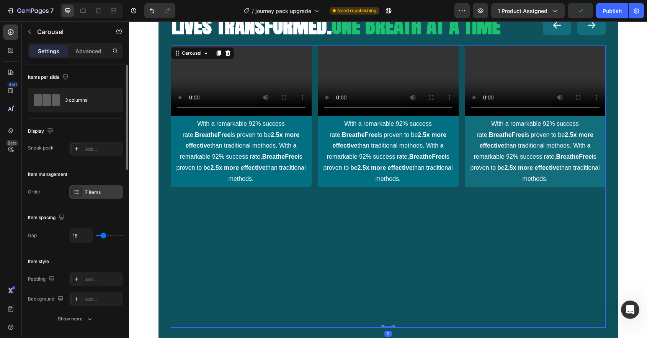
click at [88, 190] on div "7 items" at bounding box center [103, 192] width 36 height 7
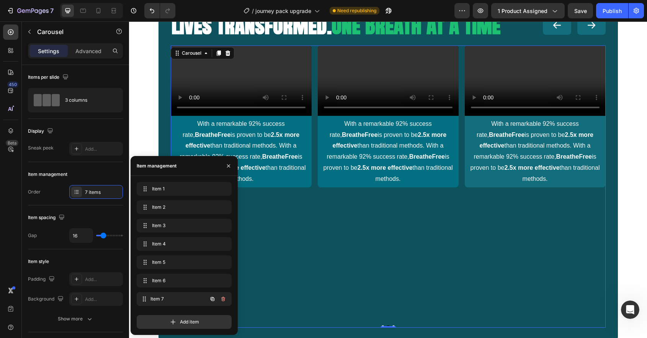
click at [164, 298] on span "Item 7" at bounding box center [178, 299] width 57 height 7
click at [164, 297] on span "Item 7" at bounding box center [178, 299] width 57 height 7
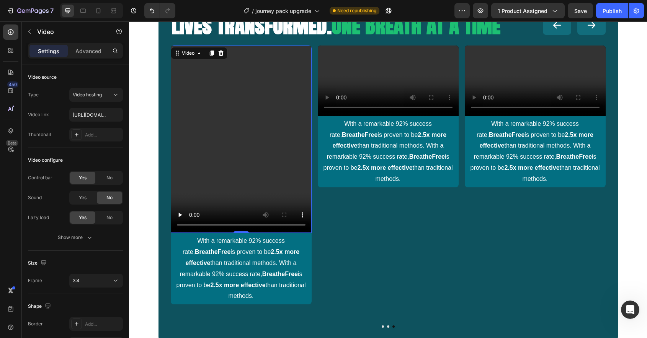
click at [268, 106] on video at bounding box center [241, 140] width 141 height 188
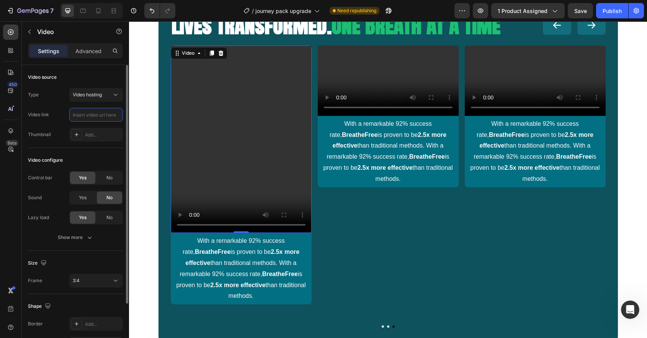
scroll to position [0, 0]
click at [96, 115] on input "text" at bounding box center [96, 115] width 54 height 14
type input "https://cdn.shopify.com/videos/c/o/v/e48dda2c87924afcae4bfa7c35c33d11.mp4"
click at [85, 196] on span "Yes" at bounding box center [83, 197] width 8 height 7
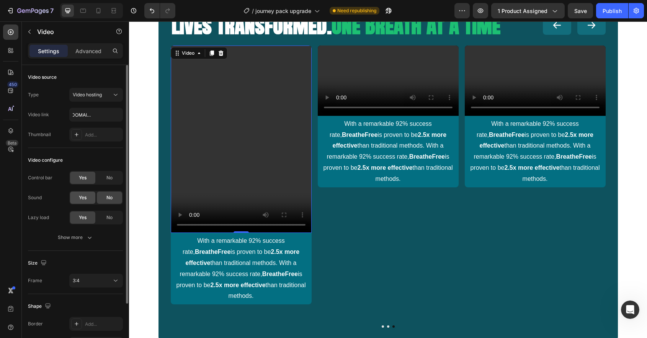
scroll to position [0, 0]
click at [109, 218] on span "No" at bounding box center [109, 217] width 6 height 7
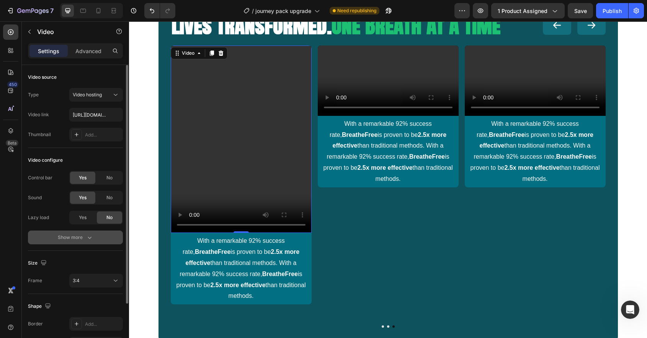
click at [96, 241] on button "Show more" at bounding box center [75, 238] width 95 height 14
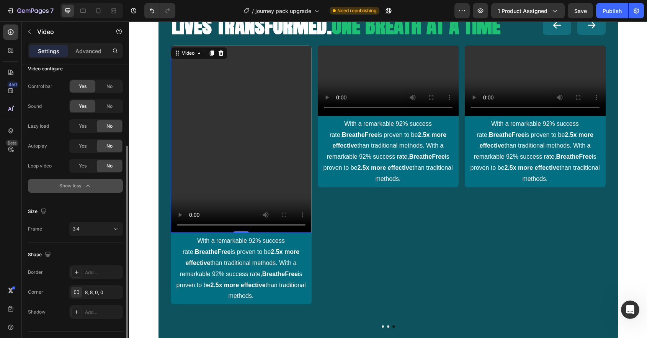
scroll to position [106, 0]
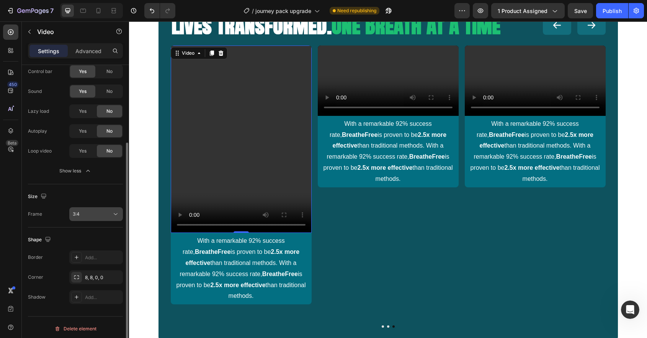
click at [107, 215] on div "3:4" at bounding box center [92, 214] width 39 height 7
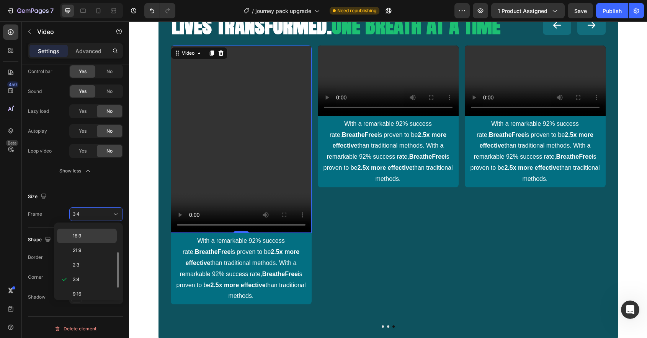
scroll to position [0, 0]
click at [87, 240] on div "Original" at bounding box center [87, 247] width 60 height 15
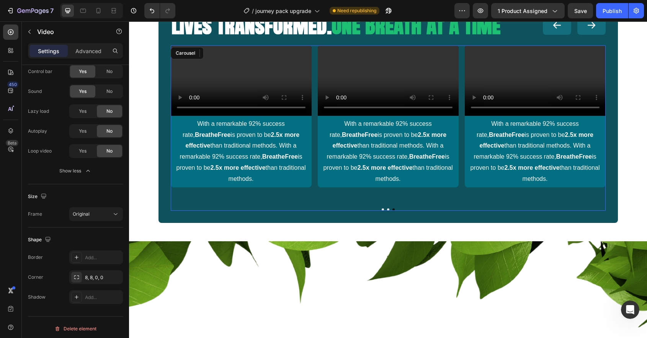
click at [315, 188] on div "Video With a remarkable 92% success rate, BreatheFree is proven to be 2.5x more…" at bounding box center [388, 117] width 435 height 142
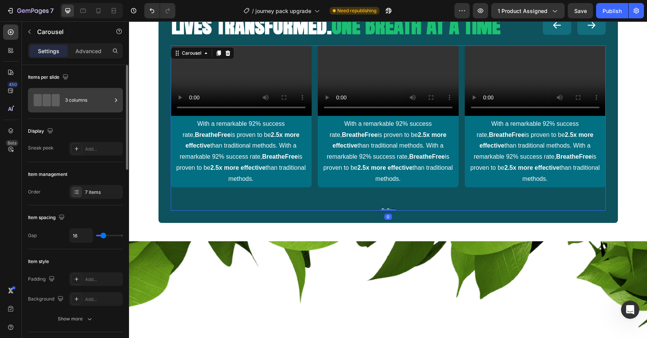
click at [76, 103] on div "3 columns" at bounding box center [88, 100] width 47 height 18
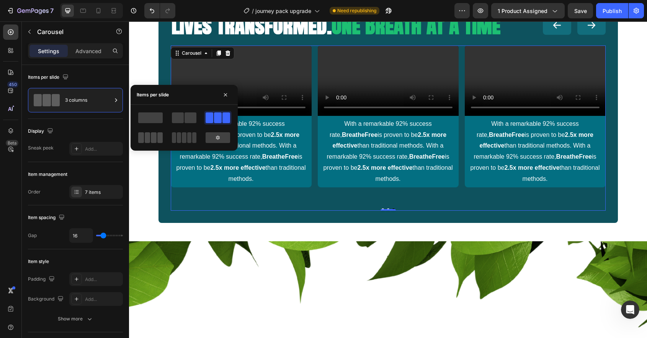
click at [155, 137] on span at bounding box center [154, 137] width 6 height 11
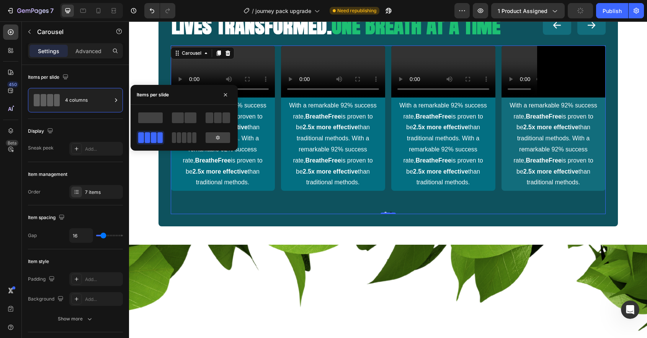
click at [386, 179] on div "Video With a remarkable 92% success rate, BreatheFree is proven to be 2.5x more…" at bounding box center [388, 118] width 435 height 145
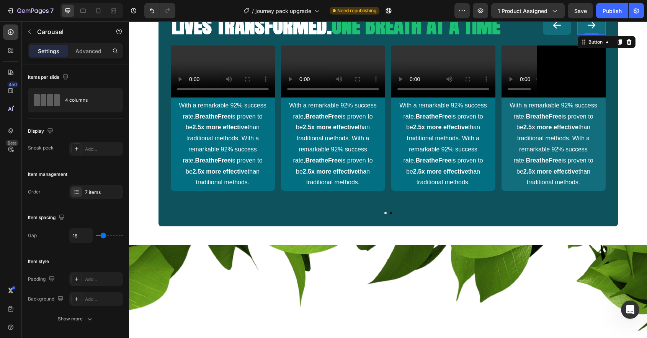
click at [589, 29] on icon "<p>Button</p>" at bounding box center [591, 25] width 10 height 10
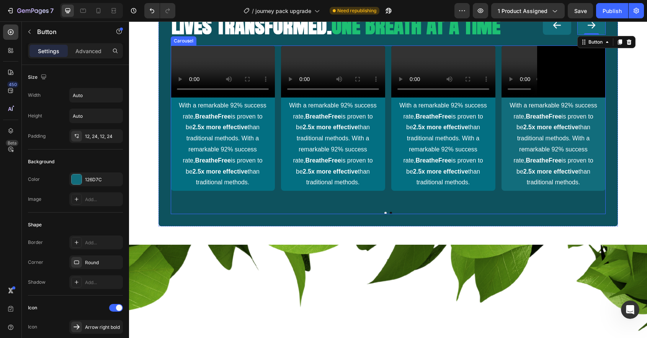
click at [277, 191] on div "Video With a remarkable 92% success rate, BreatheFree is proven to be 2.5x more…" at bounding box center [388, 118] width 435 height 145
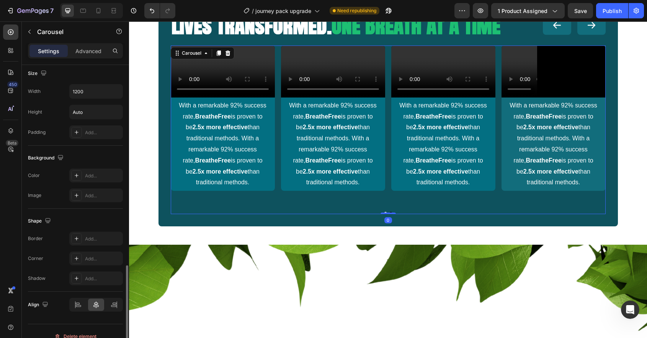
scroll to position [533, 0]
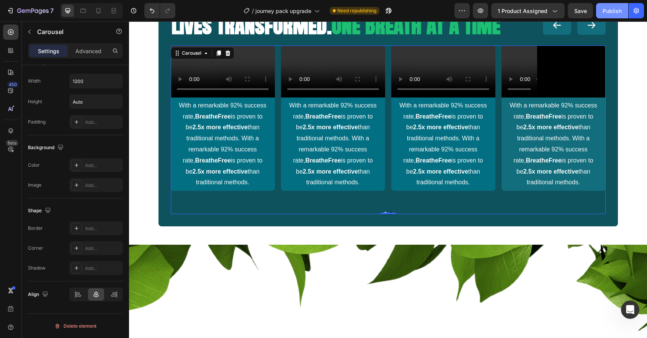
click at [612, 11] on div "Publish" at bounding box center [611, 11] width 19 height 8
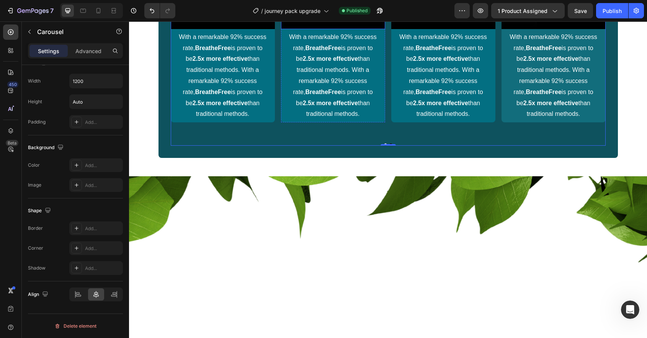
scroll to position [633, 0]
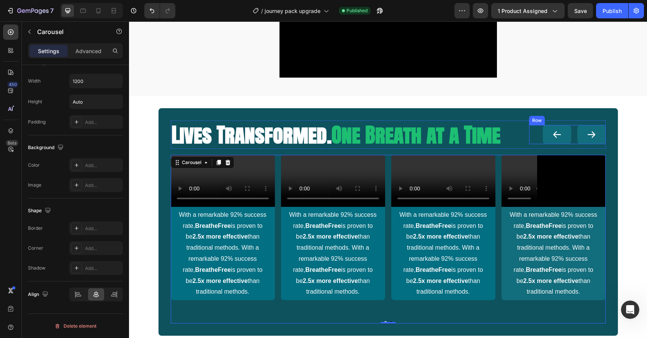
click at [584, 144] on button "<p>Button</p>" at bounding box center [591, 134] width 28 height 19
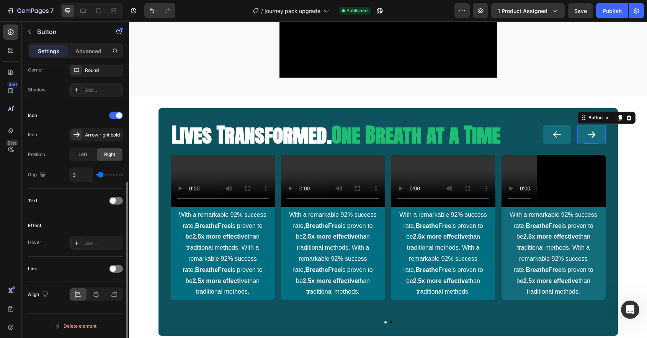
scroll to position [0, 0]
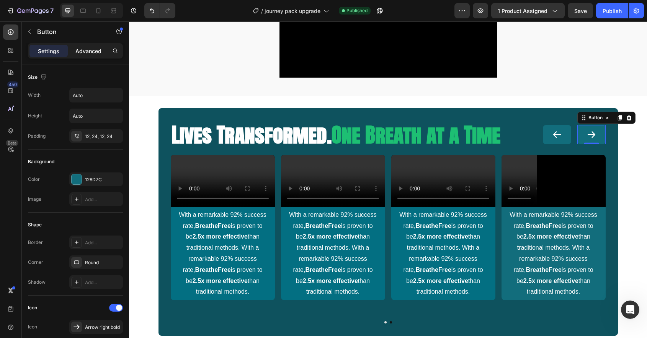
click at [92, 49] on p "Advanced" at bounding box center [88, 51] width 26 height 8
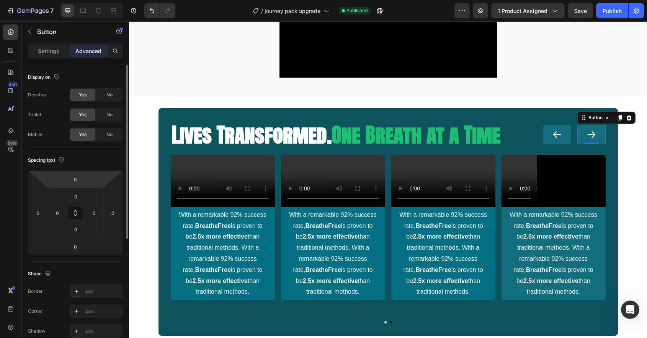
scroll to position [204, 0]
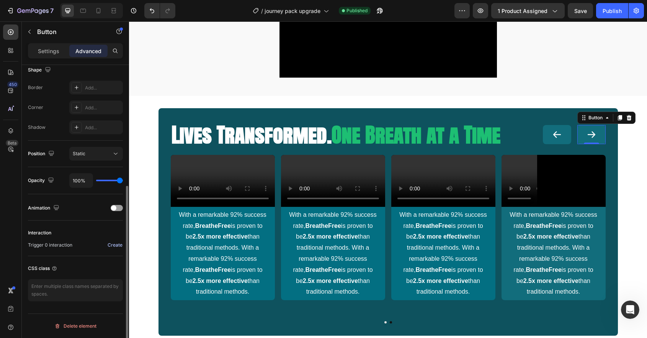
click at [113, 248] on div "Create" at bounding box center [115, 245] width 15 height 7
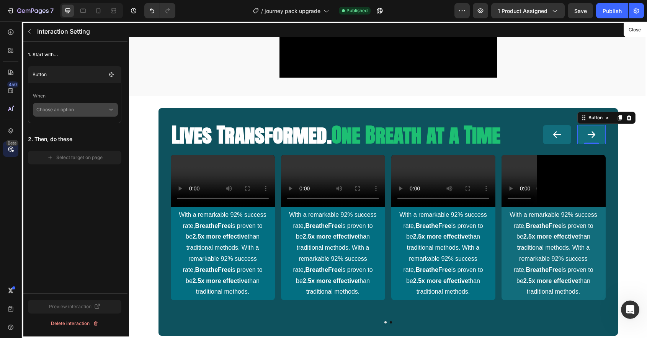
click at [104, 108] on p "Choose an option" at bounding box center [71, 110] width 71 height 14
click at [86, 127] on p "Click on element" at bounding box center [70, 131] width 36 height 8
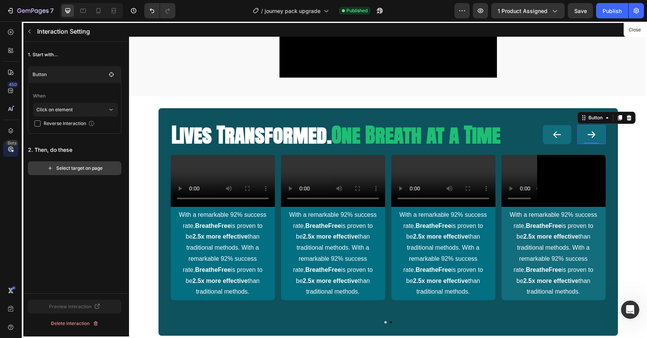
click at [77, 166] on div "Select target on page" at bounding box center [74, 168] width 55 height 7
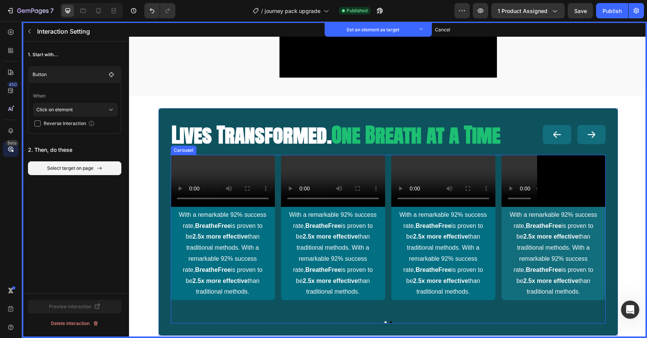
click at [389, 195] on div "Video Set as target With a remarkable 92% success rate, BreatheFree is proven t…" at bounding box center [388, 227] width 435 height 145
click at [230, 152] on button "Set as target" at bounding box center [231, 147] width 34 height 9
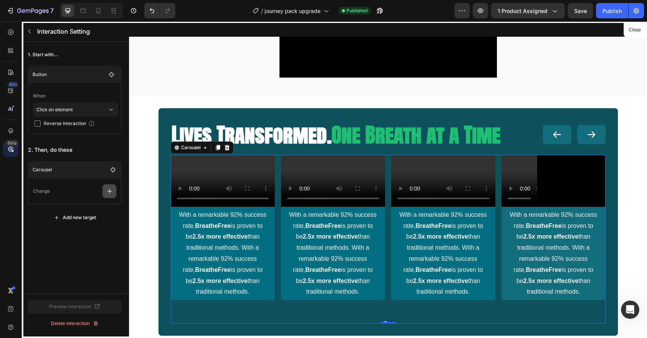
click at [106, 193] on icon "button" at bounding box center [110, 192] width 8 height 8
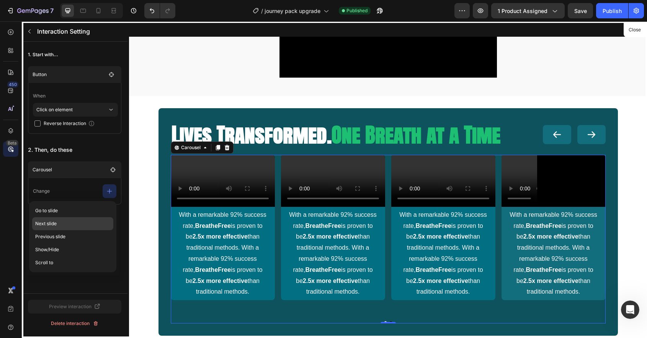
click at [79, 230] on p "Next slide" at bounding box center [72, 236] width 81 height 13
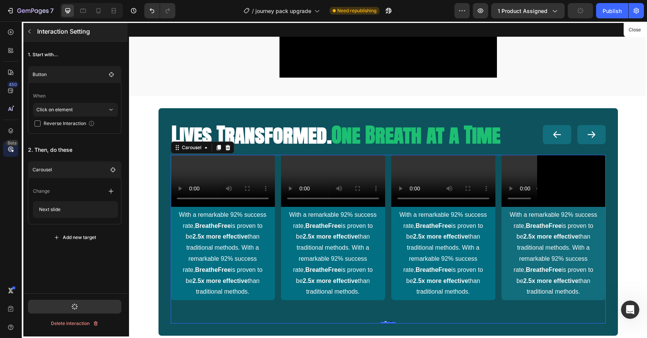
click at [33, 29] on button "button" at bounding box center [29, 31] width 12 height 12
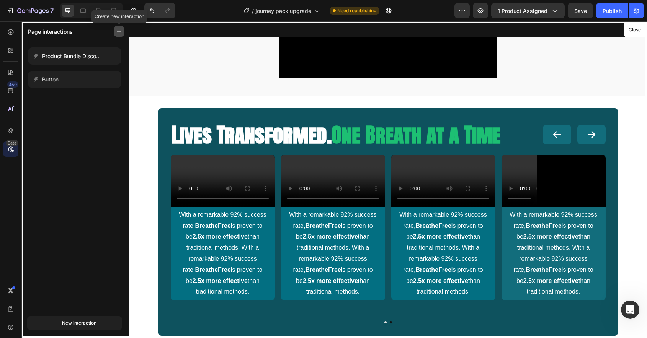
click at [116, 33] on icon "button" at bounding box center [118, 31] width 5 height 5
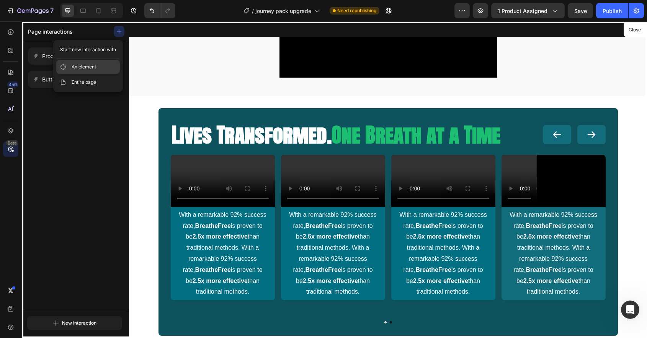
click at [101, 64] on button "An element" at bounding box center [88, 67] width 64 height 14
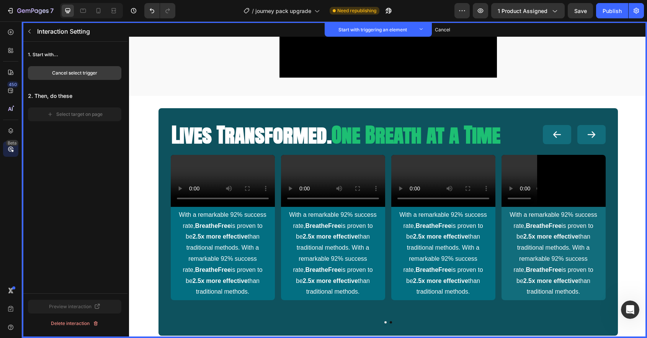
click at [98, 69] on button "Cancel select trigger" at bounding box center [74, 73] width 93 height 14
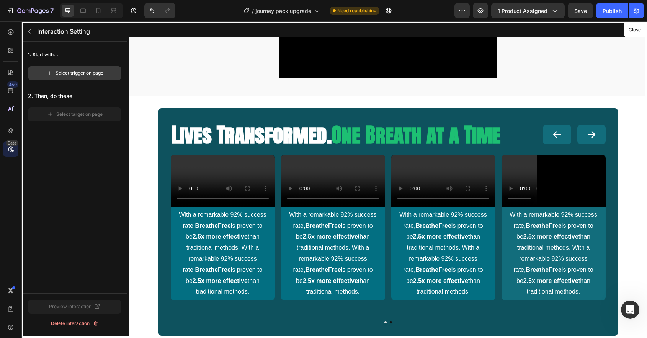
click at [63, 72] on div "Select trigger on page" at bounding box center [74, 73] width 57 height 7
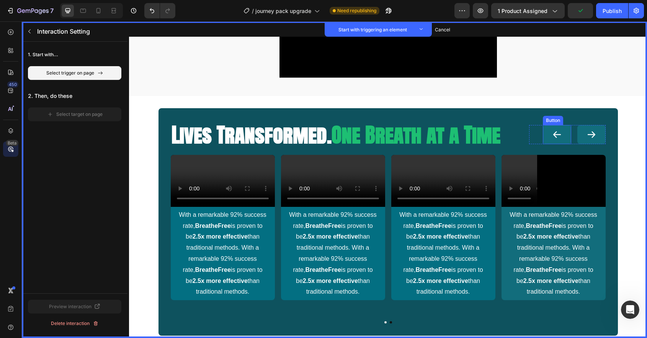
click at [547, 144] on button "<p>Button</p>" at bounding box center [557, 134] width 28 height 19
click at [608, 122] on button "Set as trigger" at bounding box center [598, 117] width 35 height 9
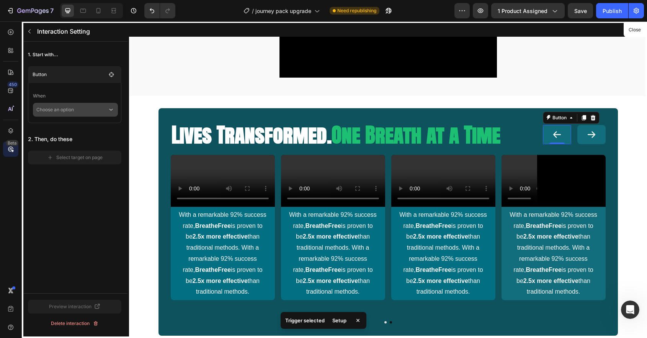
click at [95, 108] on p "Choose an option" at bounding box center [71, 110] width 71 height 14
click at [81, 128] on p "Click on element" at bounding box center [70, 131] width 36 height 8
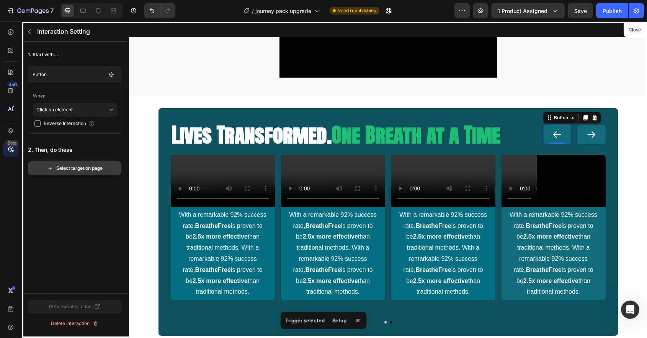
click at [80, 172] on button "Select target on page" at bounding box center [74, 169] width 93 height 14
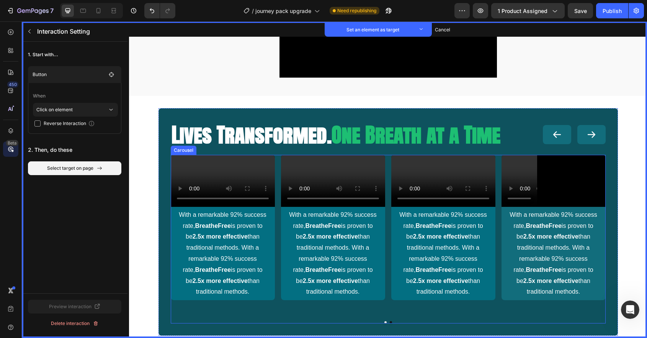
click at [276, 219] on div "Video Set as target With a remarkable 92% success rate, BreatheFree is proven t…" at bounding box center [388, 227] width 435 height 145
click at [229, 152] on button "Set as target" at bounding box center [231, 147] width 34 height 9
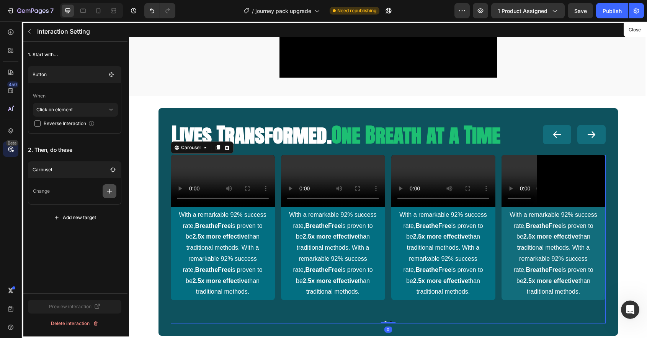
click at [106, 195] on button "button" at bounding box center [110, 191] width 14 height 14
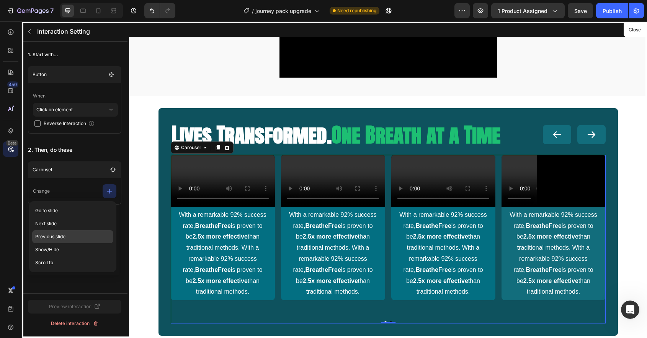
click at [78, 243] on p "Previous slide" at bounding box center [72, 249] width 81 height 13
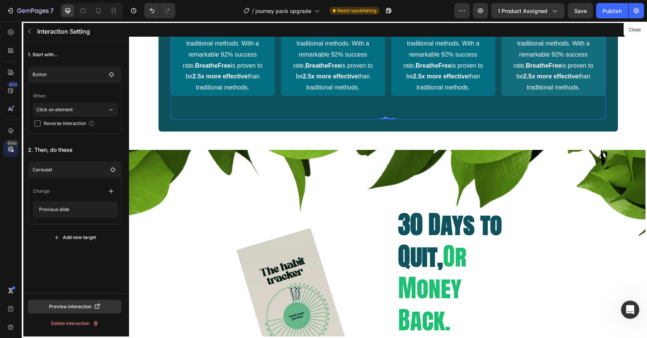
scroll to position [792, 0]
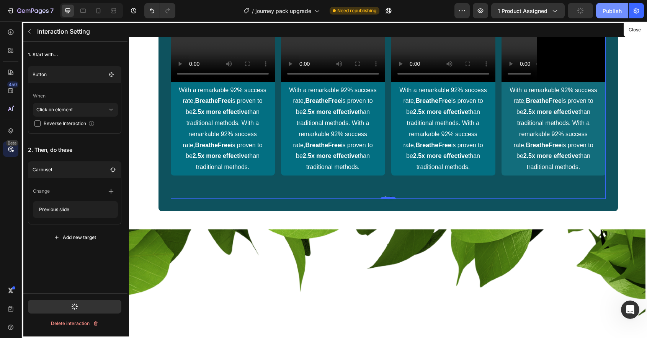
click at [607, 14] on div "Publish" at bounding box center [611, 11] width 19 height 8
click at [14, 31] on icon at bounding box center [11, 32] width 8 height 8
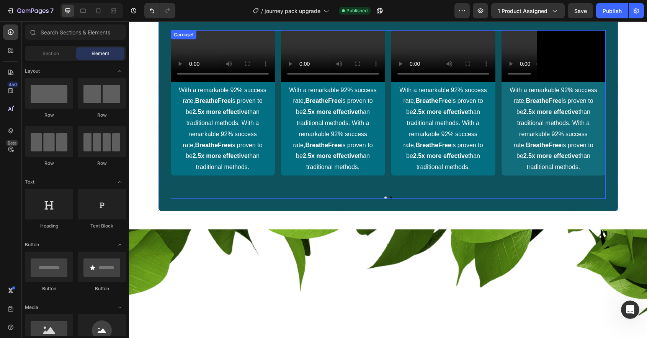
click at [277, 74] on div "Video With a remarkable 92% success rate, BreatheFree is proven to be 2.5x more…" at bounding box center [388, 102] width 435 height 145
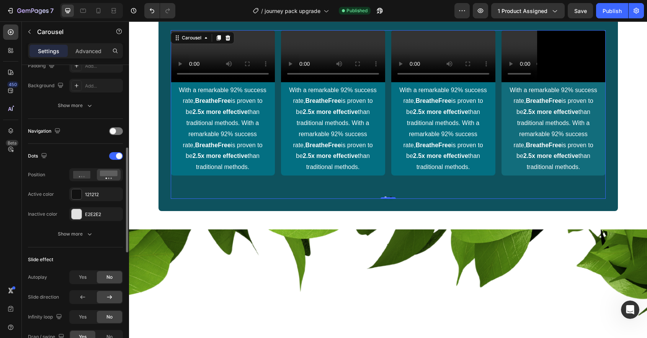
scroll to position [219, 0]
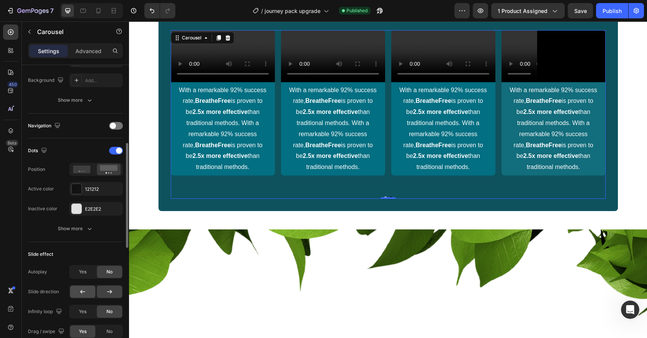
click at [85, 294] on icon at bounding box center [83, 292] width 8 height 8
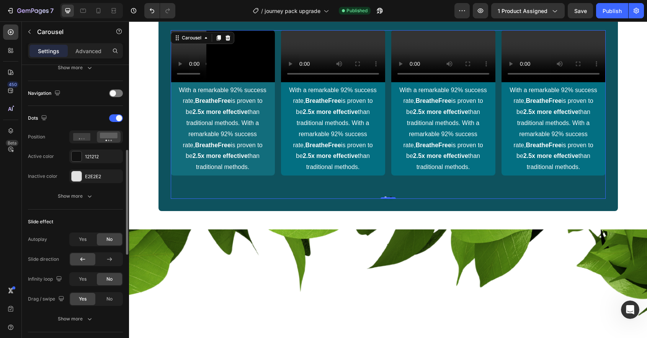
scroll to position [252, 0]
click at [615, 13] on div "Publish" at bounding box center [611, 11] width 19 height 8
click at [280, 175] on div "Video With a remarkable 92% success rate, BreatheFree is proven to be 2.5x more…" at bounding box center [388, 102] width 435 height 145
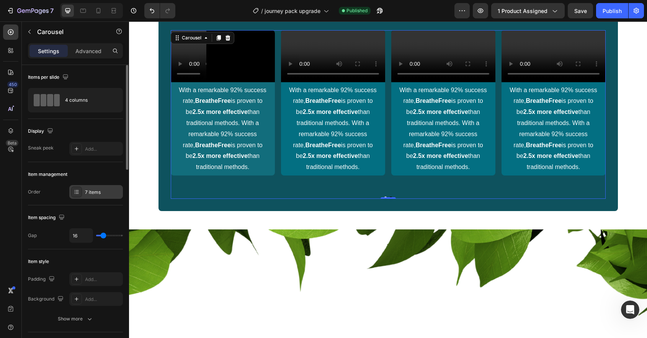
click at [93, 198] on div "7 items" at bounding box center [96, 192] width 54 height 14
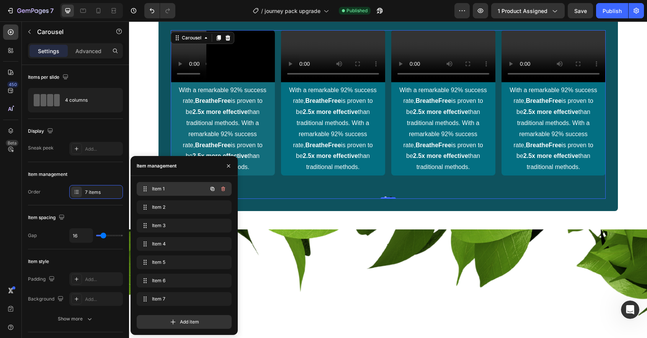
click at [162, 187] on span "Item 1" at bounding box center [173, 189] width 43 height 7
click at [162, 187] on span "Item 1" at bounding box center [178, 189] width 57 height 7
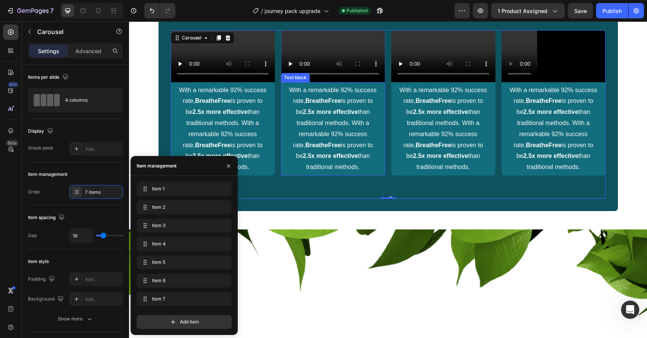
click at [343, 173] on p "With a remarkable 92% success rate, BreatheFree is proven to be 2.5x more effec…" at bounding box center [333, 129] width 99 height 88
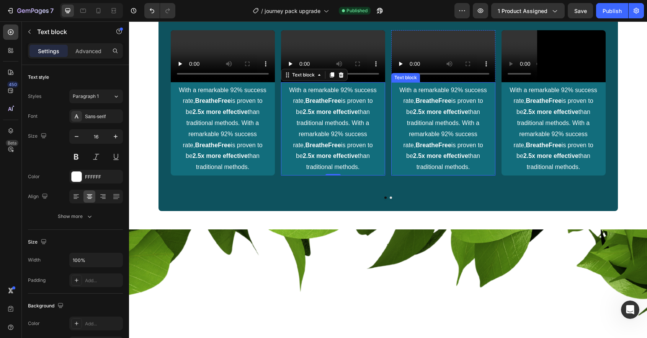
click at [463, 173] on p "With a remarkable 92% success rate, BreatheFree is proven to be 2.5x more effec…" at bounding box center [443, 129] width 99 height 88
click at [441, 173] on p "With a remarkable 92% success rate, BreatheFree is proven to be 2.5x more effec…" at bounding box center [443, 129] width 99 height 88
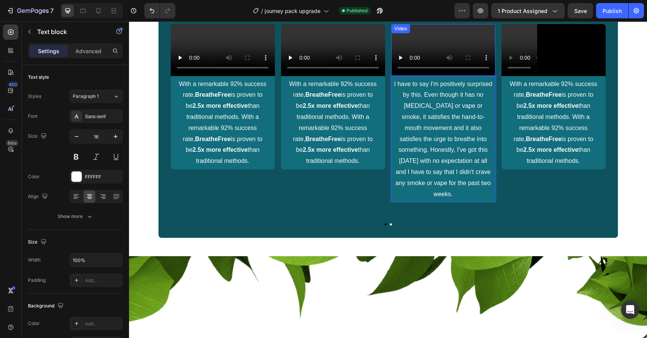
scroll to position [791, 0]
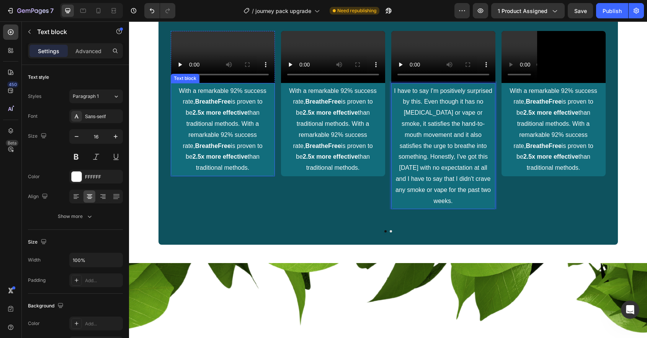
click at [252, 174] on p "With a remarkable 92% success rate, BreatheFree is proven to be 2.5x more effec…" at bounding box center [222, 130] width 99 height 88
click at [221, 174] on p "With a remarkable 92% success rate, BreatheFree is proven to be 2.5x more effec…" at bounding box center [222, 130] width 99 height 88
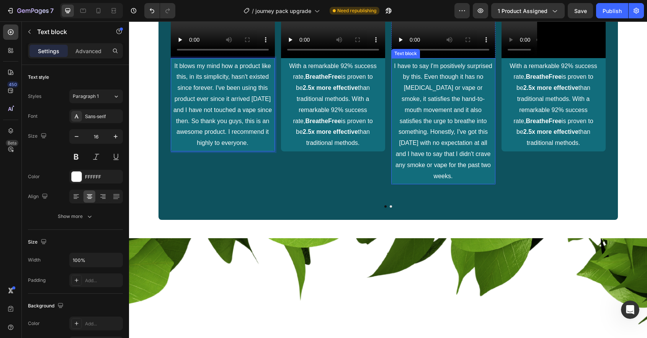
scroll to position [823, 0]
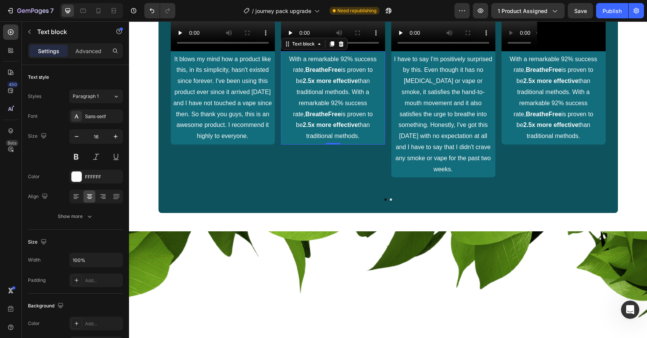
click at [314, 142] on p "With a remarkable 92% success rate, BreatheFree is proven to be 2.5x more effec…" at bounding box center [333, 98] width 99 height 88
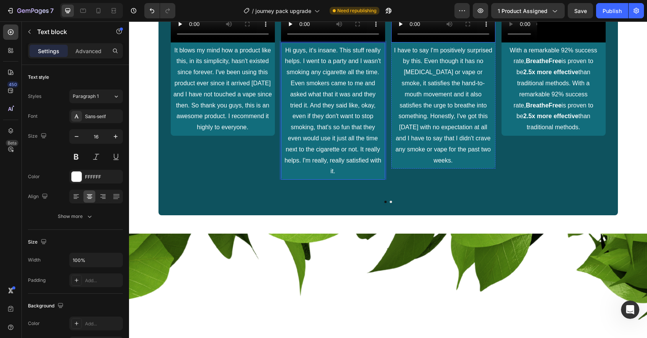
scroll to position [842, 0]
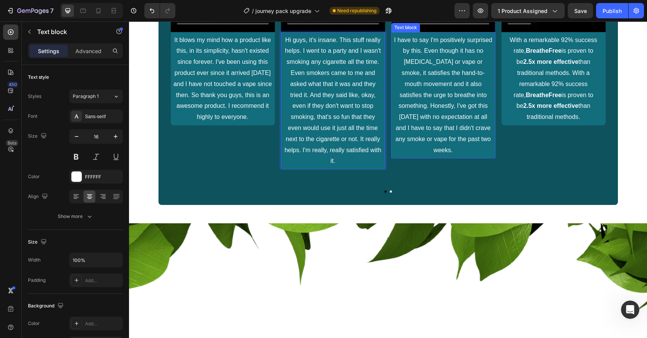
click at [452, 156] on p "I have to say I'm positively surprised by this. Even though it has no nicotine …" at bounding box center [443, 95] width 99 height 121
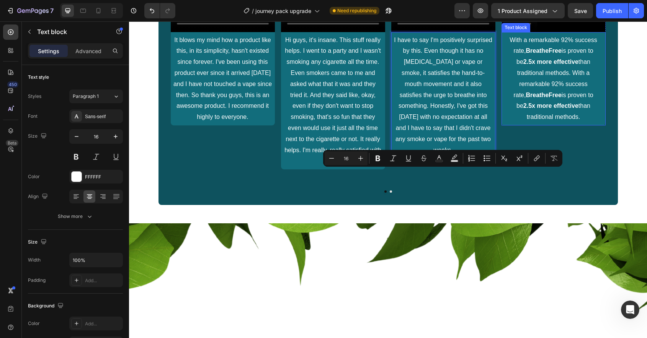
click at [569, 123] on p "With a remarkable 92% success rate, BreatheFree is proven to be 2.5x more effec…" at bounding box center [553, 79] width 99 height 88
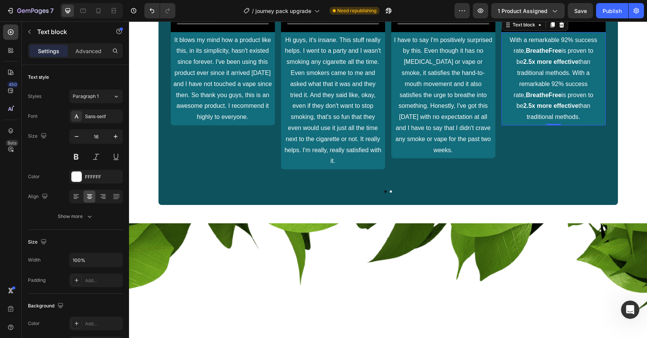
click at [569, 123] on p "With a remarkable 92% success rate, BreatheFree is proven to be 2.5x more effec…" at bounding box center [553, 79] width 99 height 88
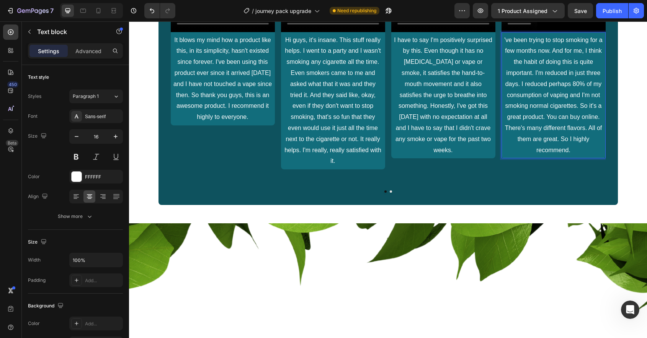
click at [509, 156] on p "'ve been trying to stop smoking for a few months now. And for me, I think the h…" at bounding box center [553, 95] width 99 height 121
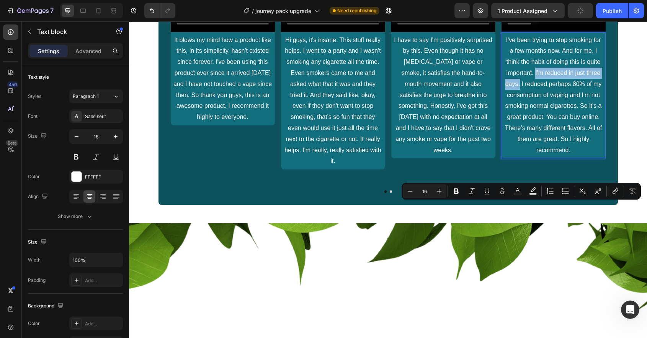
drag, startPoint x: 535, startPoint y: 206, endPoint x: 519, endPoint y: 220, distance: 21.4
click at [519, 156] on p "I've been trying to stop smoking for a few months now. And for me, I think the …" at bounding box center [553, 95] width 99 height 121
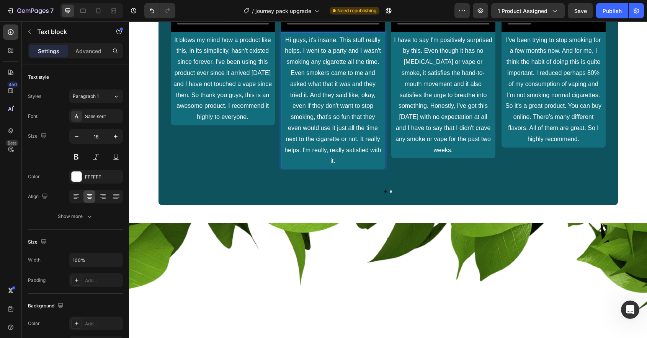
click at [311, 167] on p "Hi guys, it's insane. This stuff really helps. I went to a party and I wasn't s…" at bounding box center [333, 101] width 99 height 132
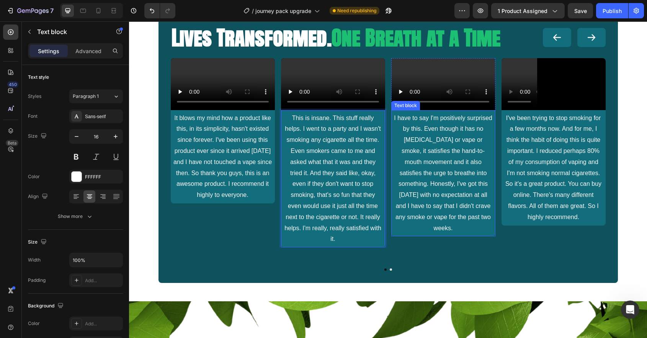
scroll to position [742, 0]
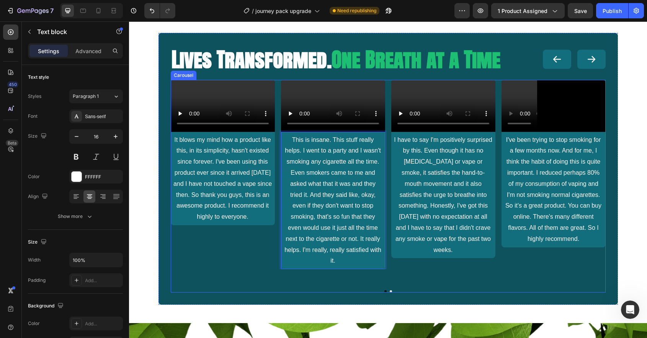
click at [277, 124] on div "Video It blows my mind how a product like this, in its simplicity, hasn't exist…" at bounding box center [388, 175] width 435 height 190
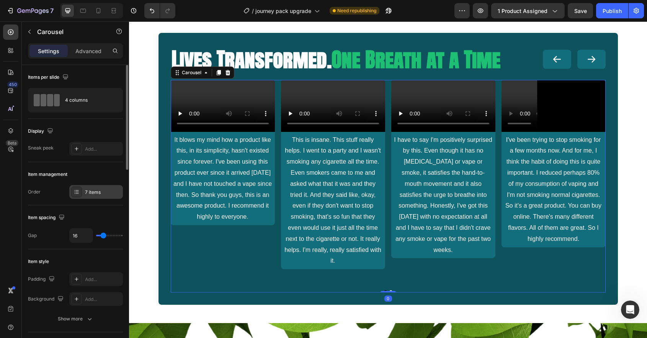
click at [103, 191] on div "7 items" at bounding box center [103, 192] width 36 height 7
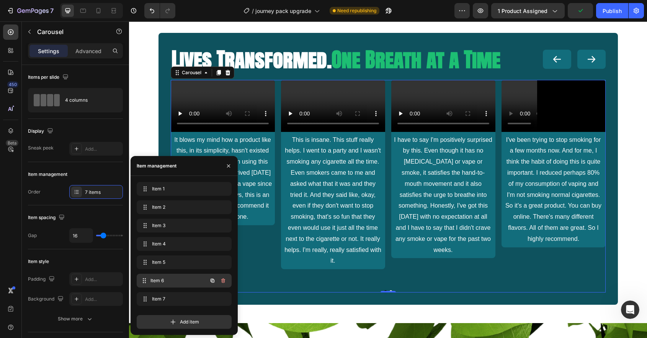
click at [176, 279] on span "Item 6" at bounding box center [178, 280] width 57 height 7
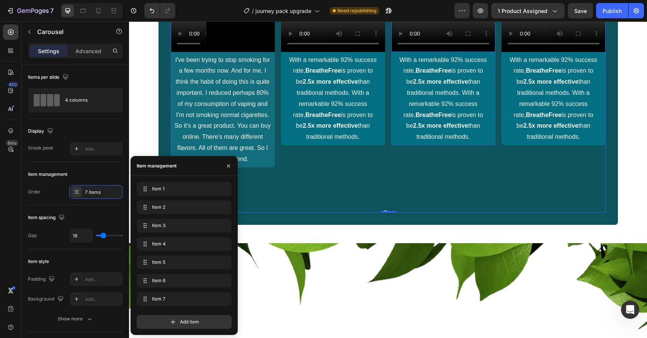
scroll to position [830, 0]
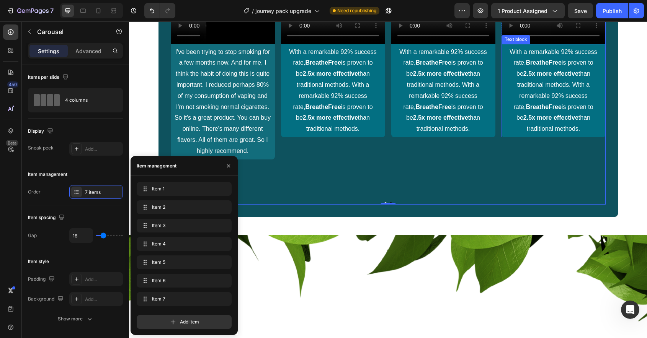
click at [554, 110] on strong "BreatheFree" at bounding box center [543, 107] width 36 height 7
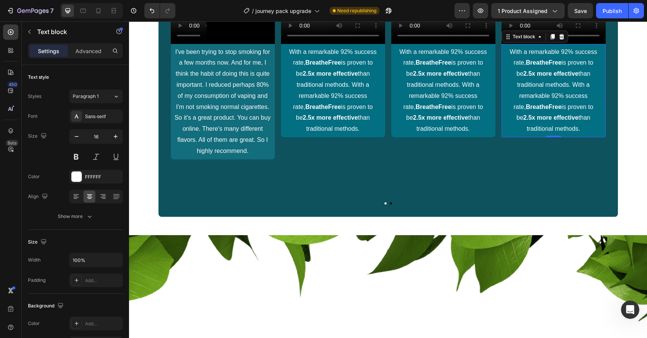
click at [554, 110] on strong "BreatheFree" at bounding box center [543, 107] width 36 height 7
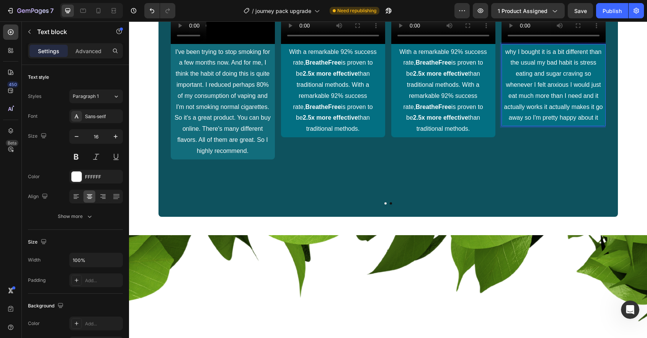
click at [519, 124] on p "why I bought it is a bit different than the usual my bad habit is stress eating…" at bounding box center [553, 85] width 99 height 77
click at [589, 124] on p "I bought it is a bit different than the usual my bad habit is stress eating and…" at bounding box center [553, 85] width 99 height 77
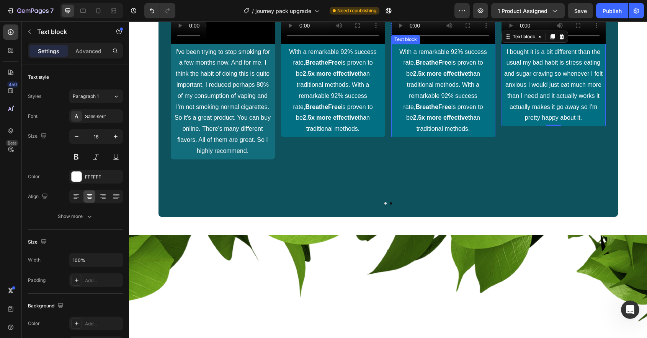
click at [432, 135] on p "With a remarkable 92% success rate, BreatheFree is proven to be 2.5x more effec…" at bounding box center [443, 91] width 99 height 88
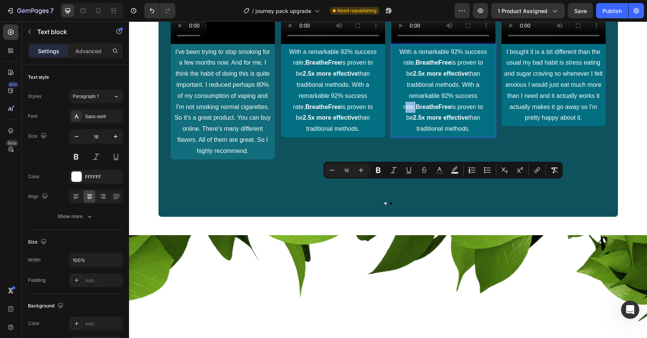
click at [432, 135] on p "With a remarkable 92% success rate, BreatheFree is proven to be 2.5x more effec…" at bounding box center [443, 91] width 99 height 88
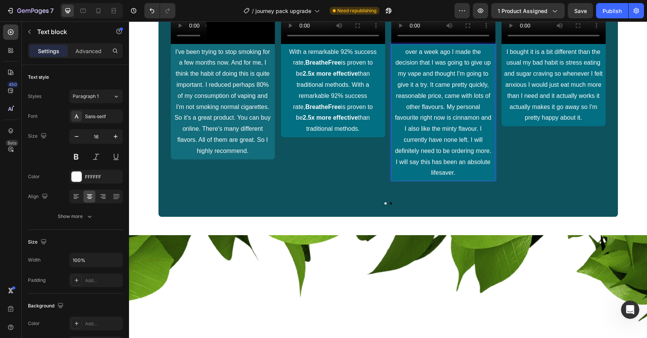
click at [402, 179] on p "over a week ago I made the decision that I was going to give up my vape and tho…" at bounding box center [443, 113] width 99 height 132
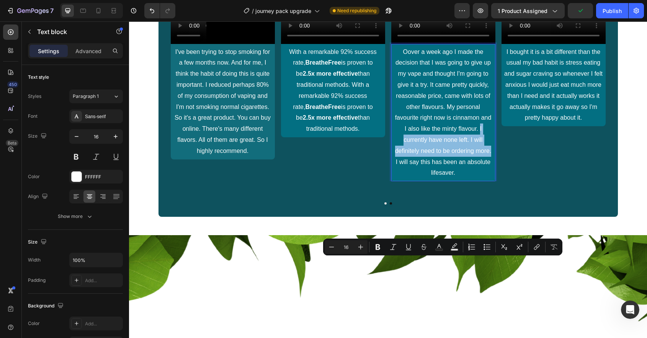
drag, startPoint x: 479, startPoint y: 263, endPoint x: 491, endPoint y: 284, distance: 24.7
click at [491, 179] on p "Oover a week ago I made the decision that I was going to give up my vape and th…" at bounding box center [443, 113] width 99 height 132
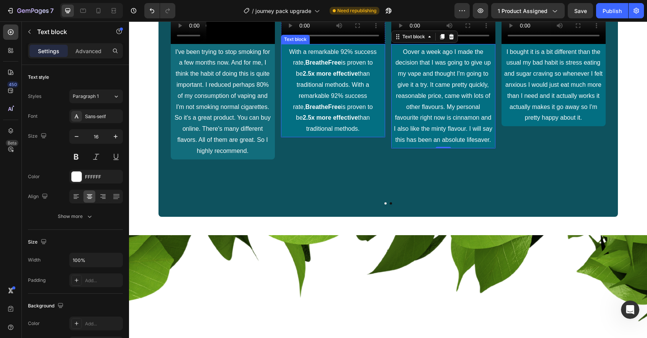
click at [315, 135] on p "With a remarkable 92% success rate, BreatheFree is proven to be 2.5x more effec…" at bounding box center [333, 91] width 99 height 88
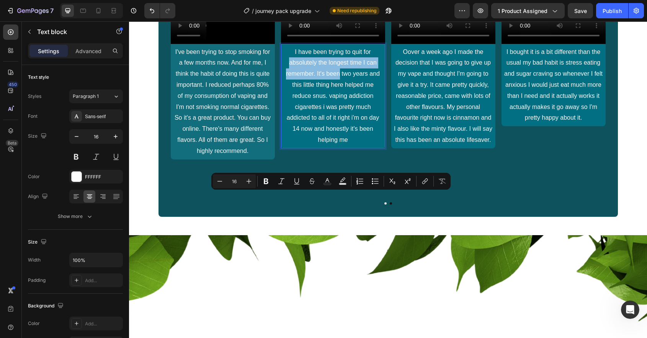
drag, startPoint x: 339, startPoint y: 207, endPoint x: 287, endPoint y: 197, distance: 53.1
click at [287, 146] on p "I have been trying to quit for absolutely the longest time I can remember. It's…" at bounding box center [333, 96] width 99 height 99
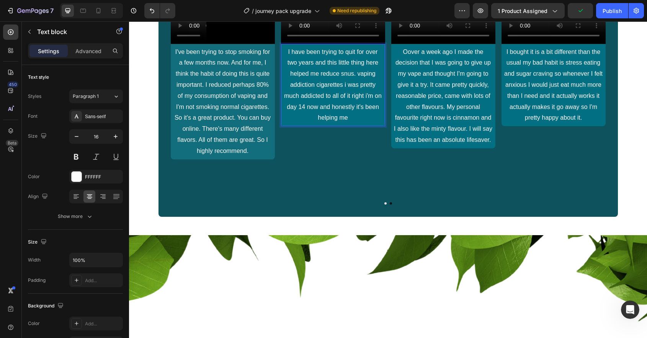
click at [313, 124] on p "I have been trying to quit for over two years and this little thing here helped…" at bounding box center [333, 85] width 99 height 77
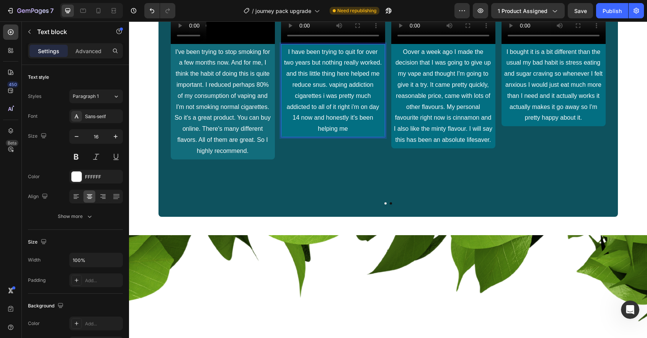
click at [298, 135] on p "I have been trying to quit for over two years but nothing really worked. and th…" at bounding box center [333, 91] width 99 height 88
click at [381, 135] on p "I have been trying to quit for over two years but nothing really worked. This l…" at bounding box center [333, 91] width 99 height 88
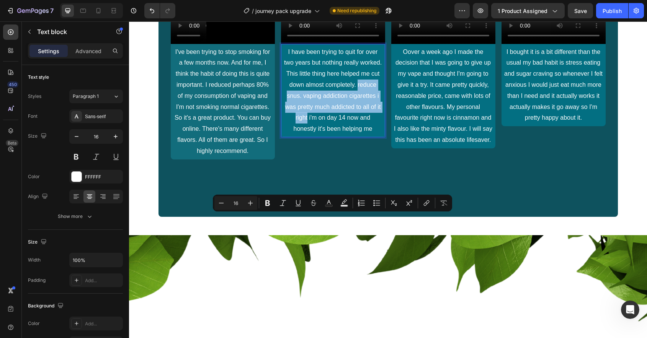
drag, startPoint x: 307, startPoint y: 253, endPoint x: 358, endPoint y: 221, distance: 59.9
click at [358, 135] on p "I have been trying to quit for over two years but nothing really worked. This l…" at bounding box center [333, 91] width 99 height 88
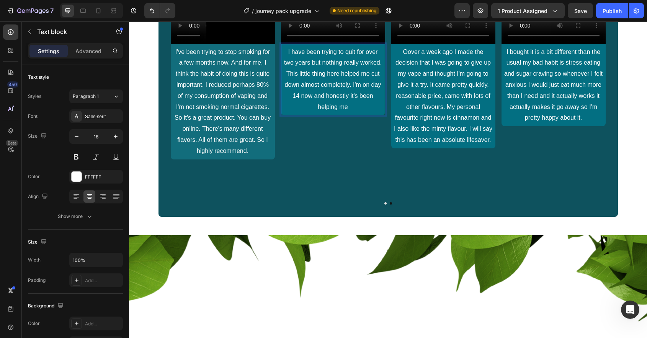
click at [356, 113] on p "I have been trying to quit for over two years but nothing really worked. This l…" at bounding box center [333, 80] width 99 height 66
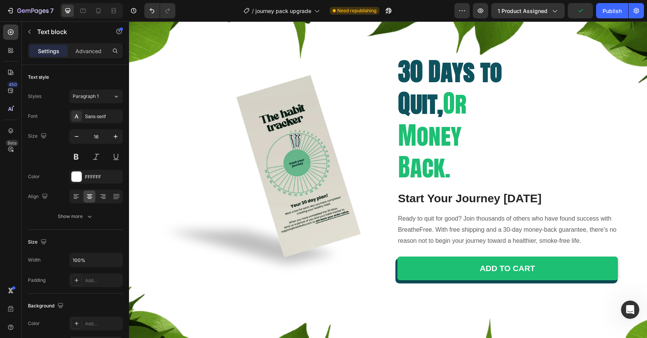
scroll to position [1068, 0]
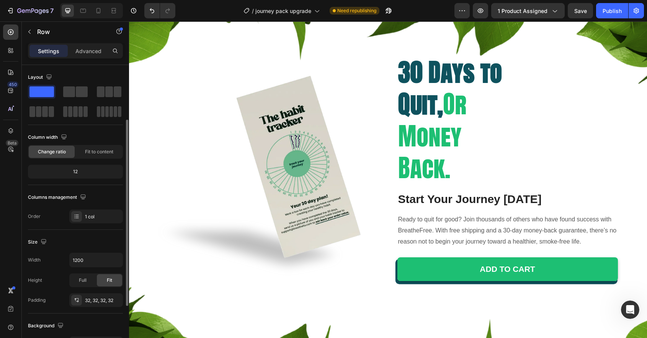
scroll to position [172, 0]
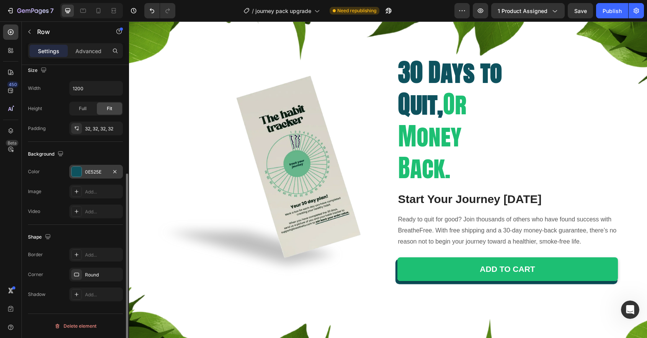
click at [76, 171] on div at bounding box center [77, 172] width 10 height 10
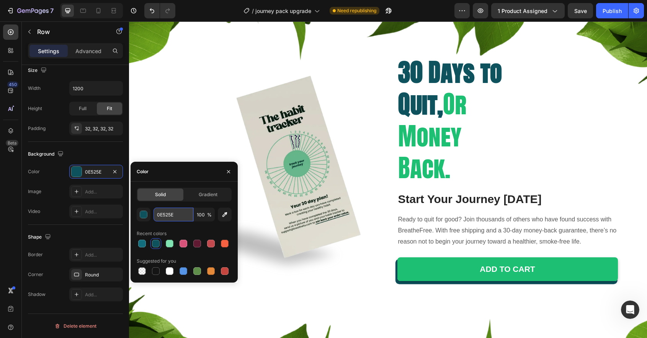
click at [170, 220] on input "0E525E" at bounding box center [173, 215] width 40 height 14
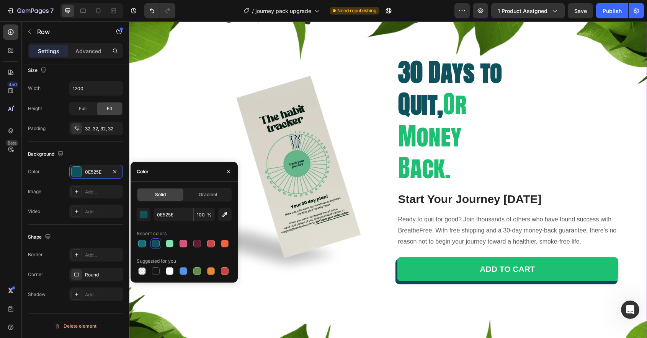
click at [421, 140] on div "Image 30 Days to Quit, Or Money Back. Heading Start Your Journey Today Heading …" at bounding box center [388, 176] width 518 height 357
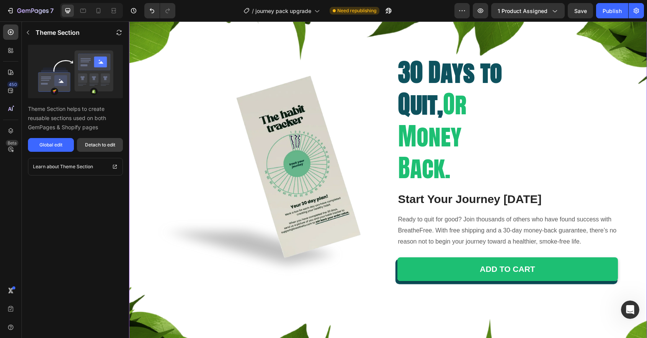
click at [95, 143] on div "Detach to edit" at bounding box center [100, 145] width 30 height 7
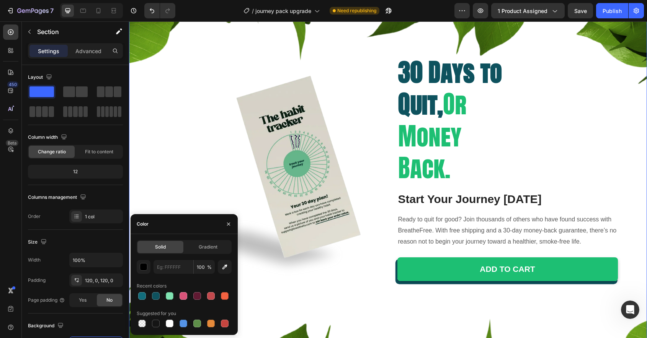
click at [245, 150] on div "Image 30 Days to Quit, Or Money Back. Heading Start Your Journey Today Heading …" at bounding box center [388, 176] width 518 height 357
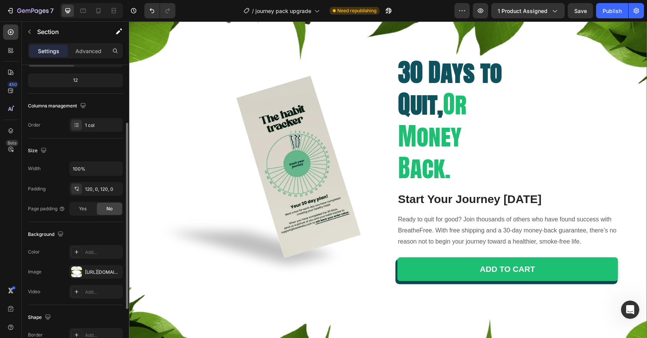
scroll to position [142, 0]
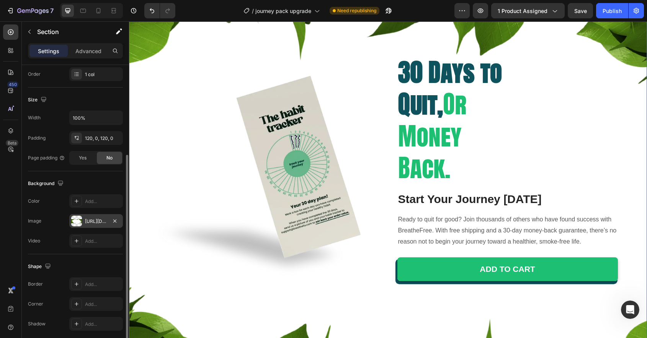
click at [98, 221] on div "https://cdn.shopify.com/s/files/1/0912/1828/0817/files/gempages_561328392964670…" at bounding box center [96, 221] width 22 height 7
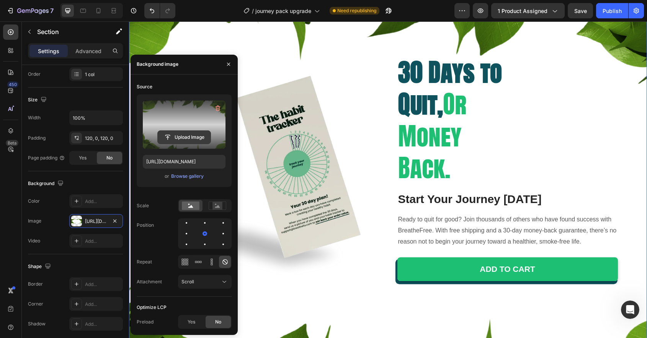
click at [177, 135] on input "file" at bounding box center [184, 137] width 53 height 13
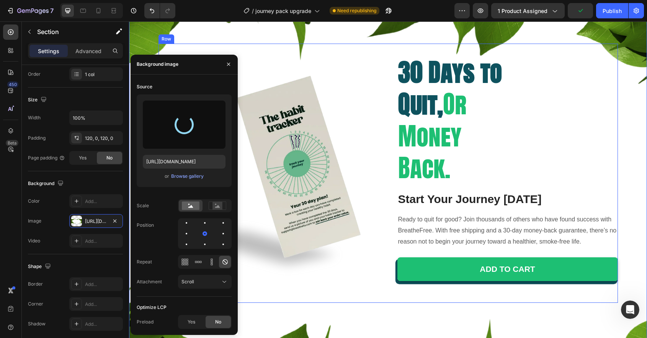
type input "https://cdn.shopify.com/s/files/1/0912/1828/0817/files/gempages_561328392964670…"
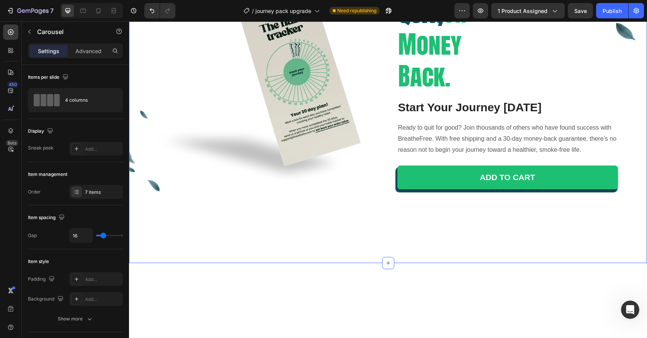
scroll to position [1160, 0]
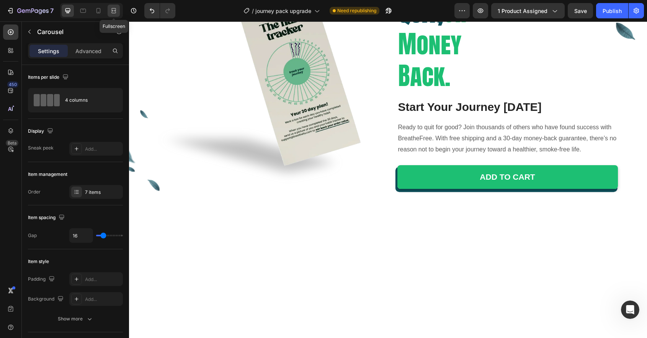
click at [116, 15] on div at bounding box center [114, 11] width 12 height 12
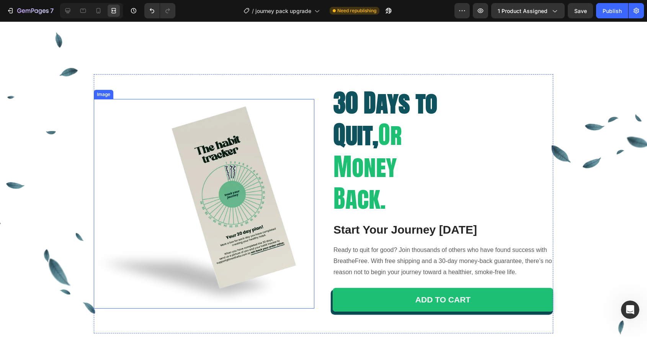
scroll to position [1128, 0]
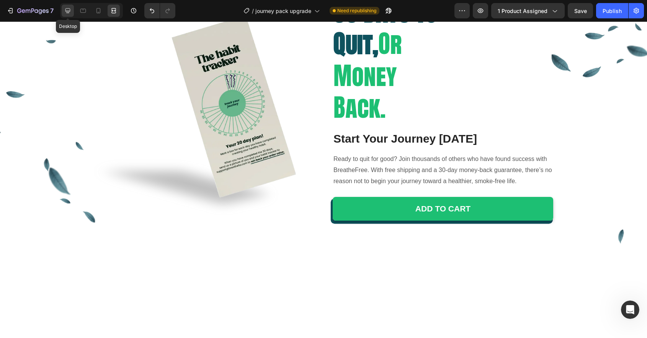
click at [69, 13] on icon at bounding box center [68, 11] width 8 height 8
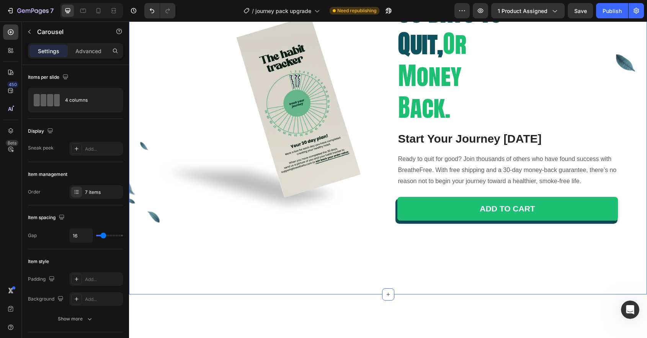
click at [365, 104] on div "Image 30 Days to Quit, Or Money Back. Heading Start Your Journey Today Heading …" at bounding box center [388, 115] width 518 height 357
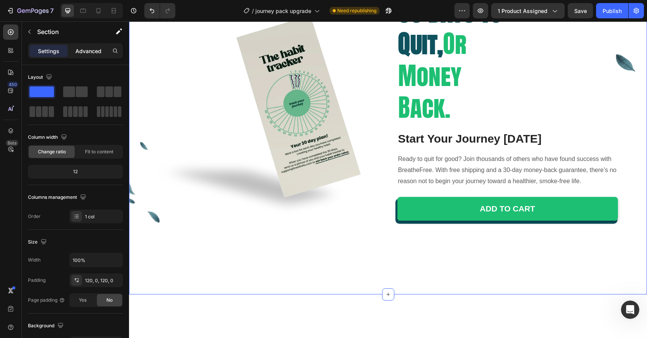
click at [98, 54] on p "Advanced" at bounding box center [88, 51] width 26 height 8
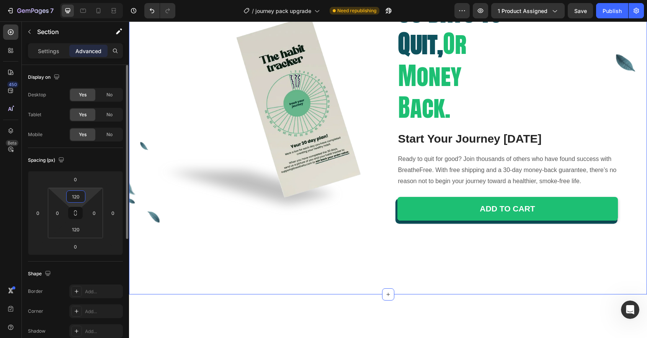
click at [78, 194] on input "120" at bounding box center [75, 196] width 15 height 11
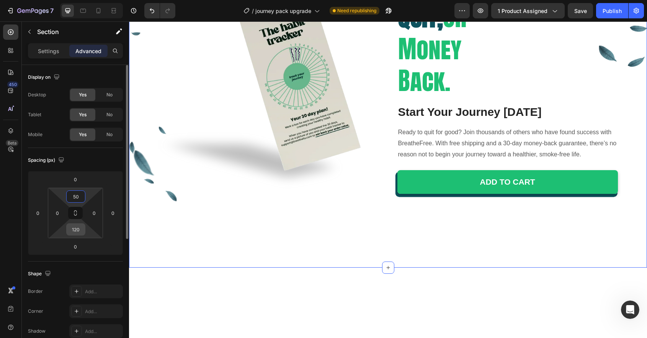
type input "50"
click at [80, 233] on input "120" at bounding box center [75, 229] width 15 height 11
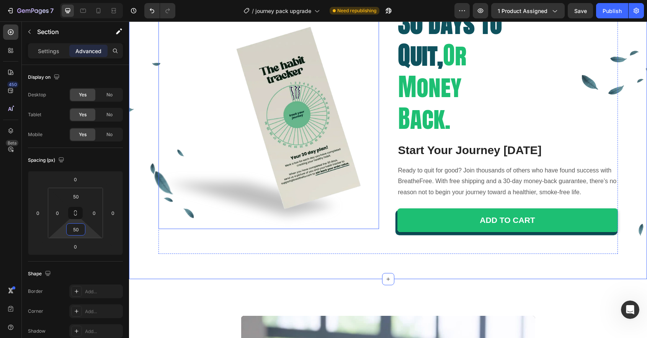
scroll to position [1225, 0]
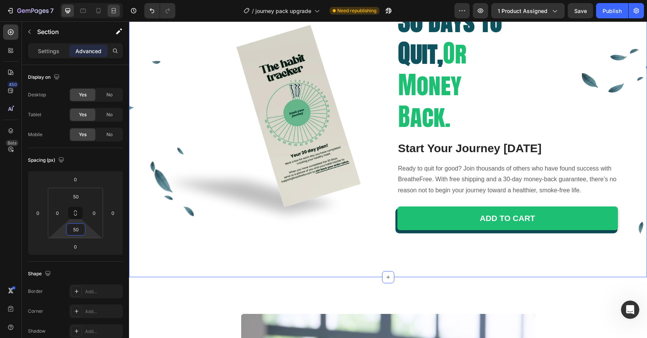
type input "50"
click at [110, 10] on icon at bounding box center [114, 11] width 8 height 8
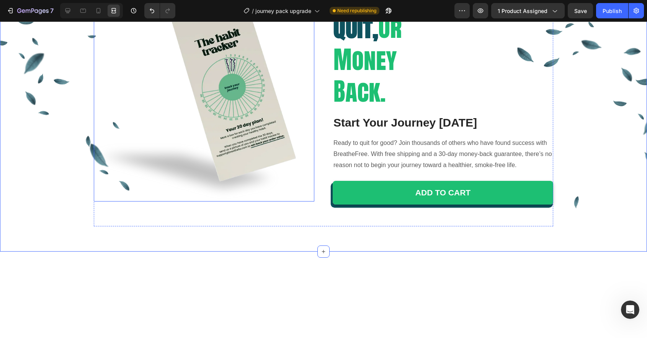
scroll to position [1120, 0]
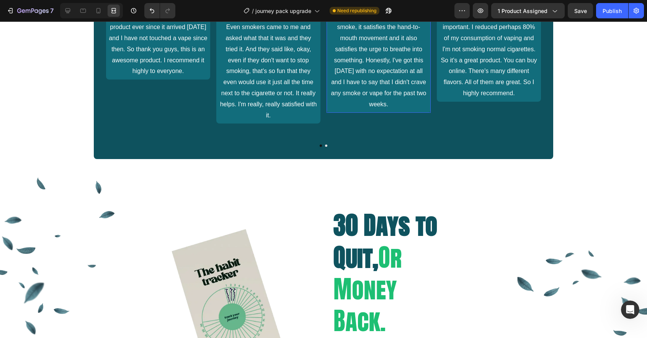
scroll to position [906, 0]
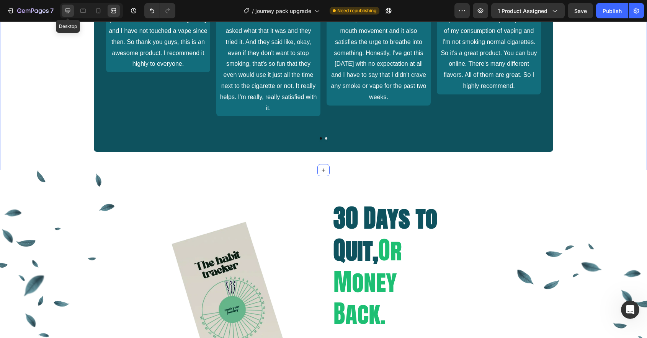
click at [69, 12] on icon at bounding box center [68, 11] width 8 height 8
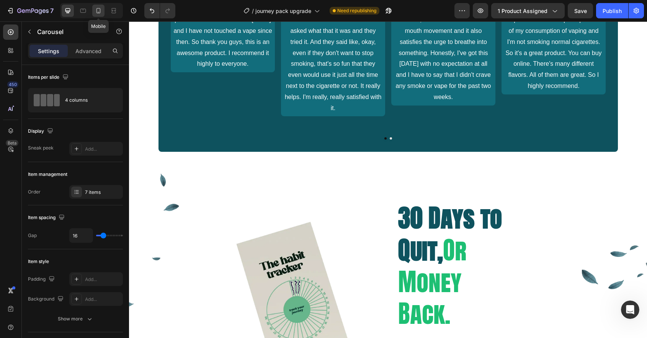
click at [103, 13] on div at bounding box center [98, 11] width 12 height 12
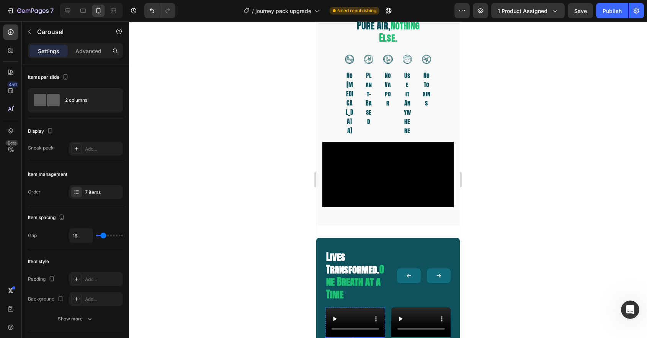
scroll to position [437, 0]
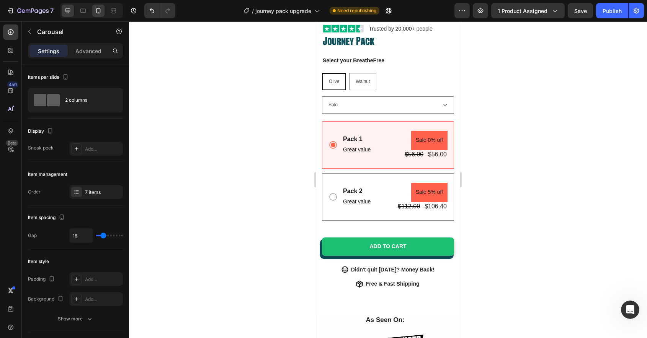
click at [72, 14] on div at bounding box center [68, 11] width 12 height 12
type input "1200"
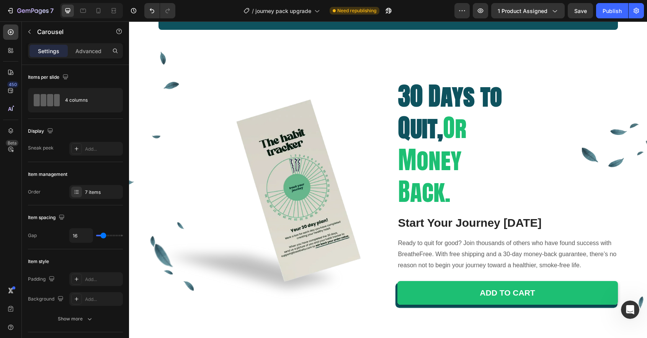
scroll to position [1058, 0]
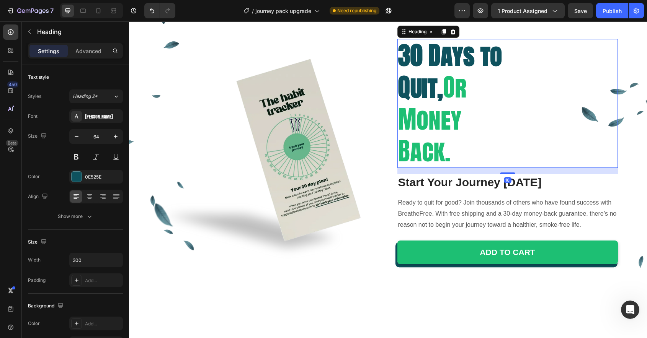
click at [445, 106] on strong "30 Days to Quit," at bounding box center [450, 71] width 104 height 69
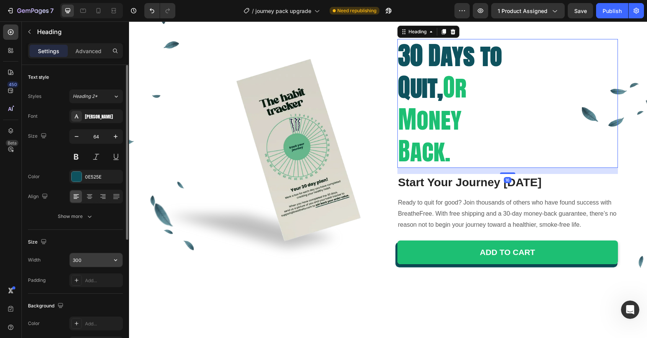
click at [92, 258] on input "300" at bounding box center [96, 260] width 53 height 14
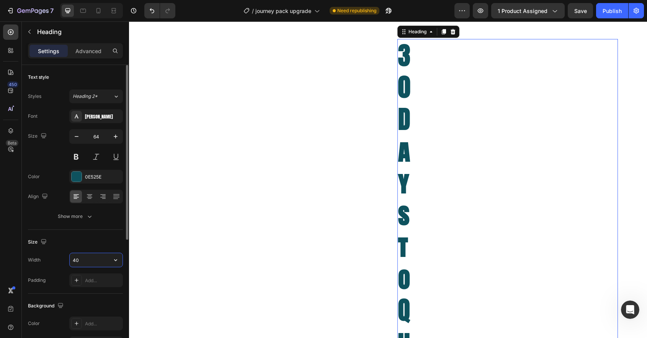
type input "400"
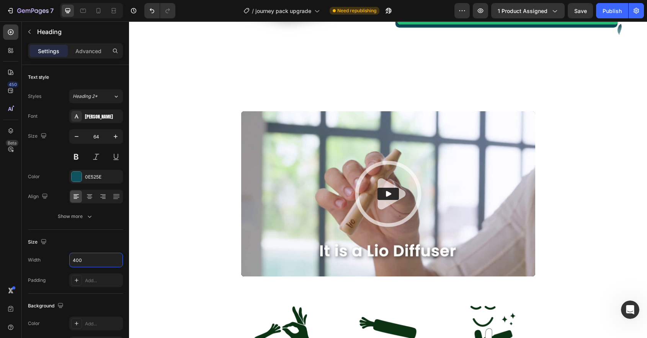
scroll to position [1344, 0]
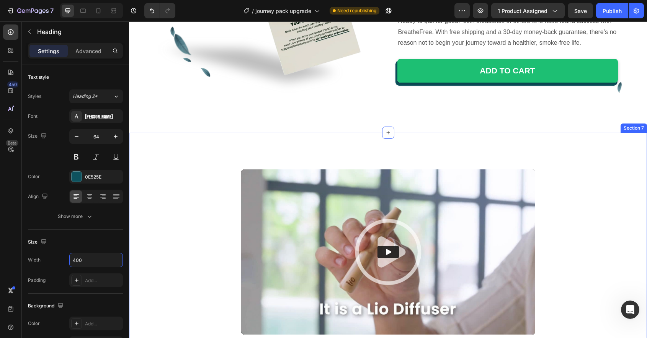
click at [329, 136] on div "Video Row Image Join 50,000+ Success Stories Text block Image Join 50,000+ Succ…" at bounding box center [388, 300] width 518 height 334
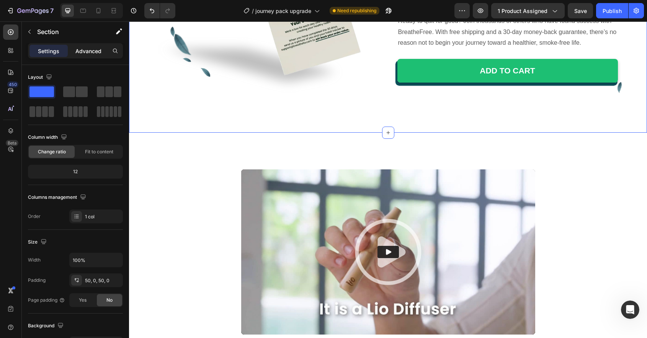
click at [90, 52] on p "Advanced" at bounding box center [88, 51] width 26 height 8
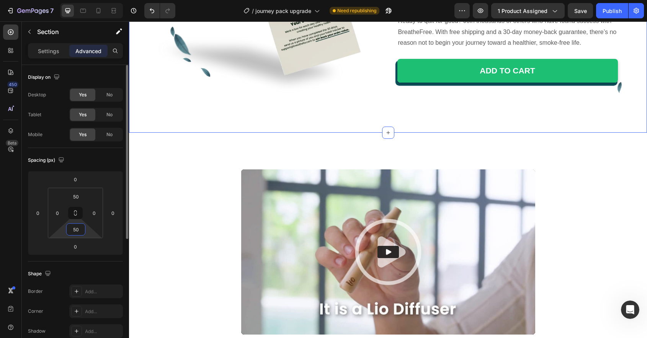
click at [81, 232] on input "50" at bounding box center [75, 229] width 15 height 11
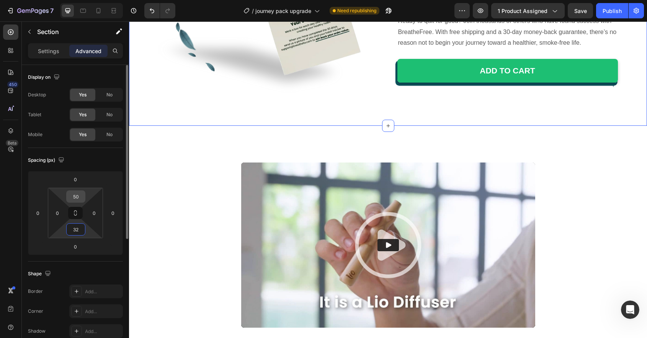
type input "32"
click at [78, 193] on input "50" at bounding box center [75, 196] width 15 height 11
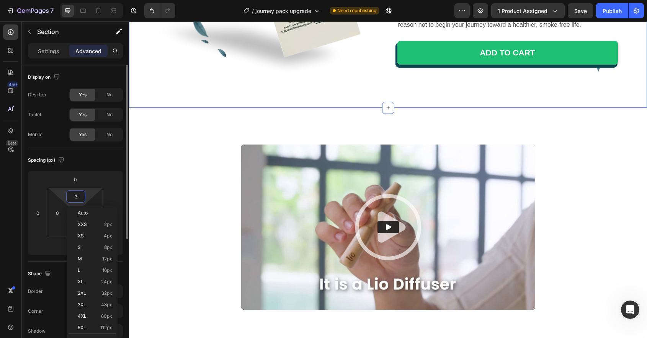
type input "32"
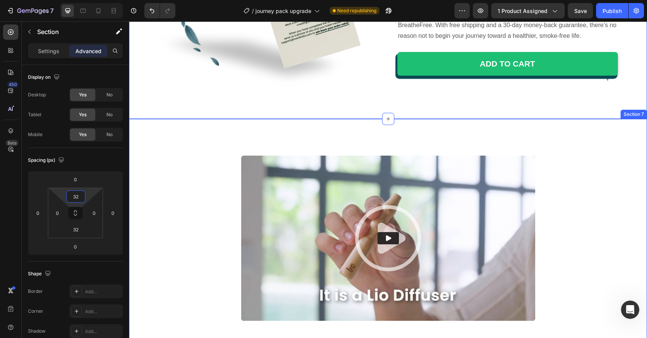
click at [201, 135] on div "Video Row Image Join 50,000+ Success Stories Text block Image Join 50,000+ Succ…" at bounding box center [388, 286] width 518 height 334
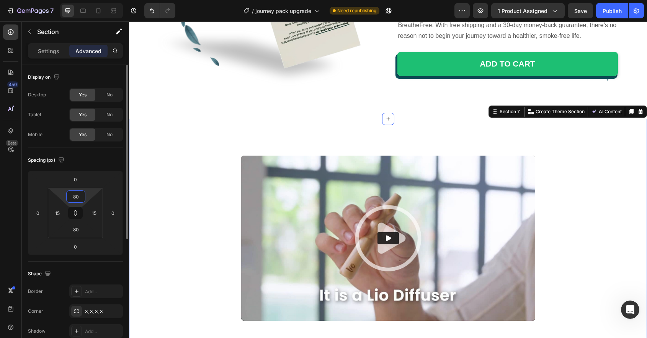
click at [80, 197] on input "80" at bounding box center [75, 196] width 15 height 11
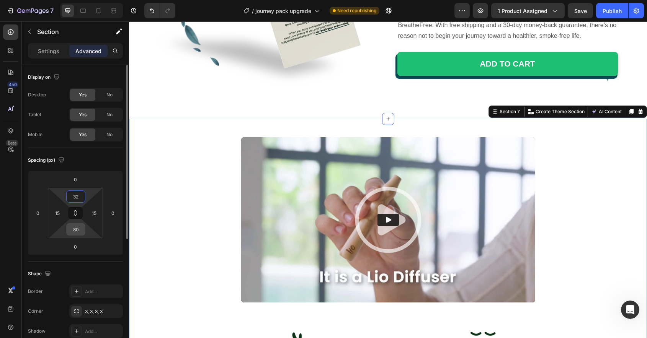
type input "32"
click at [81, 226] on input "80" at bounding box center [75, 229] width 15 height 11
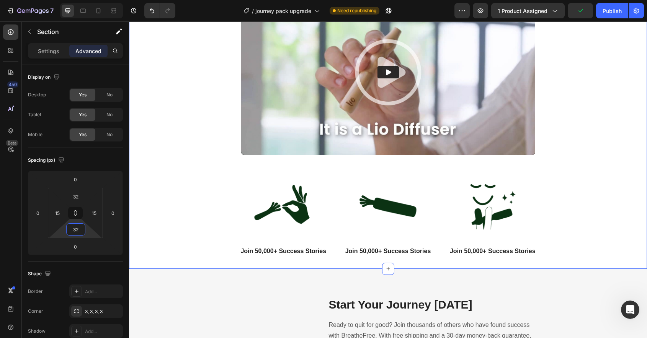
scroll to position [1484, 0]
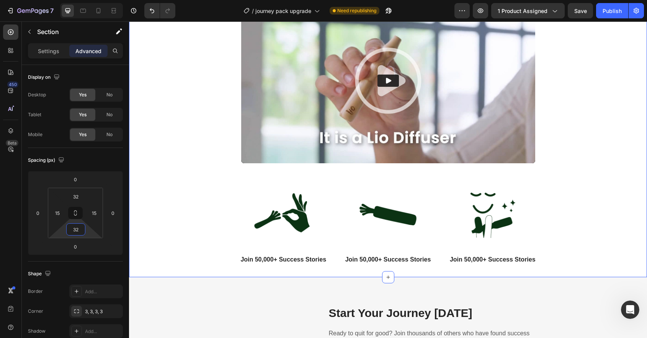
type input "32"
click at [275, 259] on p "Join 50,000+ Success Stories" at bounding box center [283, 259] width 93 height 9
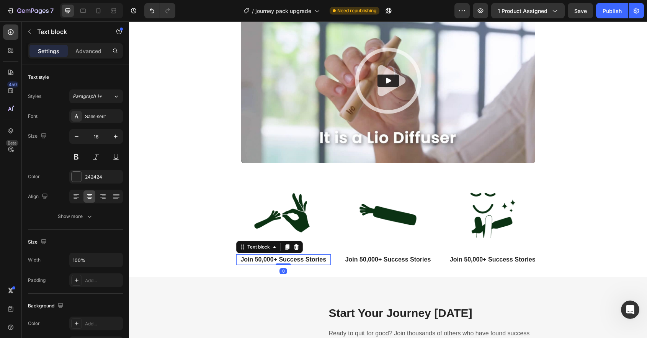
click at [275, 259] on p "Join 50,000+ Success Stories" at bounding box center [283, 259] width 93 height 9
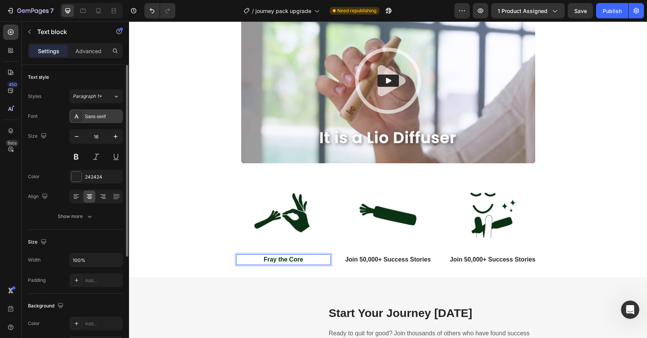
click at [100, 115] on div "Sans-serif" at bounding box center [103, 116] width 36 height 7
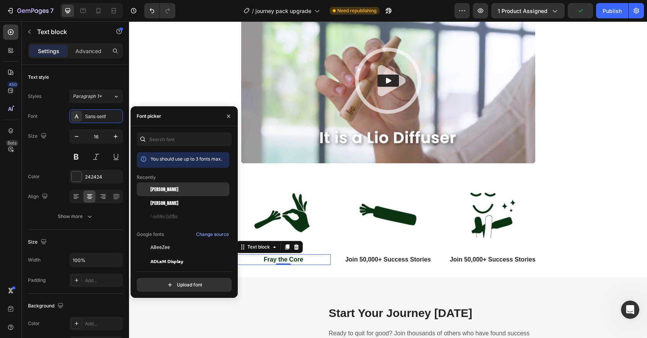
click at [163, 188] on span "[PERSON_NAME]" at bounding box center [164, 189] width 28 height 7
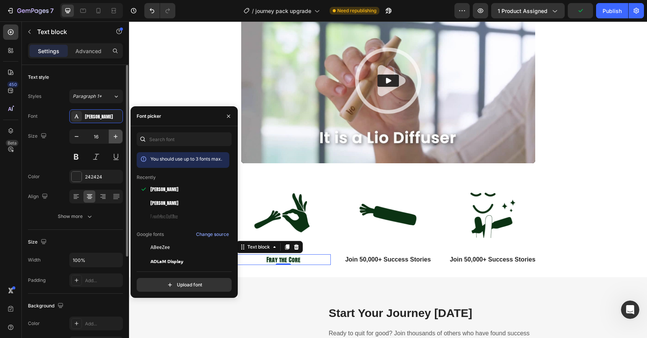
click at [117, 138] on icon "button" at bounding box center [116, 137] width 8 height 8
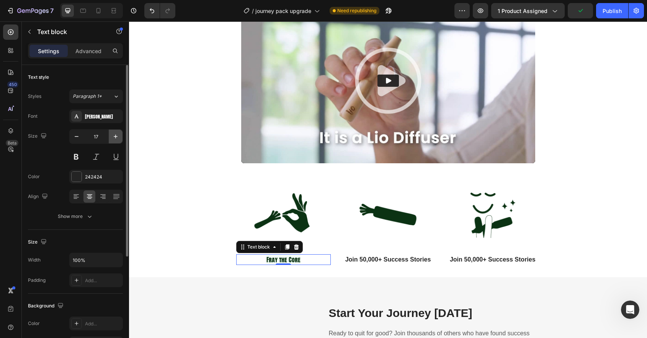
click at [117, 138] on icon "button" at bounding box center [116, 137] width 8 height 8
type input "18"
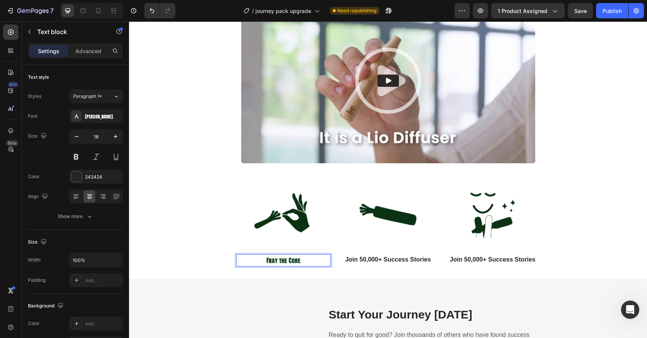
click at [281, 259] on span "Fray the Core" at bounding box center [283, 260] width 34 height 9
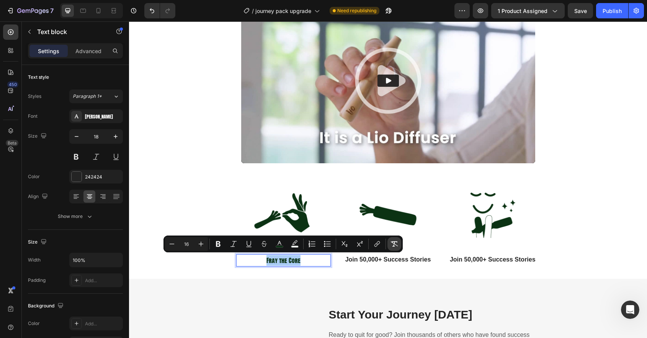
click at [390, 241] on icon "Editor contextual toolbar" at bounding box center [394, 244] width 8 height 8
type input "18"
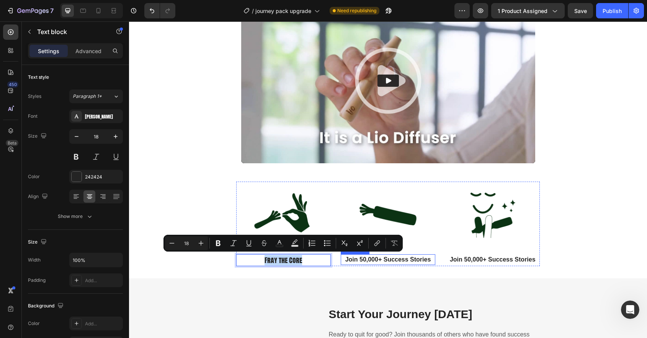
click at [383, 258] on p "Join 50,000+ Success Stories" at bounding box center [387, 259] width 93 height 9
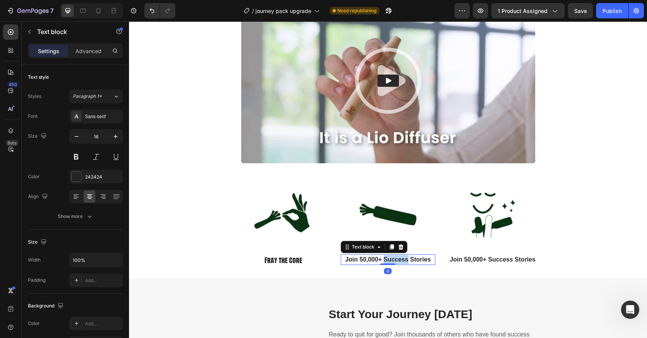
click at [383, 258] on p "Join 50,000+ Success Stories" at bounding box center [387, 259] width 93 height 9
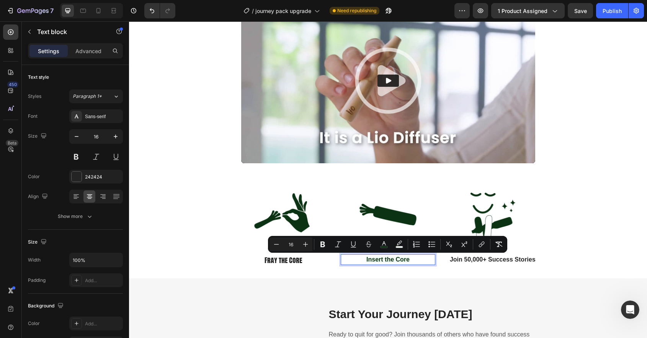
click at [496, 234] on img at bounding box center [492, 215] width 66 height 66
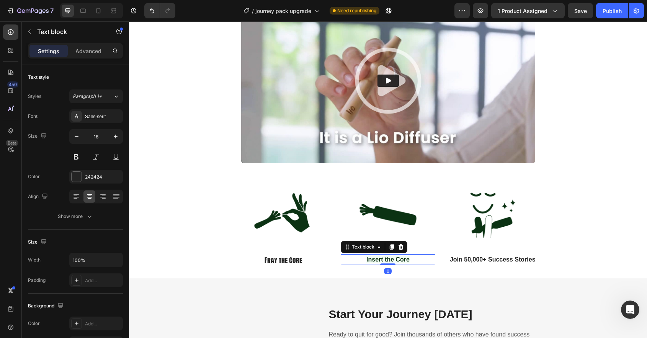
click at [384, 259] on span "Insert the Core" at bounding box center [387, 259] width 43 height 7
click at [372, 257] on span "Insert the Core" at bounding box center [387, 259] width 43 height 7
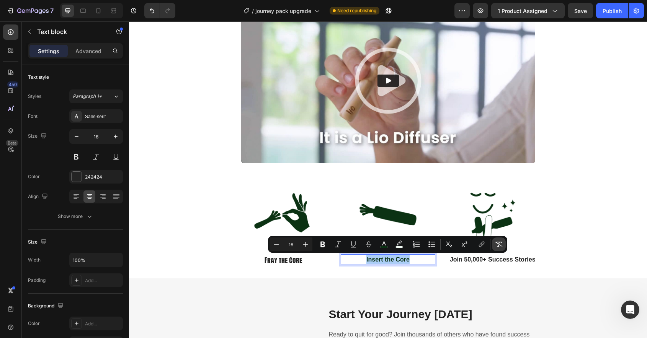
click at [501, 243] on icon "Editor contextual toolbar" at bounding box center [499, 245] width 8 height 8
click at [503, 261] on p "Join 50,000+ Success Stories" at bounding box center [492, 259] width 93 height 9
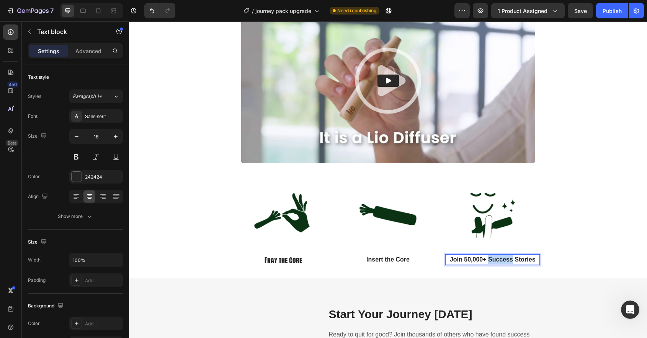
click at [503, 261] on p "Join 50,000+ Success Stories" at bounding box center [492, 259] width 93 height 9
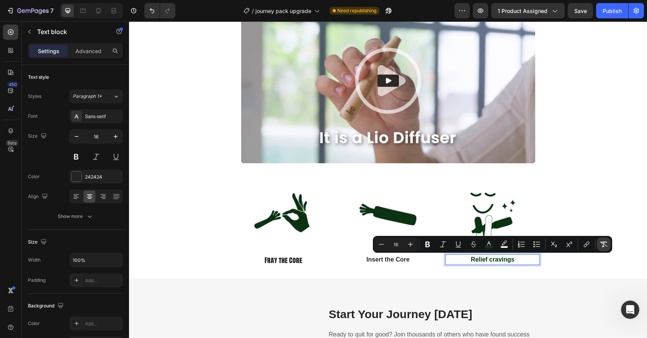
click at [602, 246] on icon "Editor contextual toolbar" at bounding box center [604, 245] width 8 height 8
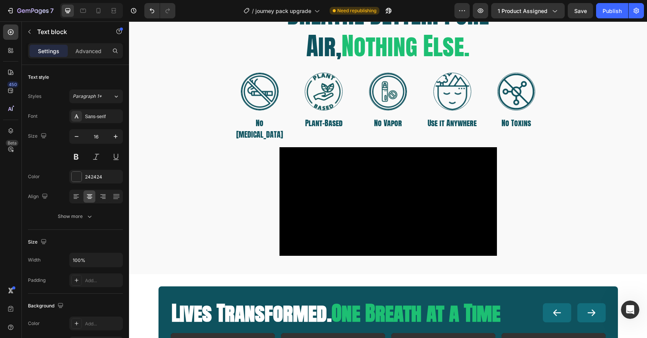
scroll to position [486, 0]
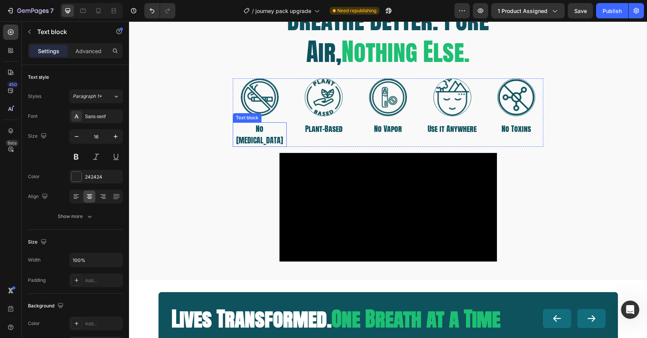
click at [263, 131] on p "No [MEDICAL_DATA]" at bounding box center [259, 134] width 53 height 23
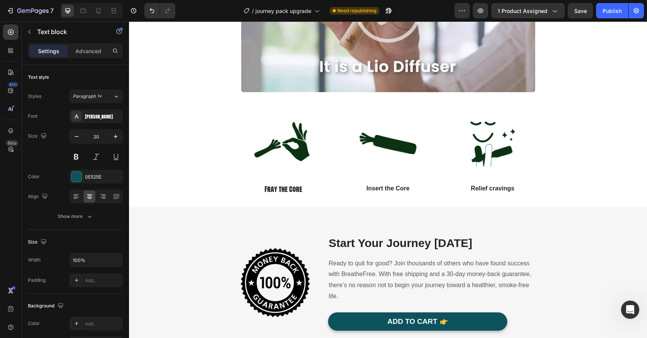
scroll to position [1550, 0]
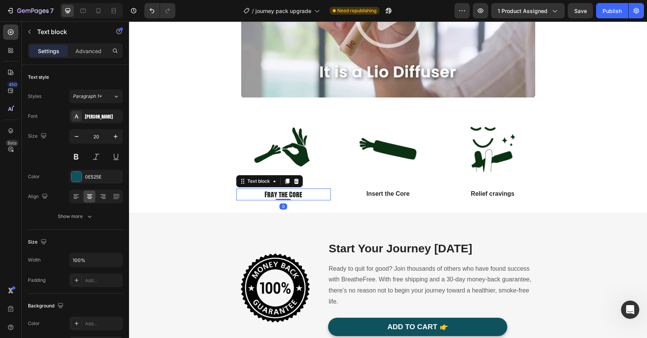
click at [289, 194] on p "Fray the Core" at bounding box center [283, 194] width 93 height 10
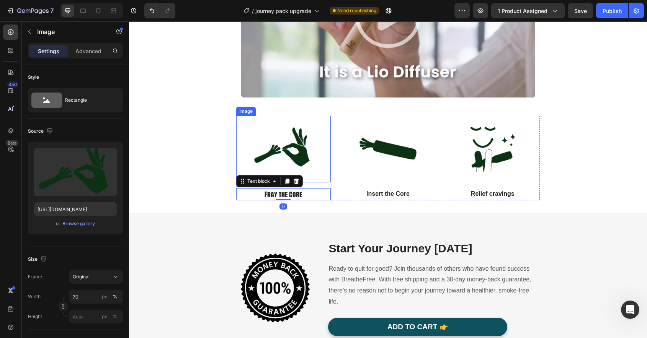
click at [294, 153] on img at bounding box center [283, 149] width 66 height 66
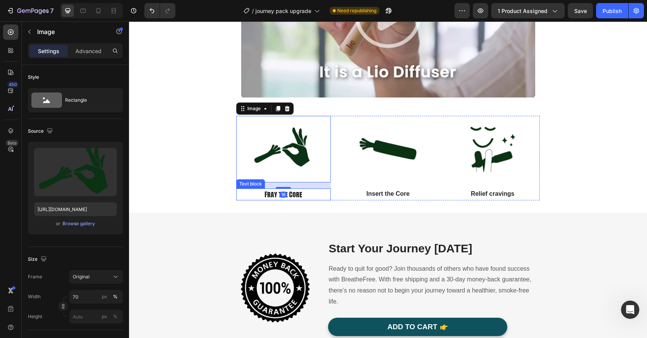
click at [299, 194] on p "Fray the Core" at bounding box center [283, 194] width 93 height 10
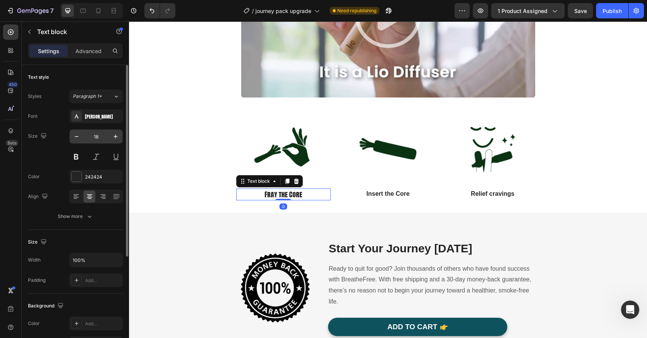
click at [94, 139] on input "18" at bounding box center [95, 137] width 25 height 14
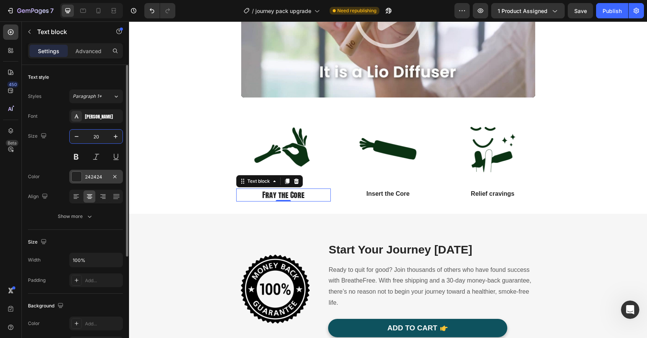
type input "20"
click at [75, 177] on div at bounding box center [77, 177] width 10 height 10
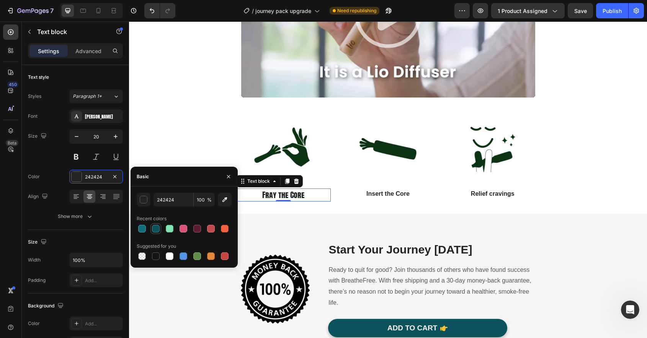
click at [154, 228] on div at bounding box center [156, 229] width 8 height 8
type input "0E525E"
click at [371, 193] on p "Insert the Core" at bounding box center [387, 193] width 93 height 9
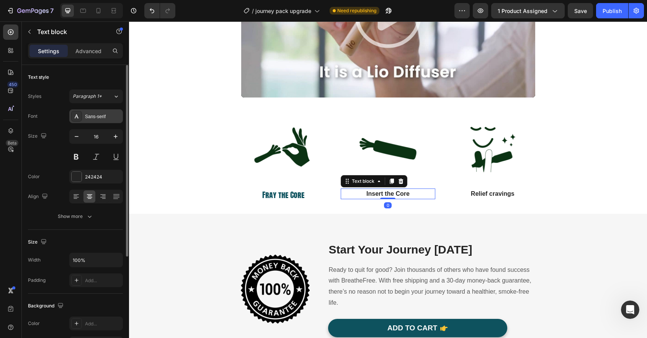
click at [98, 113] on div "Sans-serif" at bounding box center [103, 116] width 36 height 7
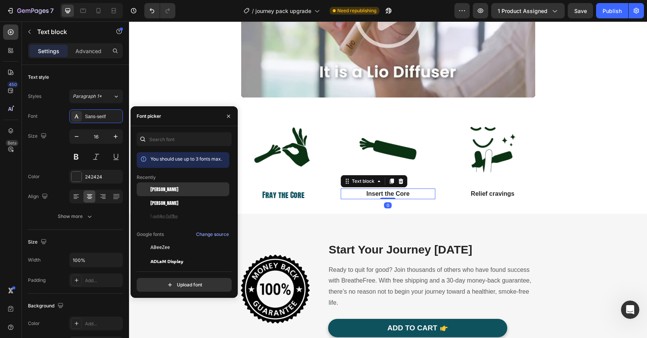
click at [158, 187] on span "[PERSON_NAME]" at bounding box center [164, 189] width 28 height 7
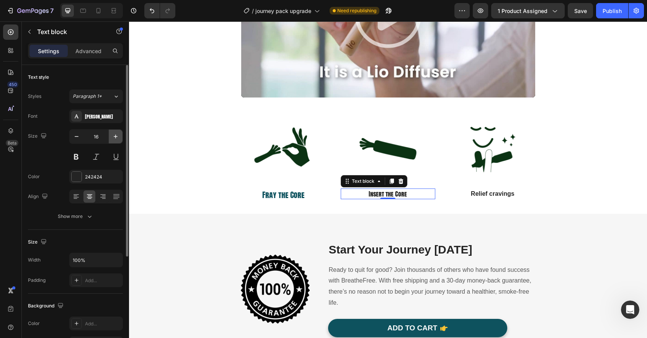
click at [121, 139] on button "button" at bounding box center [116, 137] width 14 height 14
type input "20"
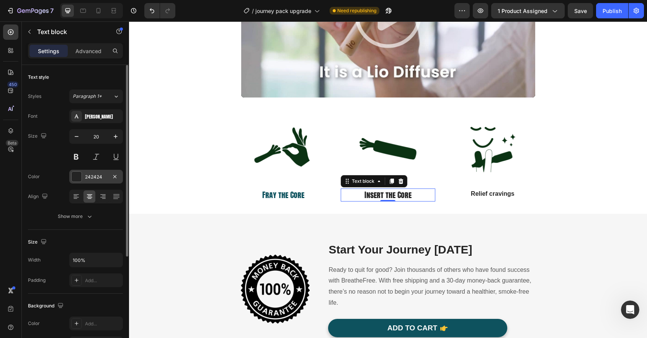
click at [74, 181] on div at bounding box center [77, 177] width 10 height 10
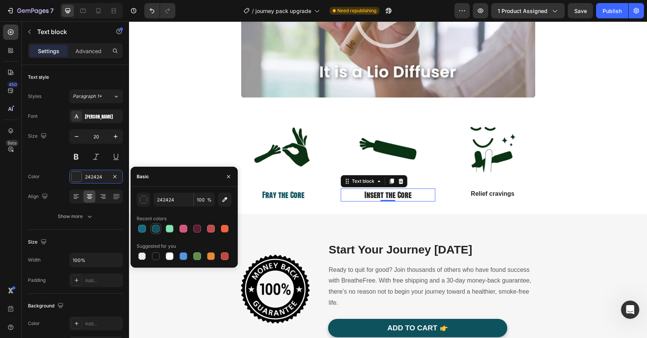
click at [155, 232] on div at bounding box center [156, 229] width 8 height 8
type input "0E525E"
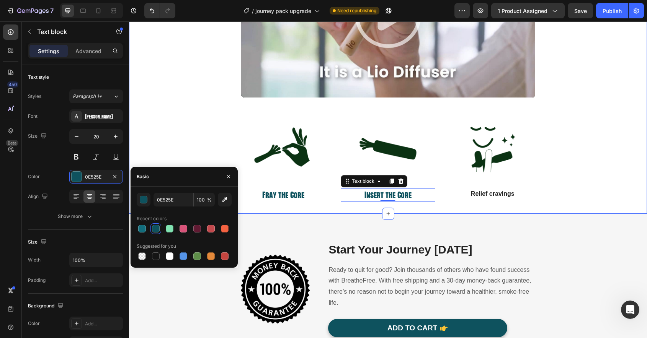
click at [479, 195] on p "Relief cravings" at bounding box center [492, 193] width 93 height 9
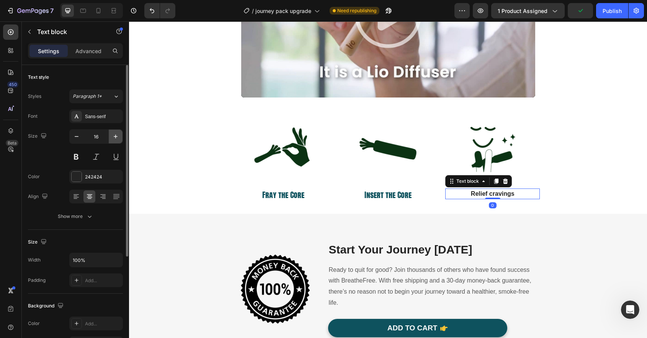
click at [116, 137] on icon "button" at bounding box center [116, 137] width 4 height 4
type input "20"
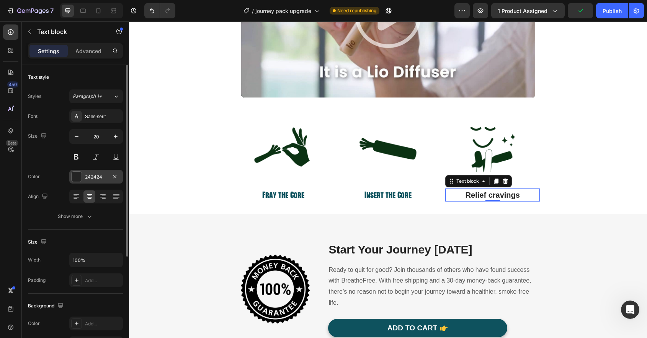
click at [75, 178] on div at bounding box center [77, 177] width 10 height 10
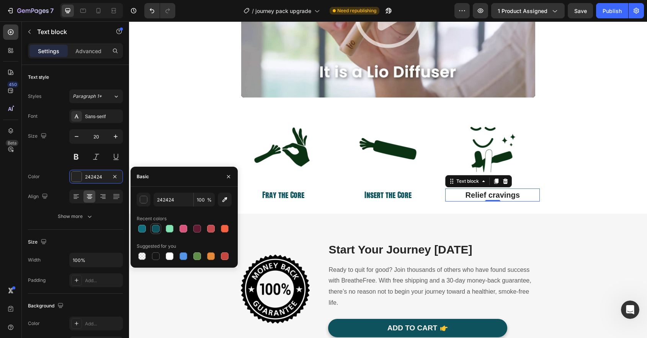
click at [158, 228] on div at bounding box center [156, 229] width 8 height 8
type input "0E525E"
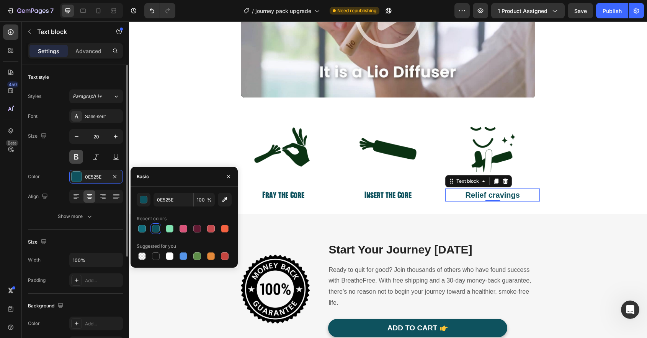
click at [78, 156] on button at bounding box center [76, 157] width 14 height 14
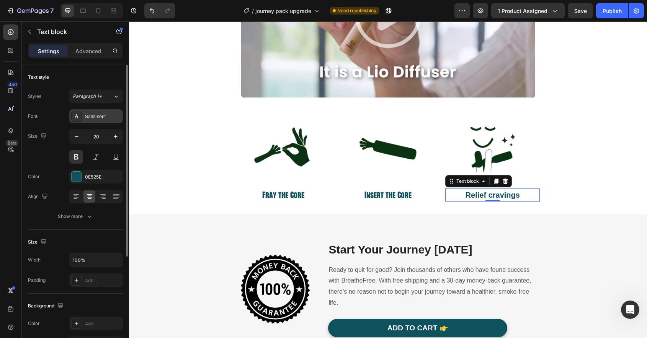
click at [105, 119] on div "Sans-serif" at bounding box center [103, 116] width 36 height 7
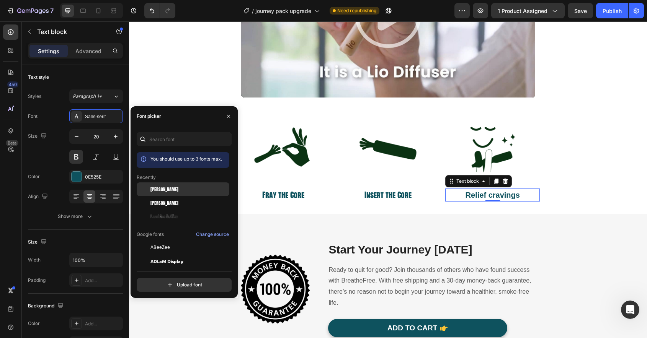
click at [167, 191] on div "[PERSON_NAME]" at bounding box center [188, 189] width 77 height 7
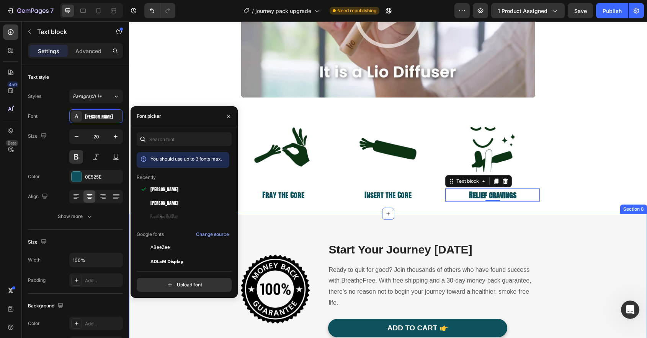
click at [359, 215] on div "Image Start Your Journey Today Heading Ready to quit for good? Join thousands o…" at bounding box center [388, 290] width 518 height 152
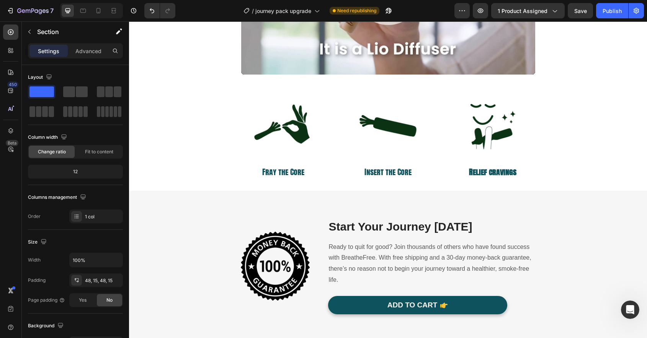
scroll to position [1573, 0]
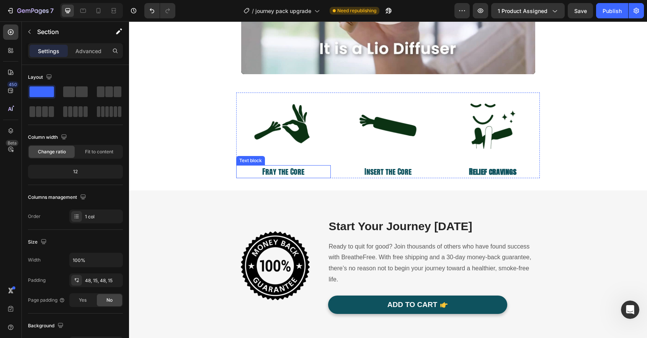
click at [298, 174] on p "Fray the Core" at bounding box center [283, 171] width 93 height 11
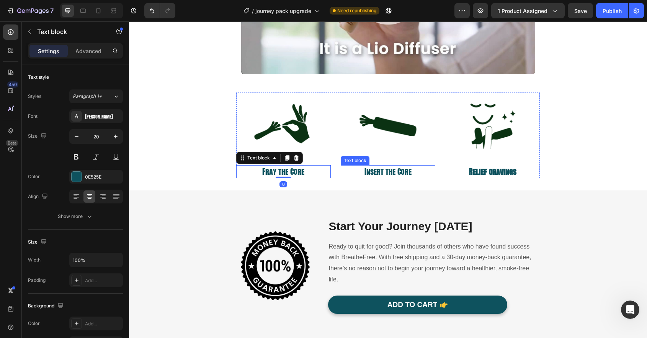
click at [400, 168] on p "Insert the Core" at bounding box center [387, 171] width 93 height 11
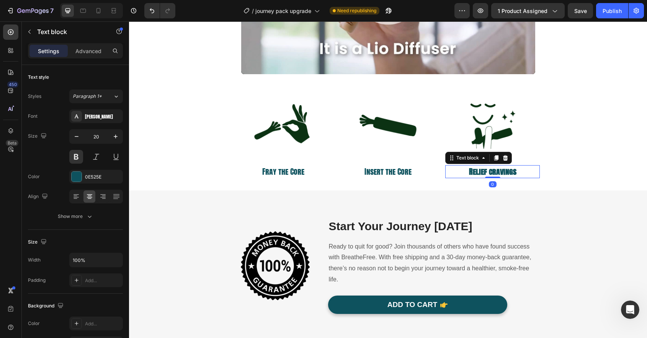
click at [485, 170] on p "Relief cravings" at bounding box center [492, 171] width 93 height 11
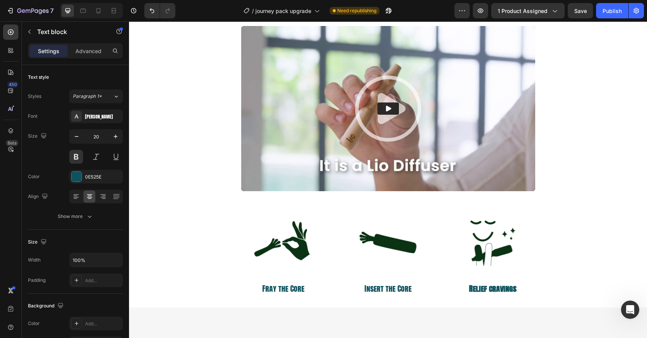
scroll to position [1455, 0]
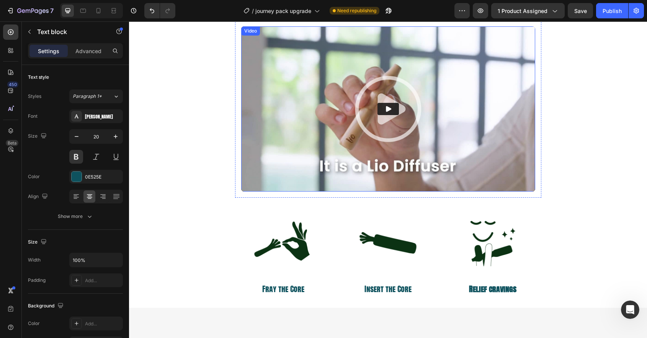
click at [325, 179] on img at bounding box center [388, 108] width 294 height 165
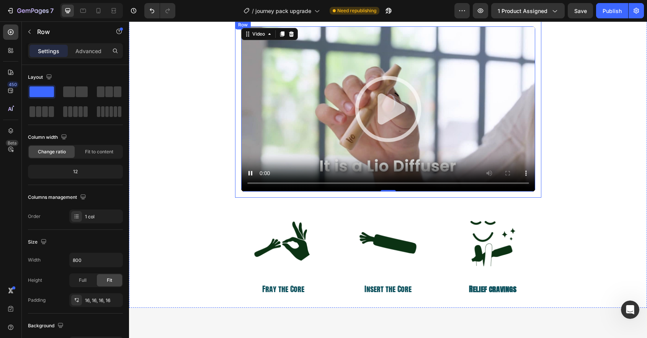
click at [313, 194] on div "Video 0 Row" at bounding box center [388, 109] width 306 height 178
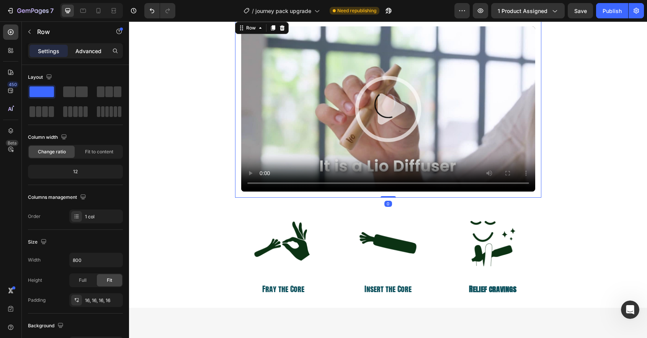
click at [87, 52] on p "Advanced" at bounding box center [88, 51] width 26 height 8
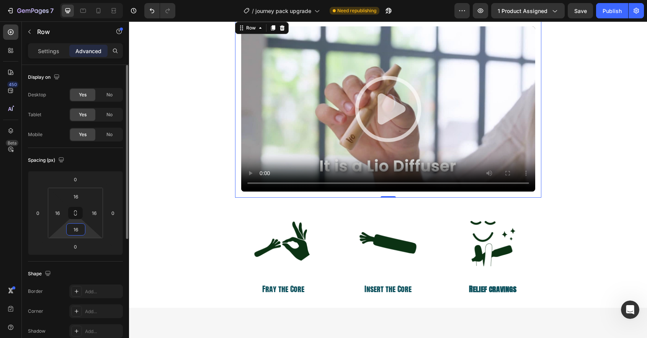
click at [82, 227] on input "16" at bounding box center [75, 229] width 15 height 11
click at [78, 215] on button at bounding box center [75, 213] width 15 height 12
click at [79, 232] on input "16" at bounding box center [75, 229] width 15 height 11
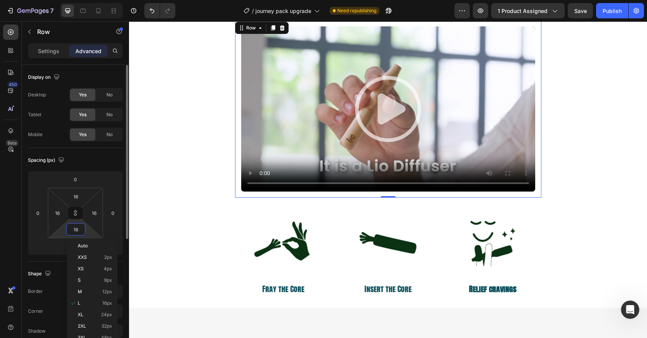
type input "0"
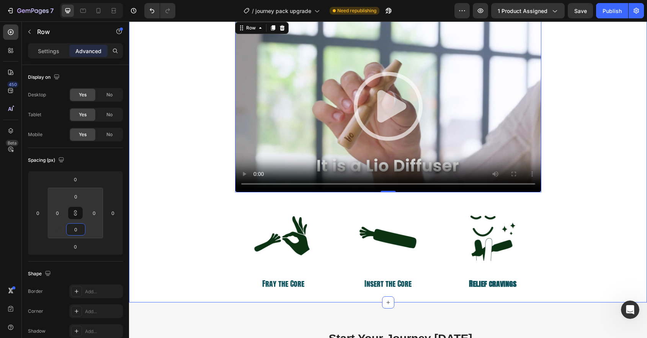
click at [227, 101] on div "Video Row 0 Image Fray the Core Text block Image Insert the Core Text block Ima…" at bounding box center [388, 155] width 506 height 270
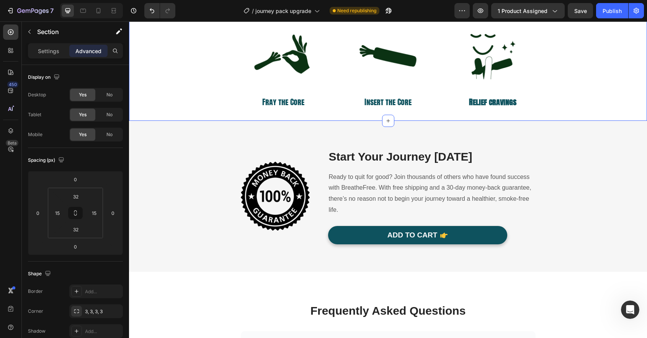
scroll to position [1580, 0]
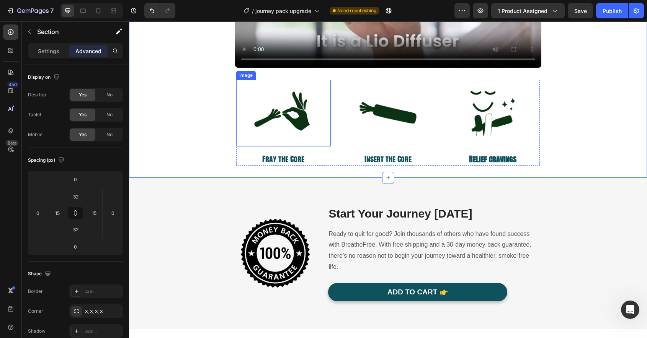
click at [297, 115] on img at bounding box center [283, 113] width 66 height 66
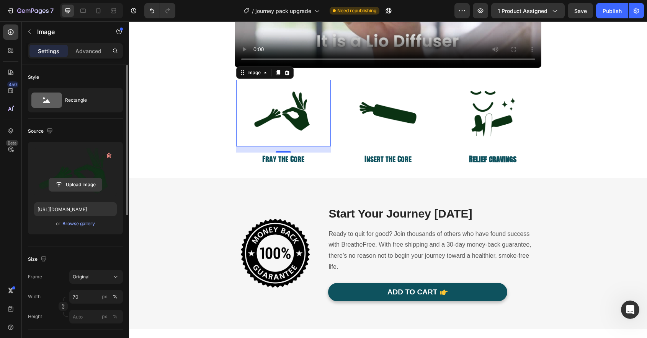
click at [72, 187] on input "file" at bounding box center [75, 184] width 53 height 13
click at [76, 183] on input "file" at bounding box center [75, 184] width 53 height 13
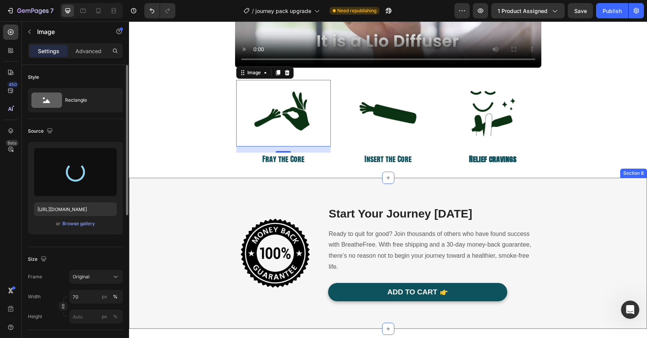
type input "https://cdn.shopify.com/s/files/1/0912/1828/0817/files/gempages_561328392964670…"
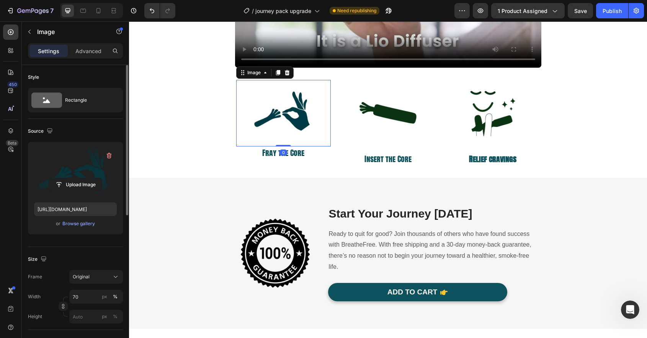
drag, startPoint x: 284, startPoint y: 151, endPoint x: 287, endPoint y: 136, distance: 15.5
click at [287, 136] on div "Image 0" at bounding box center [283, 113] width 95 height 66
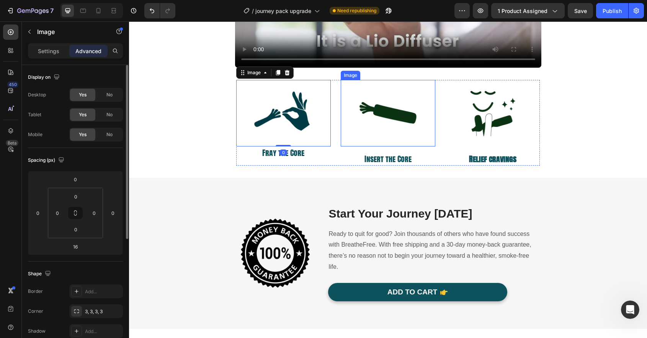
click at [408, 121] on img at bounding box center [388, 113] width 66 height 66
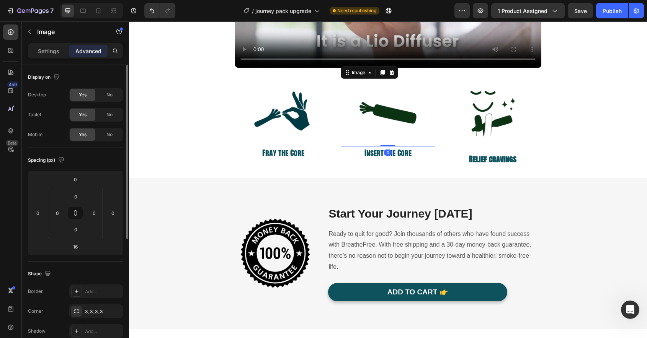
drag, startPoint x: 384, startPoint y: 152, endPoint x: 387, endPoint y: 130, distance: 22.0
click at [387, 130] on div "Image 0" at bounding box center [388, 113] width 95 height 66
type input "0"
click at [482, 132] on img at bounding box center [492, 113] width 66 height 66
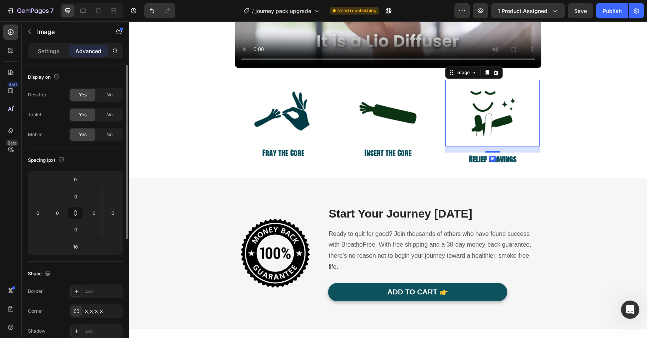
drag, startPoint x: 495, startPoint y: 151, endPoint x: 496, endPoint y: 134, distance: 16.9
click at [496, 134] on div "Image 16" at bounding box center [492, 113] width 95 height 66
type input "0"
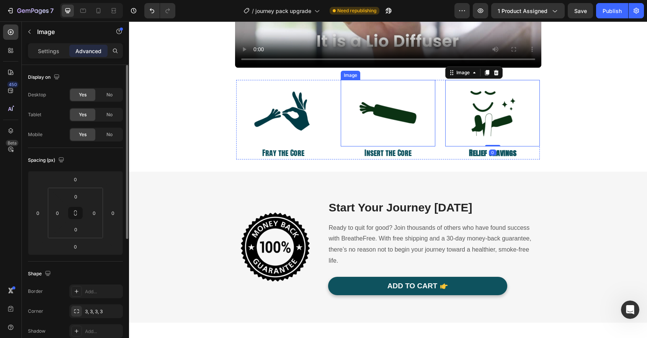
click at [397, 115] on img at bounding box center [388, 113] width 66 height 66
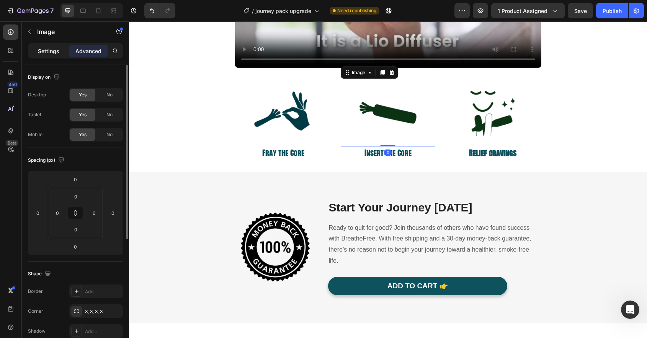
click at [45, 52] on p "Settings" at bounding box center [48, 51] width 21 height 8
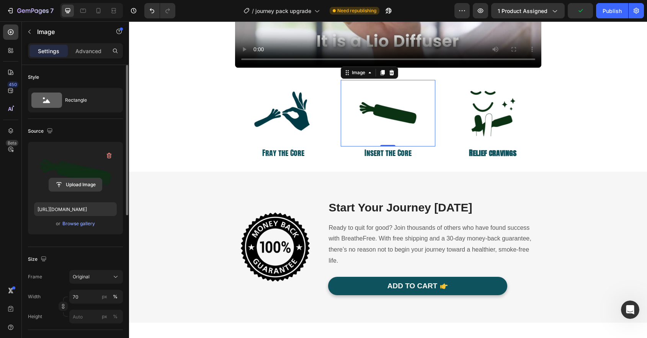
click at [85, 184] on input "file" at bounding box center [75, 184] width 53 height 13
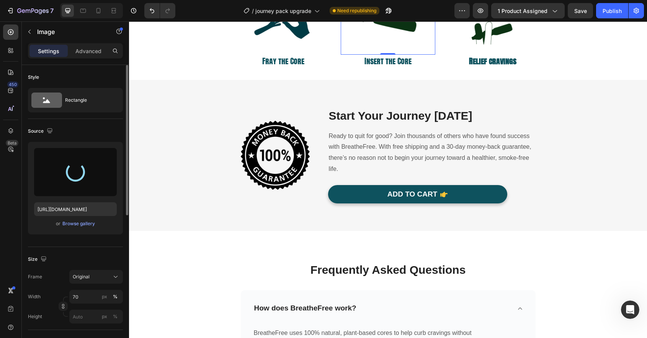
type input "https://cdn.shopify.com/s/files/1/0912/1828/0817/files/gempages_561328392964670…"
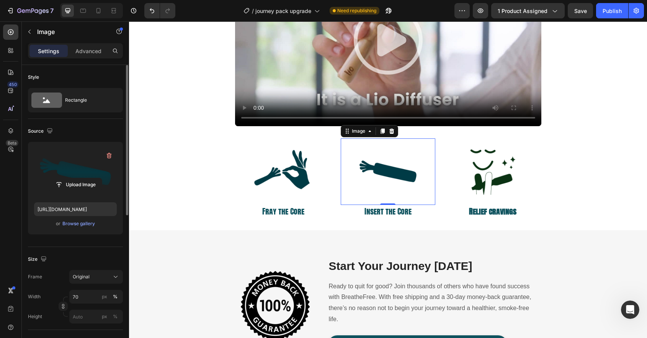
scroll to position [1516, 0]
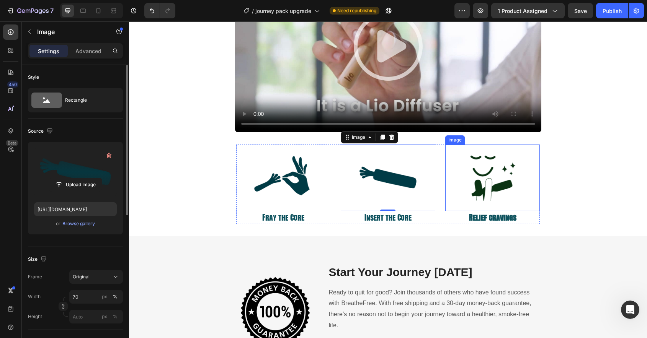
click at [488, 184] on img at bounding box center [492, 178] width 66 height 66
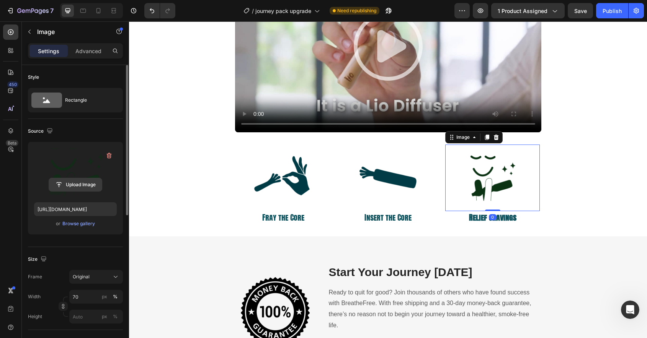
click at [80, 184] on input "file" at bounding box center [75, 184] width 53 height 13
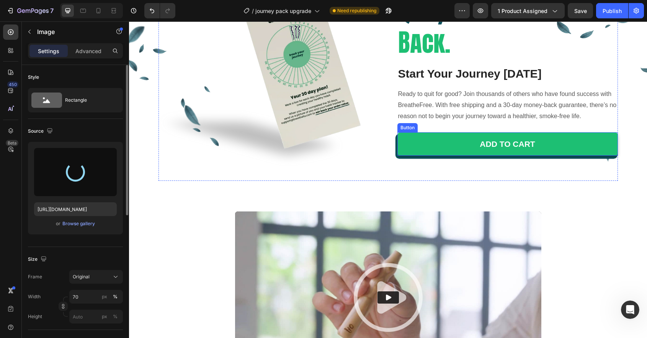
type input "https://cdn.shopify.com/s/files/1/0912/1828/0817/files/gempages_561328392964670…"
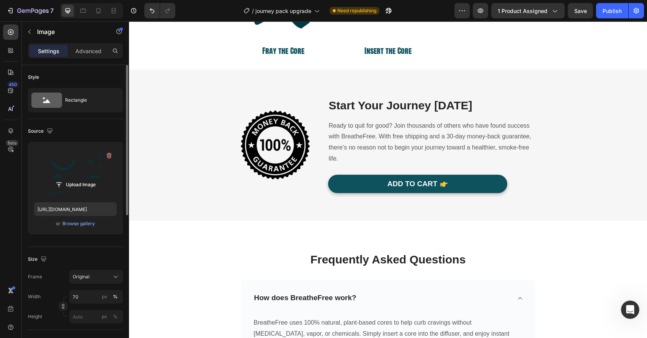
scroll to position [1597, 0]
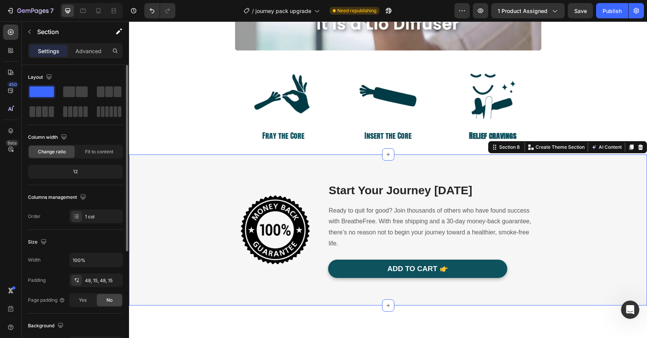
click at [380, 160] on div "Image Start Your Journey Today Heading Ready to quit for good? Join thousands o…" at bounding box center [388, 231] width 518 height 152
click at [640, 148] on icon at bounding box center [640, 146] width 5 height 5
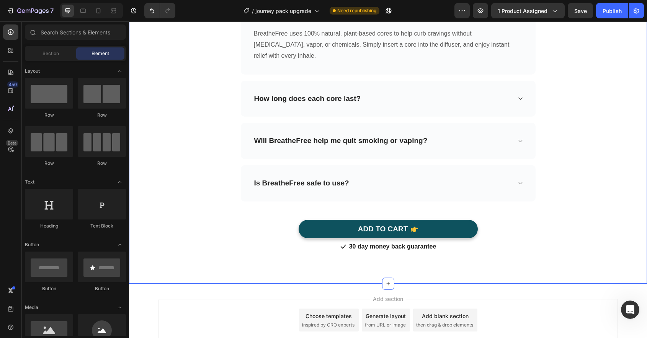
scroll to position [1694, 0]
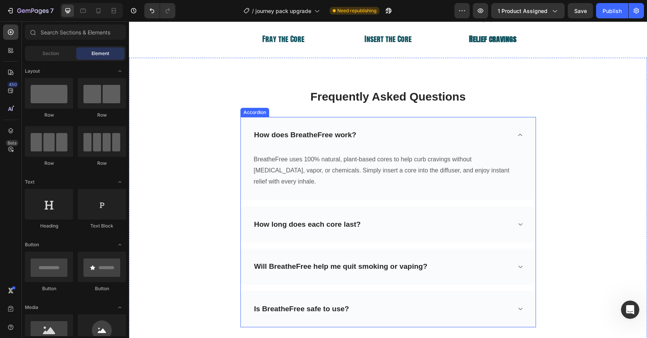
click at [369, 207] on div "How long does each core last?" at bounding box center [388, 225] width 295 height 36
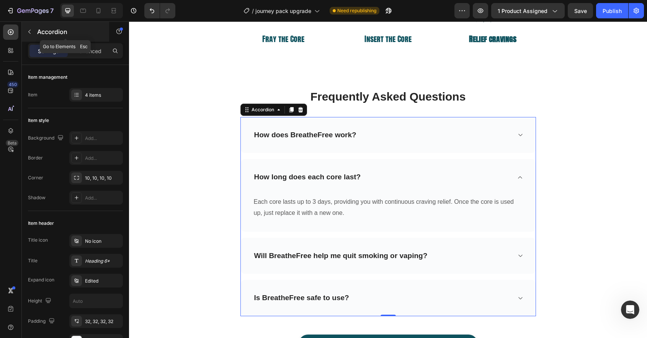
click at [26, 30] on button "button" at bounding box center [29, 32] width 12 height 12
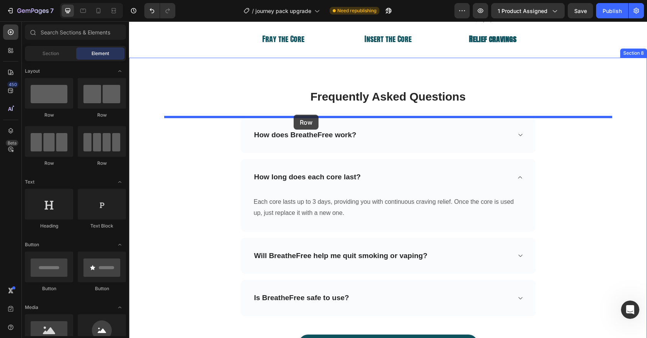
drag, startPoint x: 229, startPoint y: 120, endPoint x: 294, endPoint y: 115, distance: 64.9
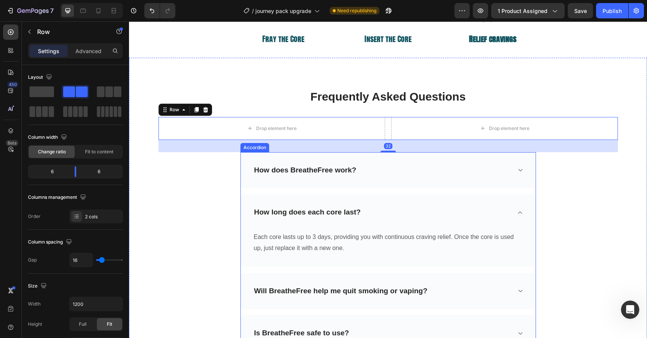
click at [369, 192] on div "How does BreatheFree work? How long does each core last? Each core lasts up to …" at bounding box center [387, 251] width 295 height 199
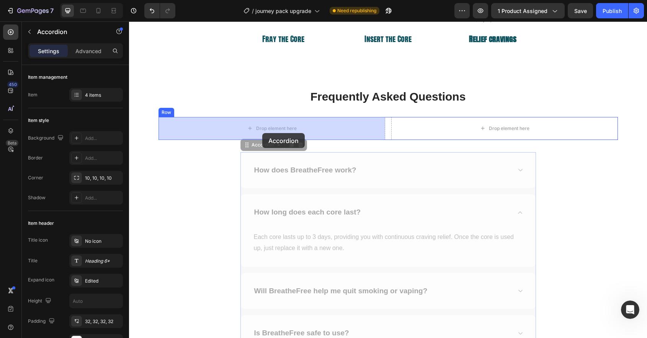
drag, startPoint x: 262, startPoint y: 145, endPoint x: 262, endPoint y: 133, distance: 11.5
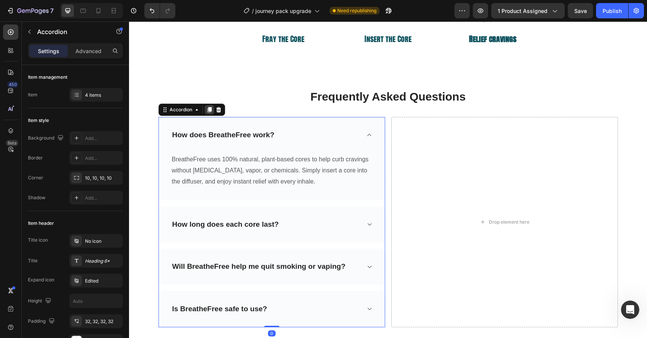
click at [207, 110] on icon at bounding box center [209, 109] width 4 height 5
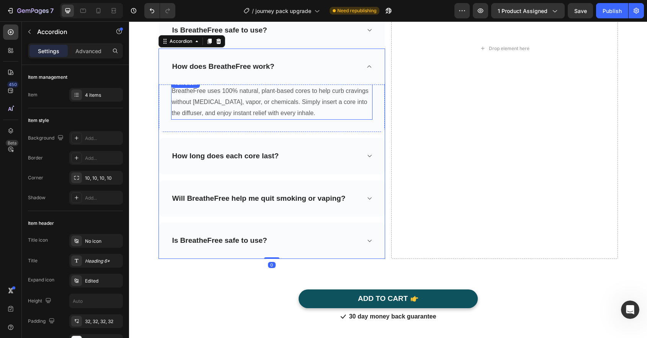
scroll to position [1901, 0]
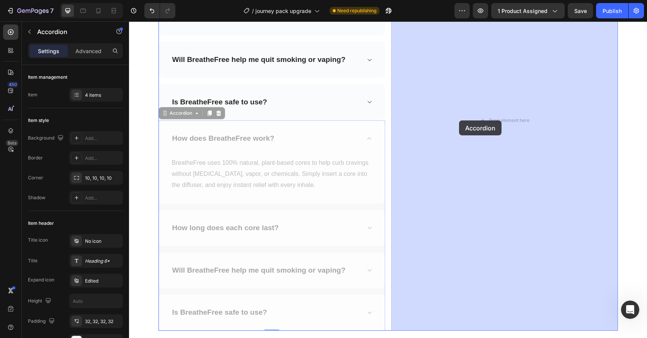
drag, startPoint x: 180, startPoint y: 114, endPoint x: 460, endPoint y: 119, distance: 279.8
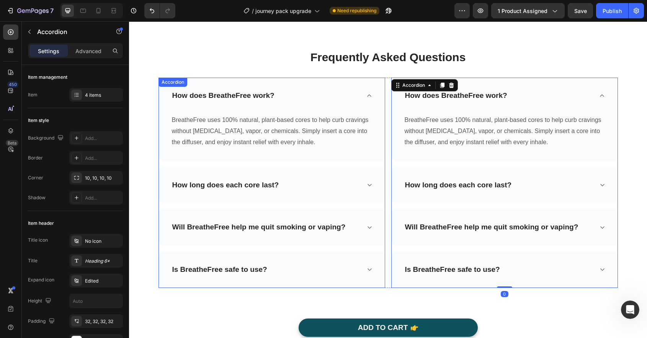
scroll to position [1728, 0]
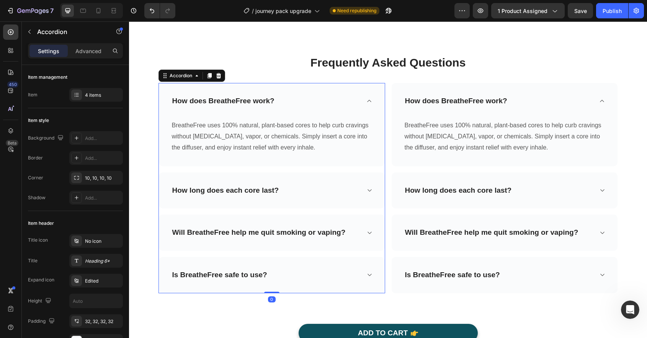
click at [343, 97] on div "How does BreatheFree work?" at bounding box center [265, 101] width 189 height 12
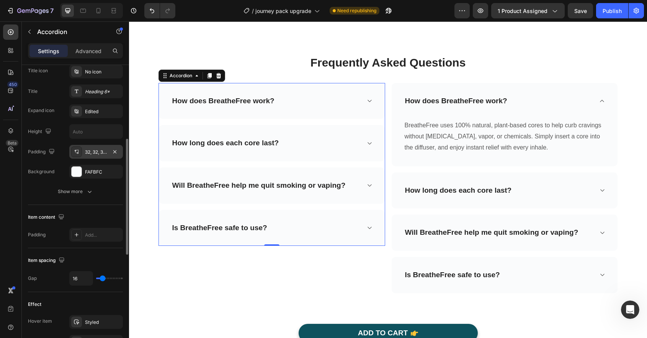
scroll to position [179, 0]
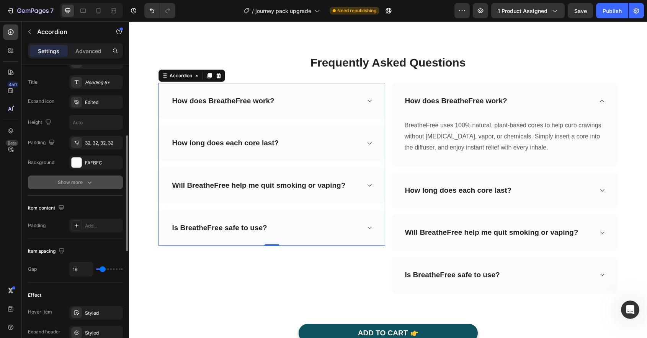
click at [90, 187] on button "Show more" at bounding box center [75, 183] width 95 height 14
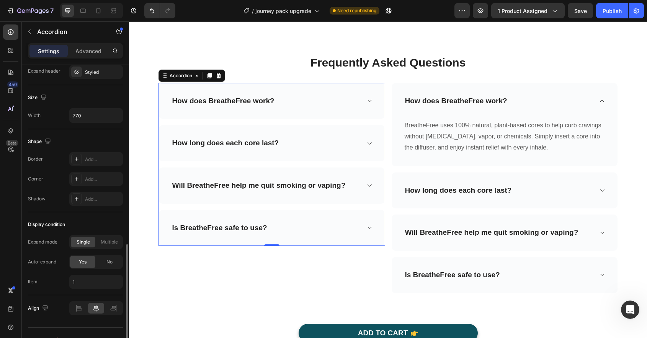
scroll to position [493, 0]
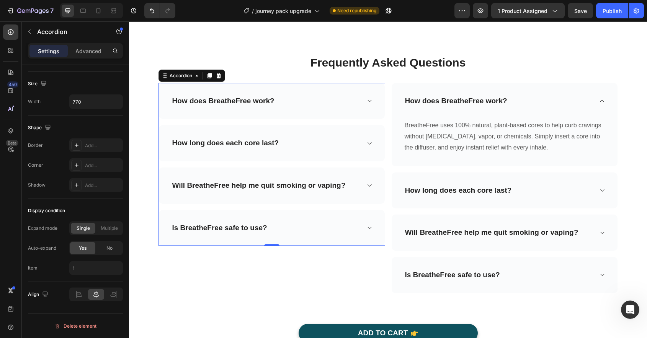
click at [219, 100] on p "How does BreatheFree work?" at bounding box center [223, 101] width 102 height 10
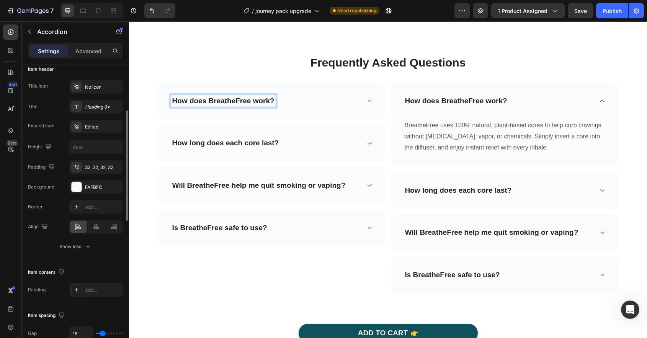
scroll to position [145, 0]
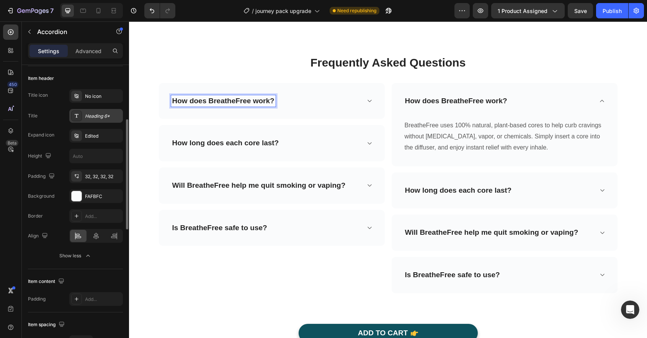
click at [101, 115] on div "Heading 6*" at bounding box center [103, 116] width 36 height 7
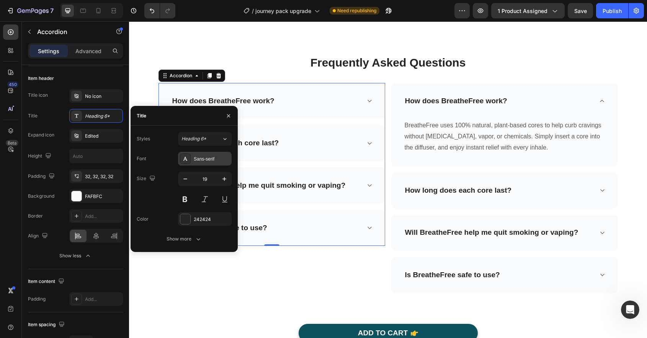
click at [199, 160] on div "Sans-serif" at bounding box center [212, 159] width 36 height 7
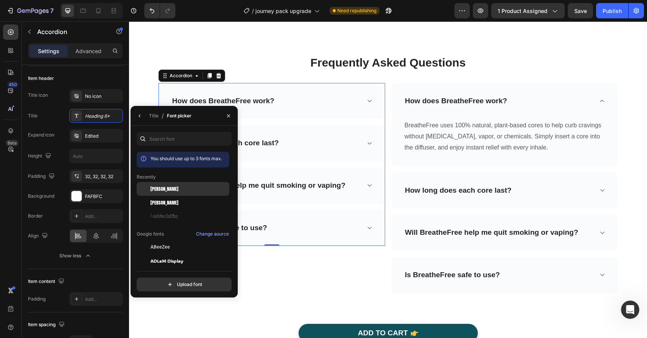
click at [183, 190] on div "[PERSON_NAME]" at bounding box center [188, 189] width 77 height 7
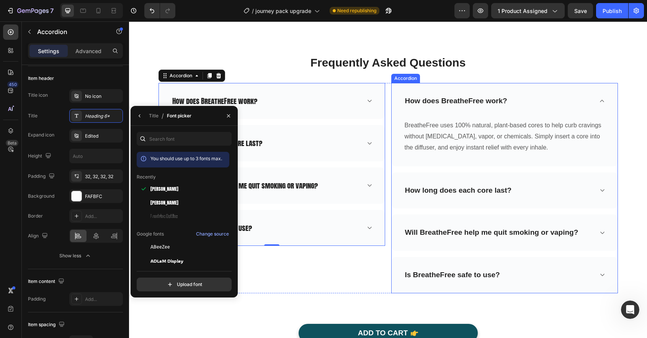
click at [470, 95] on div "How does BreatheFree work?" at bounding box center [505, 101] width 226 height 36
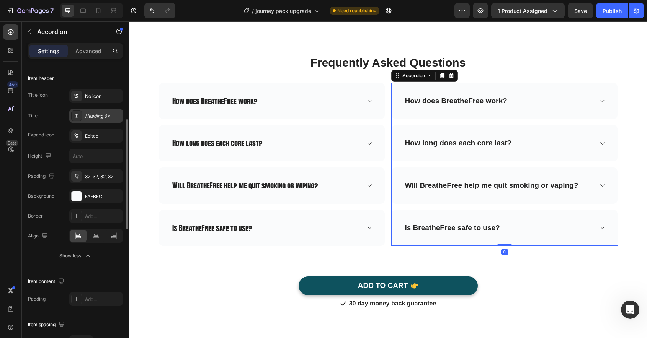
click at [96, 121] on div "Heading 6*" at bounding box center [96, 116] width 54 height 14
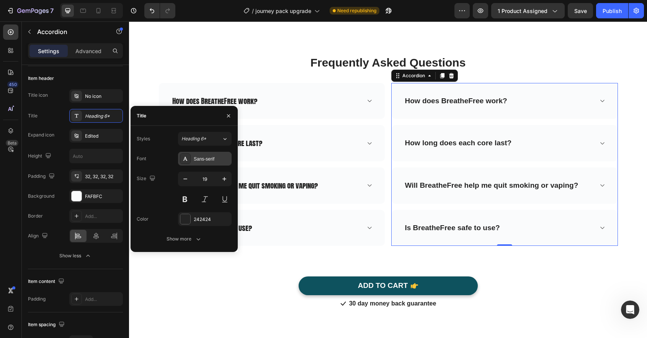
click at [200, 155] on div "Sans-serif" at bounding box center [205, 159] width 54 height 14
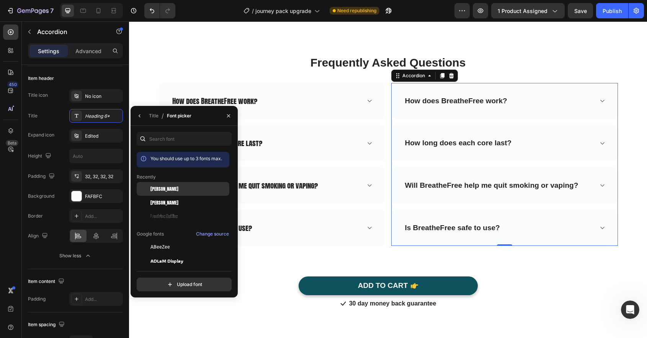
click at [186, 187] on div "[PERSON_NAME]" at bounding box center [188, 189] width 77 height 7
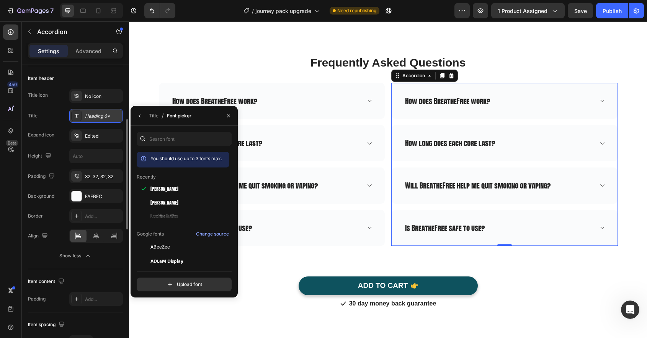
click at [109, 122] on div "Heading 6*" at bounding box center [96, 116] width 54 height 14
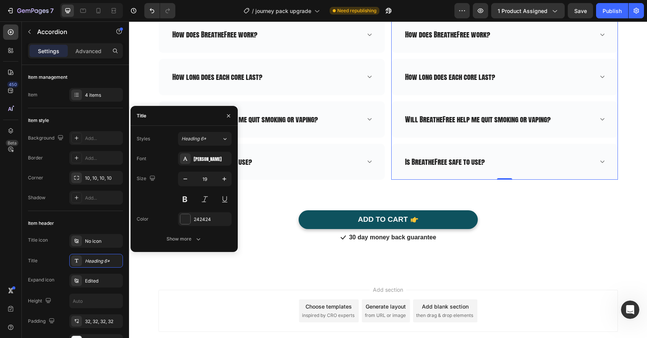
scroll to position [145, 0]
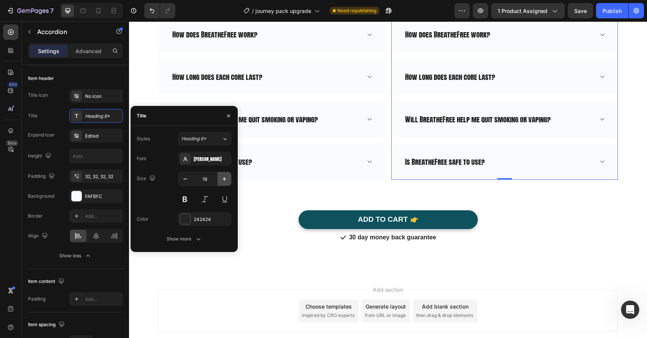
click at [225, 180] on icon "button" at bounding box center [224, 179] width 8 height 8
type input "20"
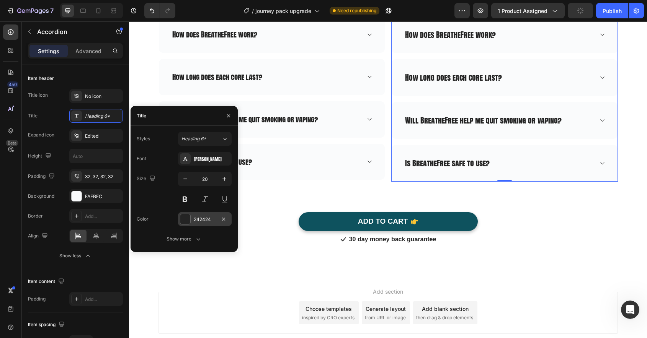
click at [188, 222] on div at bounding box center [185, 219] width 10 height 10
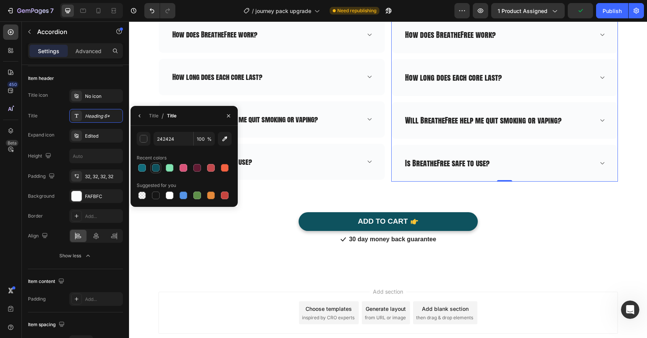
click at [157, 170] on div at bounding box center [156, 168] width 8 height 8
type input "0E525E"
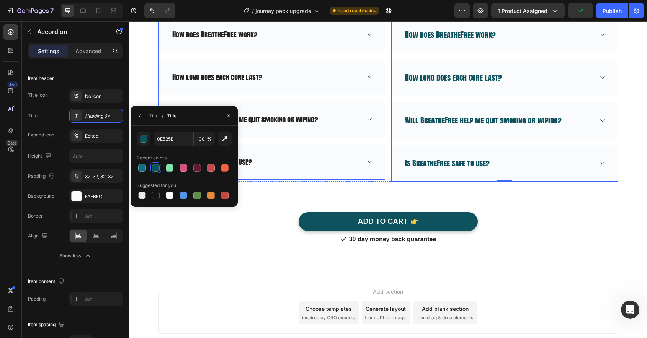
click at [295, 119] on div "How does BreatheFree work? How long does each core last? Will BreatheFree help …" at bounding box center [271, 97] width 227 height 163
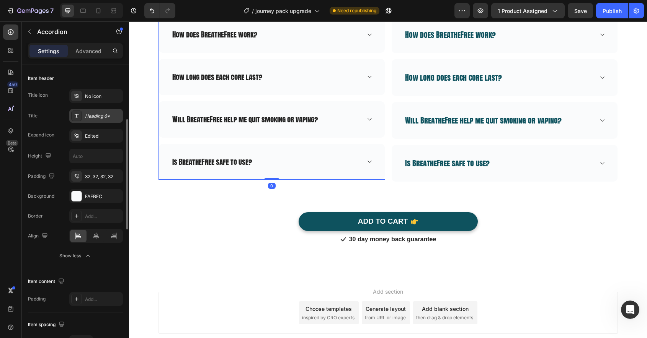
click at [103, 119] on div "Heading 6*" at bounding box center [103, 116] width 36 height 7
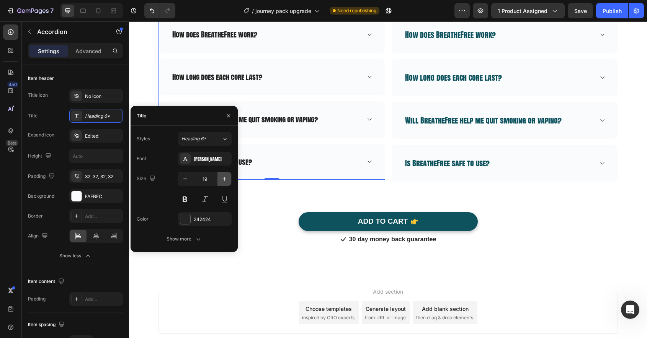
click at [228, 183] on button "button" at bounding box center [224, 179] width 14 height 14
type input "20"
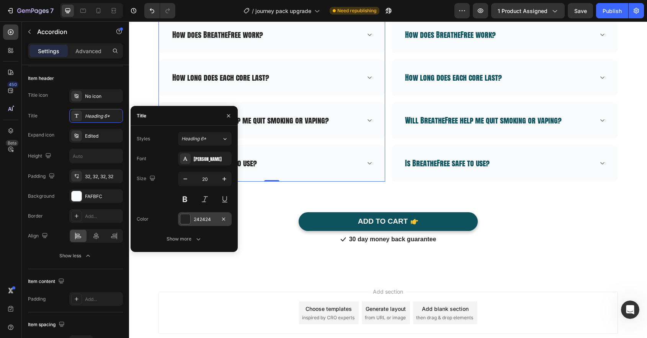
click at [185, 219] on div at bounding box center [185, 219] width 10 height 10
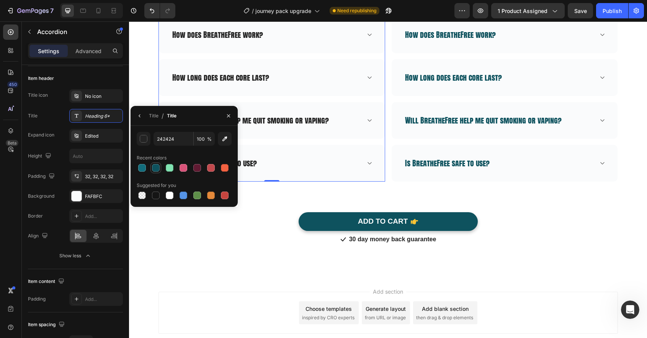
click at [158, 171] on div at bounding box center [156, 168] width 8 height 8
type input "0E525E"
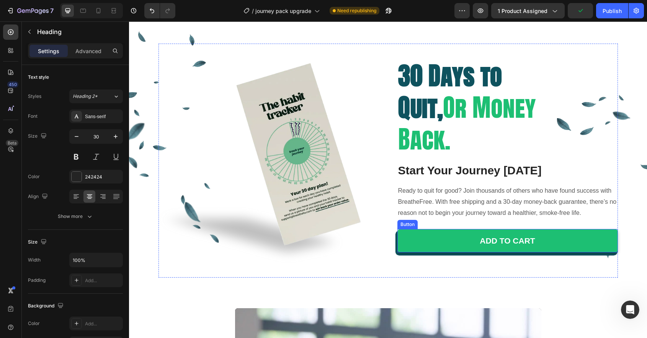
scroll to position [1137, 0]
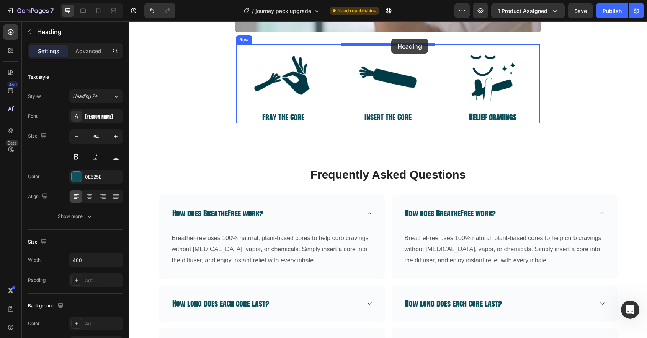
scroll to position [1710, 0]
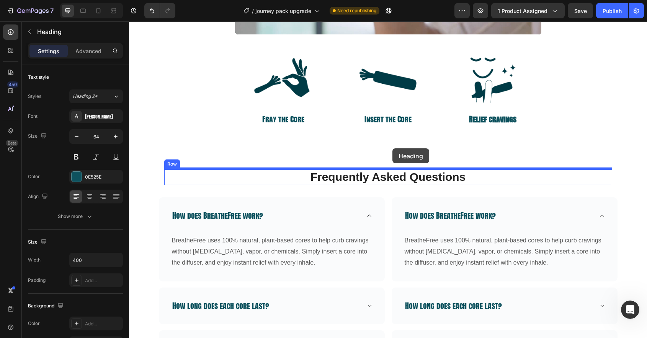
drag, startPoint x: 412, startPoint y: 185, endPoint x: 393, endPoint y: 147, distance: 42.8
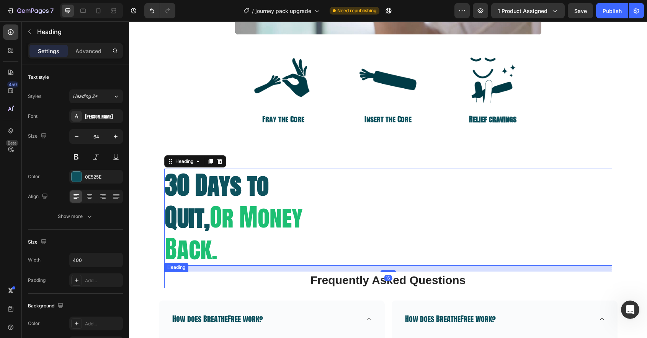
click at [358, 281] on p "Frequently Asked Questions" at bounding box center [388, 280] width 446 height 15
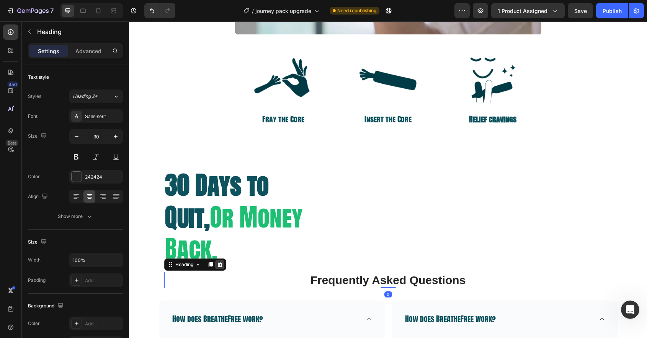
click at [219, 262] on icon at bounding box center [219, 264] width 5 height 5
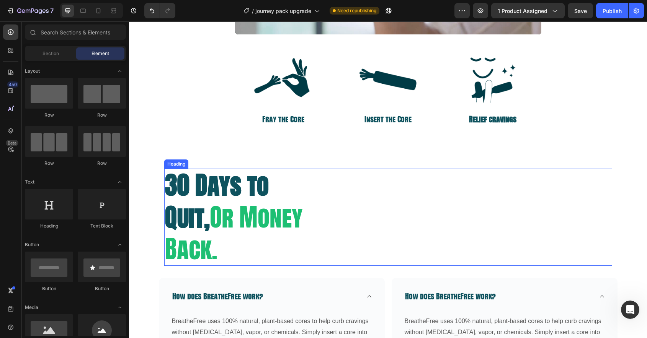
click at [227, 204] on span "Or Money Back." at bounding box center [234, 233] width 138 height 69
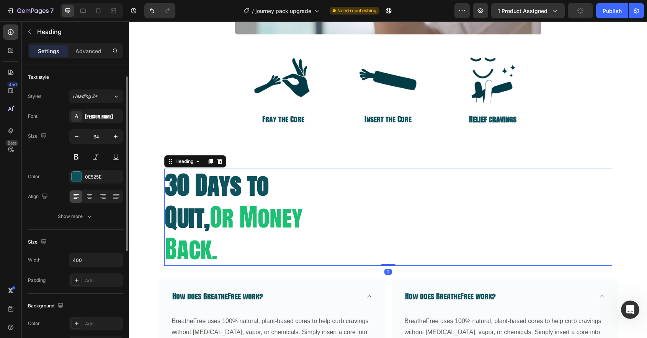
scroll to position [22, 0]
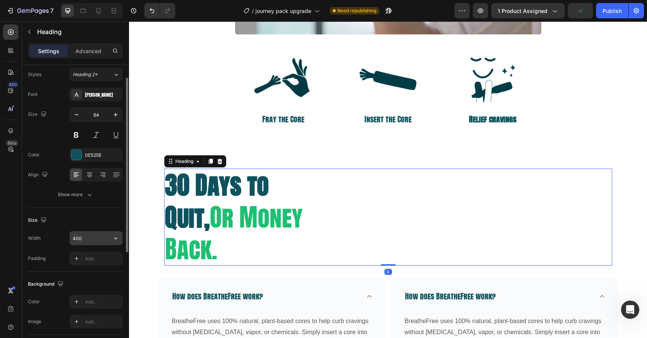
click at [83, 240] on input "400" at bounding box center [96, 239] width 53 height 14
click at [104, 238] on input "400" at bounding box center [96, 239] width 53 height 14
click at [109, 238] on button "button" at bounding box center [116, 239] width 14 height 14
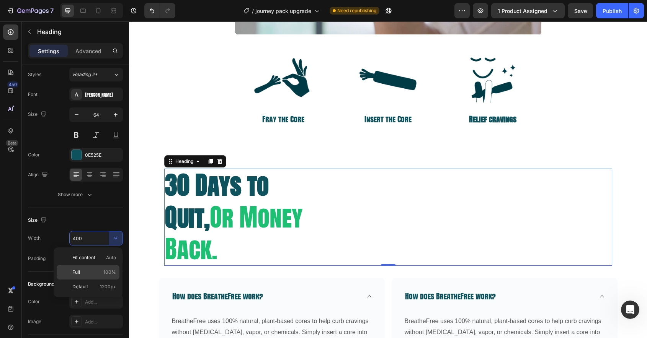
click at [102, 273] on p "Full 100%" at bounding box center [94, 272] width 44 height 7
type input "100%"
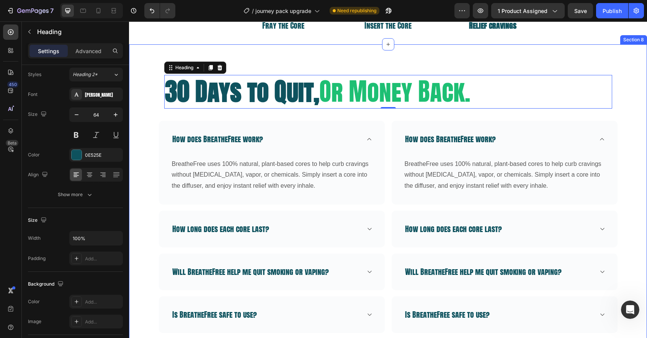
scroll to position [1824, 0]
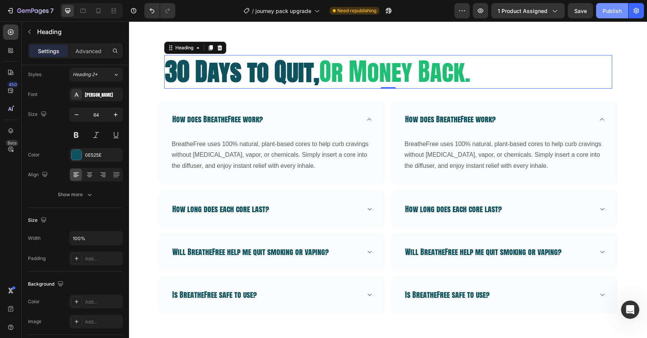
click at [612, 12] on div "Publish" at bounding box center [611, 11] width 19 height 8
